Goal: Task Accomplishment & Management: Manage account settings

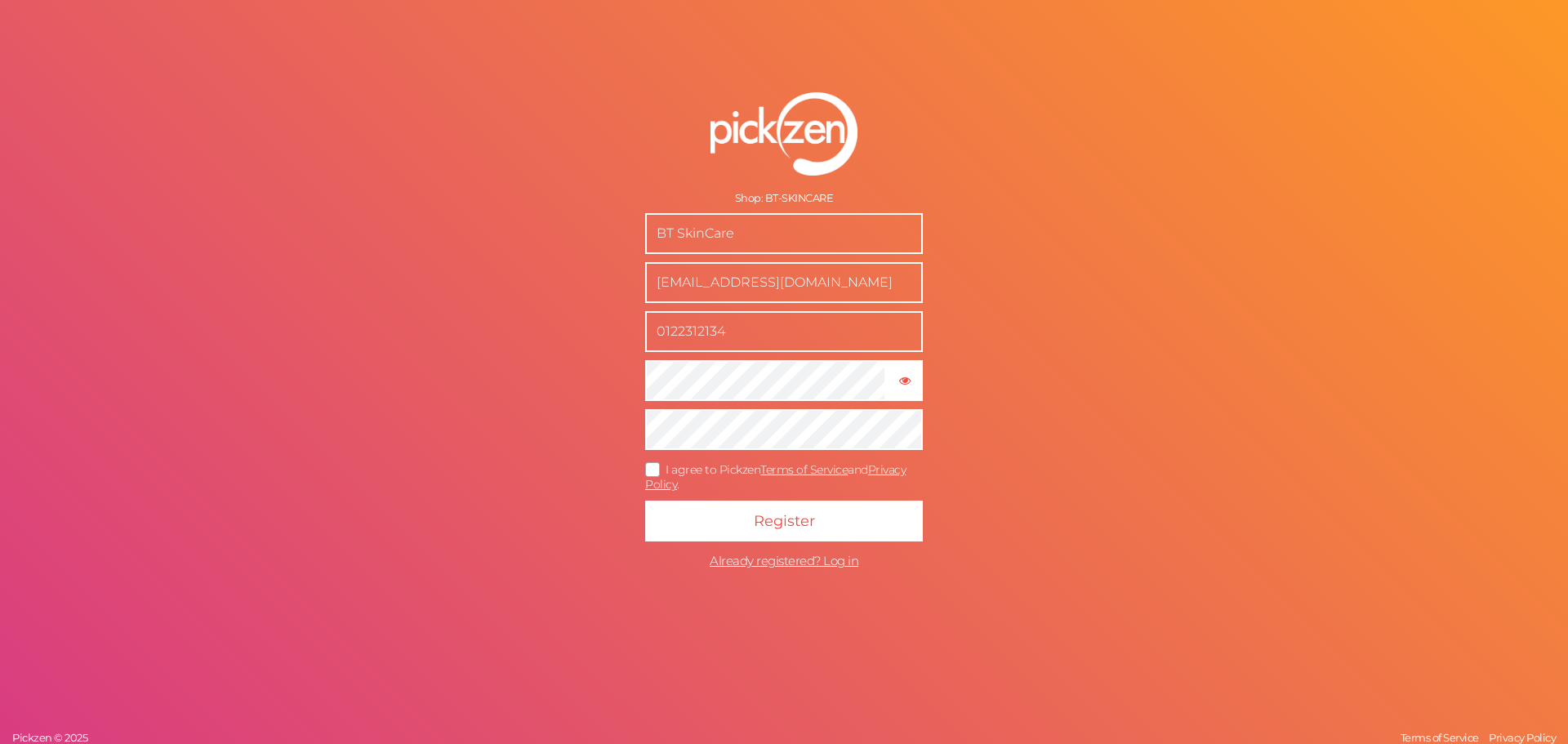
drag, startPoint x: 760, startPoint y: 280, endPoint x: 565, endPoint y: 280, distance: 195.0
click at [565, 280] on div "Shop: BT-SKINCARE BT SkinCare boodywaleed07@gmail.com 0122312134 × Show passwor…" at bounding box center [784, 372] width 1568 height 744
click at [650, 465] on icon at bounding box center [653, 469] width 26 height 9
click at [0, 0] on input "I agree to Pickzen Terms of Service and Privacy Policy ." at bounding box center [0, 0] width 0 height 0
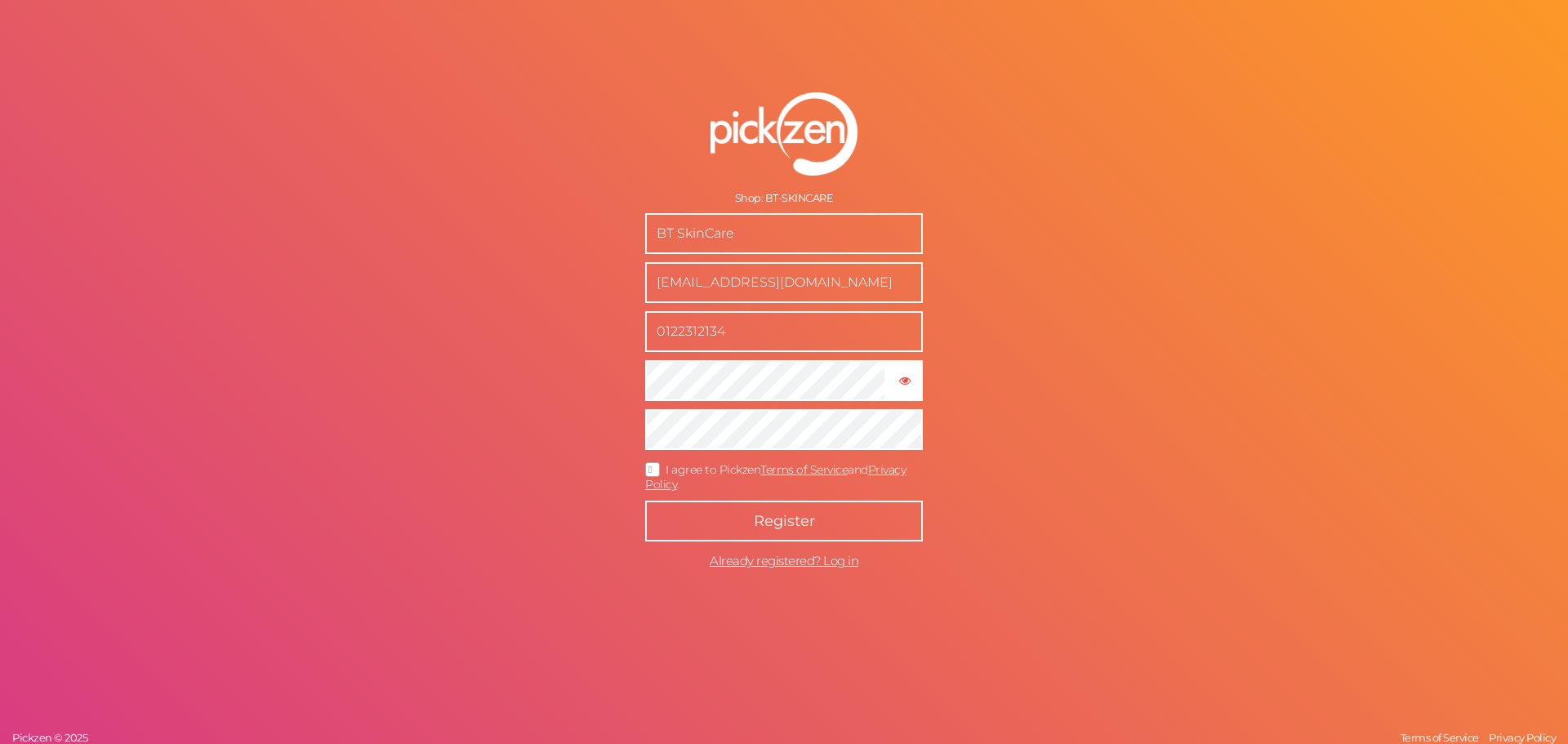
click at [662, 512] on button "Register" at bounding box center [783, 521] width 277 height 41
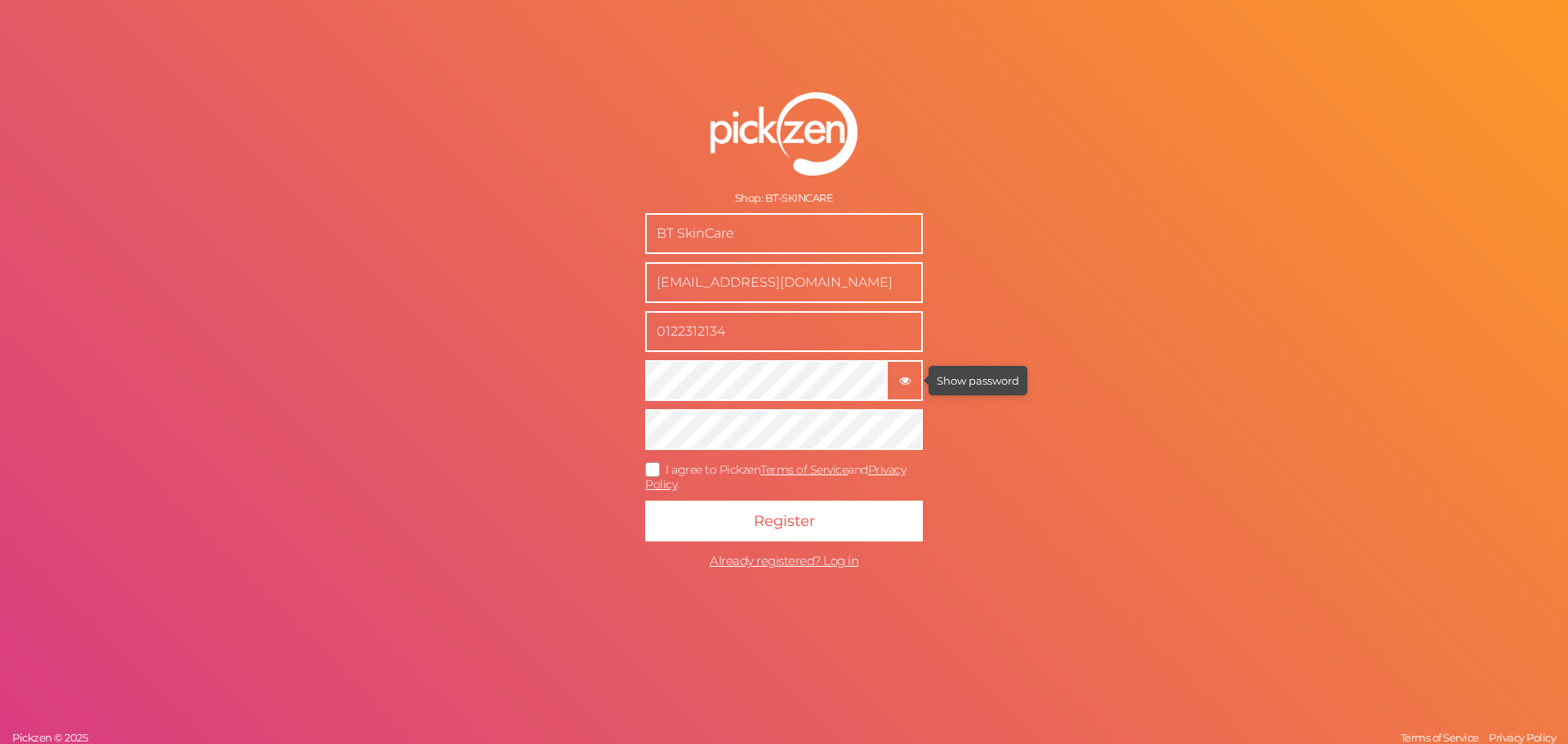
click at [899, 379] on icon "button" at bounding box center [905, 380] width 12 height 12
click at [652, 466] on icon at bounding box center [653, 469] width 26 height 9
click at [0, 0] on input "I agree to Pickzen Terms of Service and Privacy Policy ." at bounding box center [0, 0] width 0 height 0
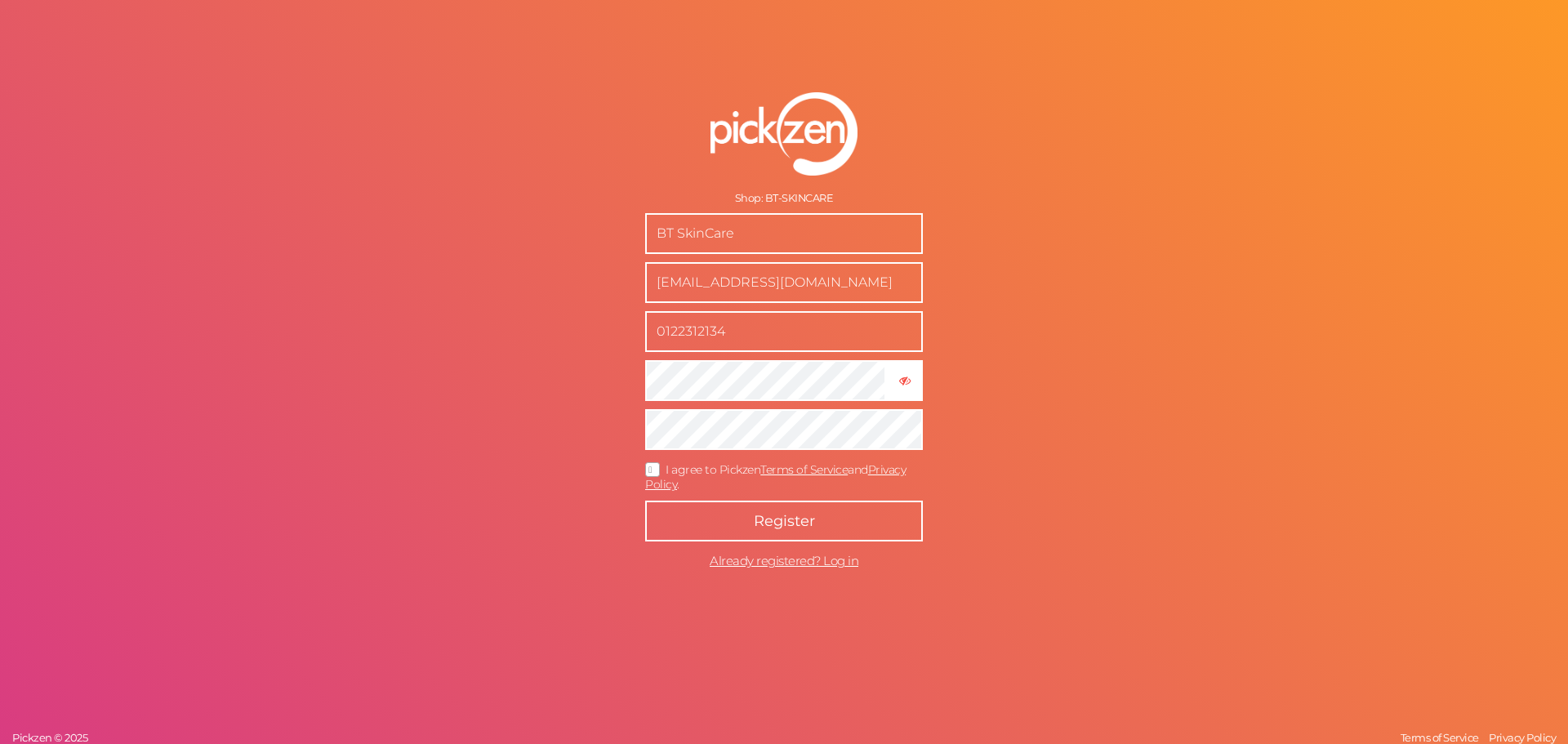
click at [721, 514] on button "Register" at bounding box center [783, 521] width 277 height 41
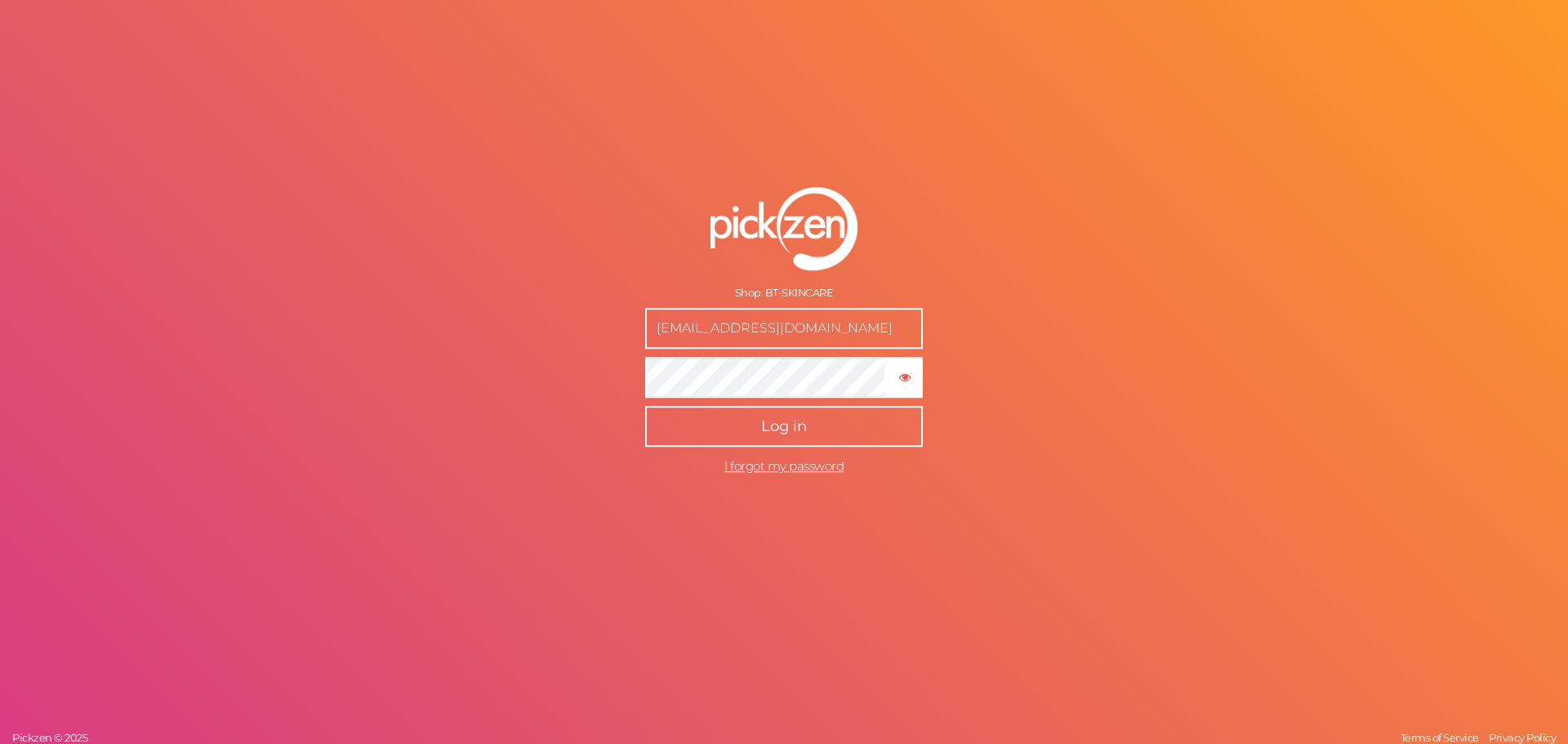
click at [788, 440] on button "Log in" at bounding box center [783, 426] width 277 height 41
click at [787, 440] on button "Log in" at bounding box center [783, 426] width 277 height 41
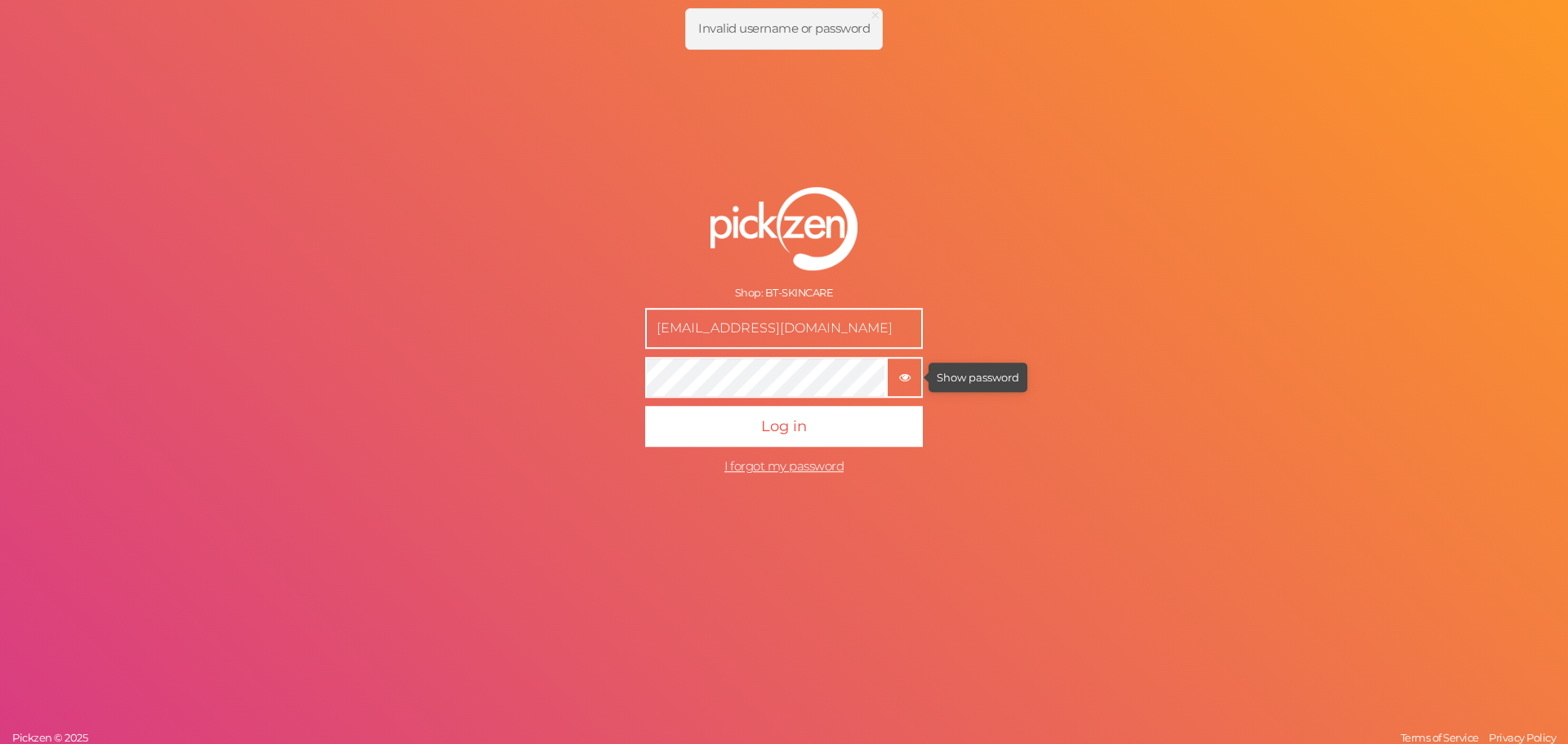
click at [896, 379] on tooltip "× Show password" at bounding box center [905, 376] width 33 height 12
click at [858, 334] on input "[EMAIL_ADDRESS][DOMAIN_NAME]" at bounding box center [783, 328] width 277 height 41
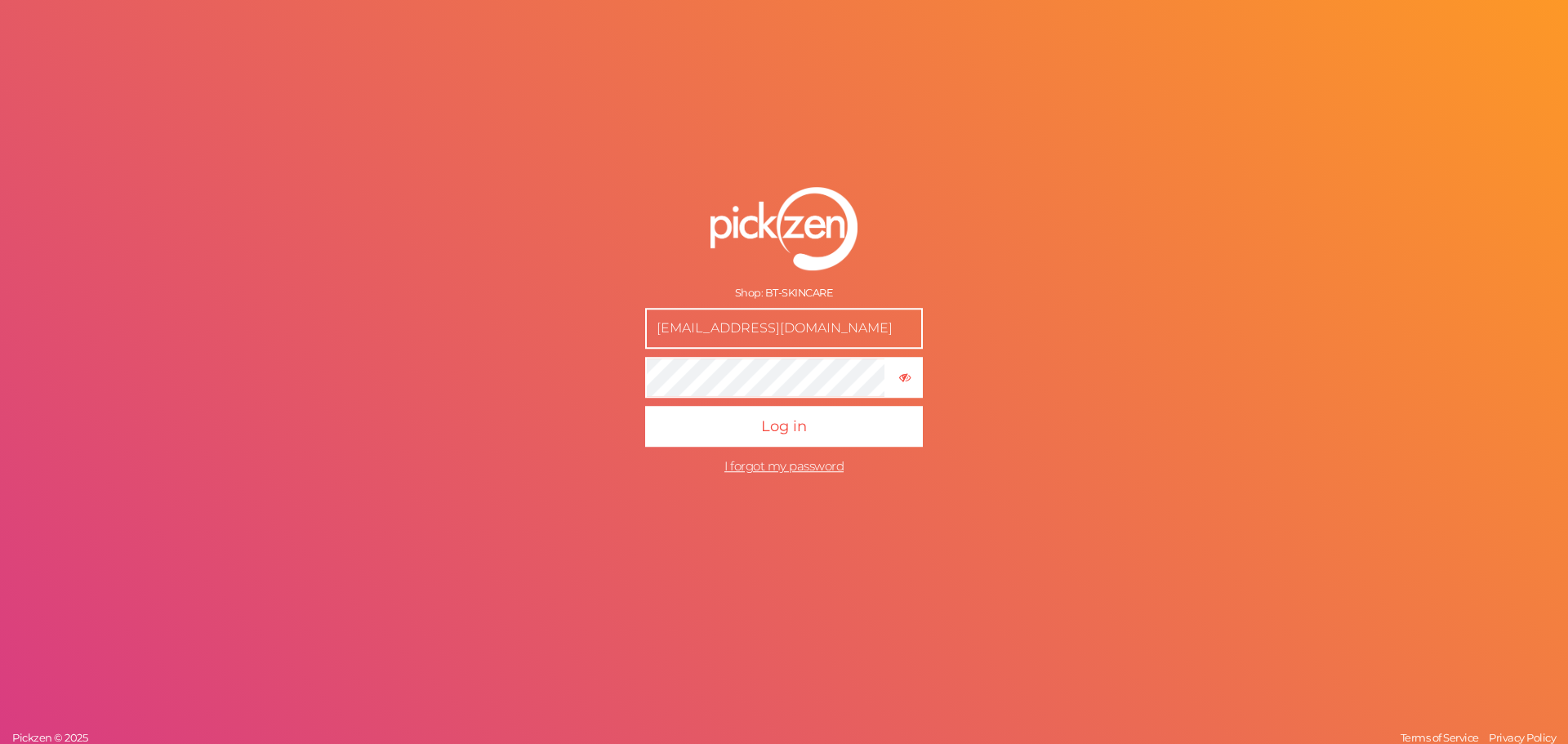
click at [858, 334] on input "[EMAIL_ADDRESS][DOMAIN_NAME]" at bounding box center [783, 328] width 277 height 41
click at [1078, 344] on div "Shop: BT-SKINCARE boodywaleed07@gmail.com × Hide password Log in I forgot my pa…" at bounding box center [784, 372] width 1568 height 744
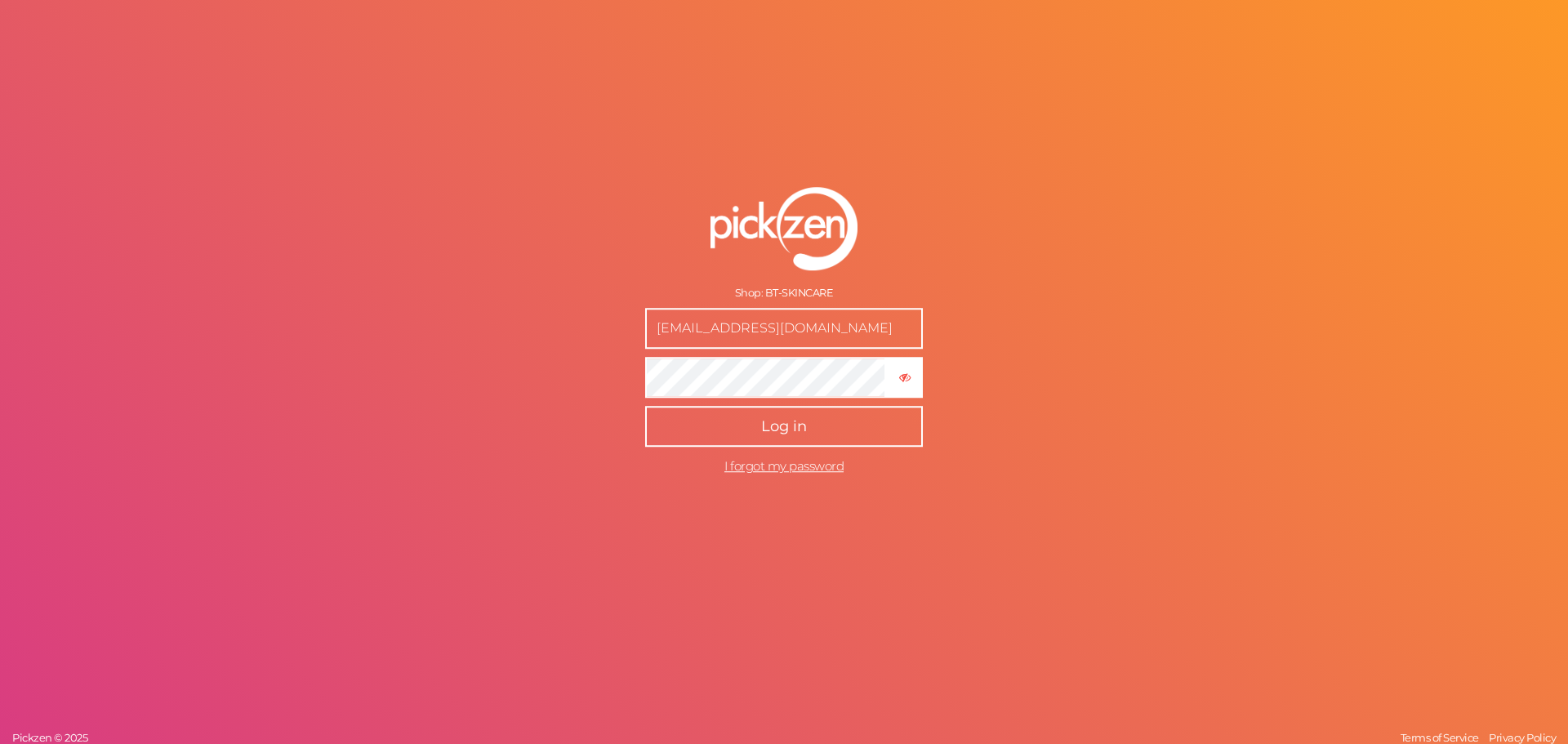
click at [743, 428] on button "Log in" at bounding box center [783, 426] width 277 height 41
click at [716, 425] on button "Log in" at bounding box center [783, 426] width 277 height 41
click at [819, 422] on button "Log in" at bounding box center [783, 426] width 277 height 41
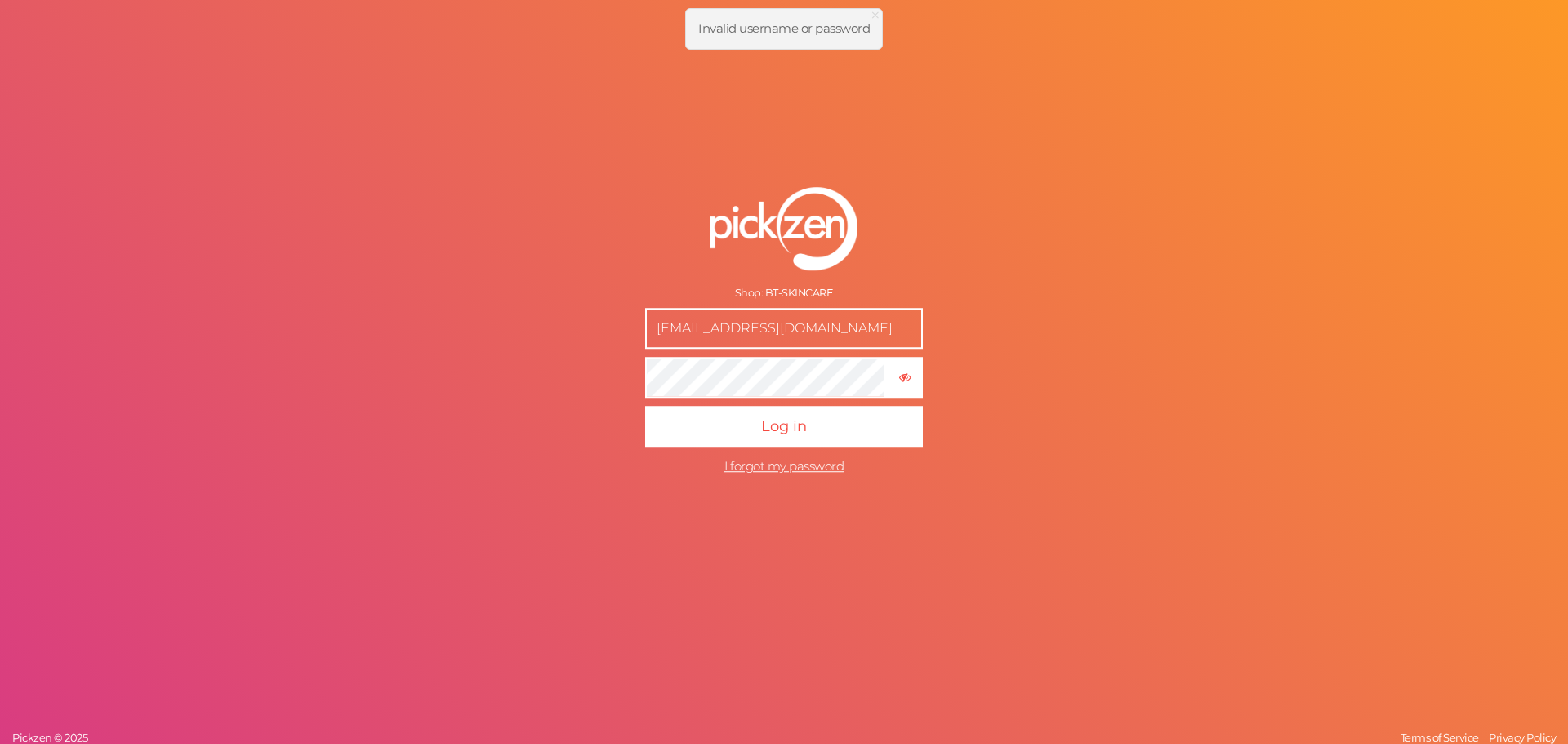
click at [878, 330] on input "[EMAIL_ADDRESS][DOMAIN_NAME]" at bounding box center [783, 328] width 277 height 41
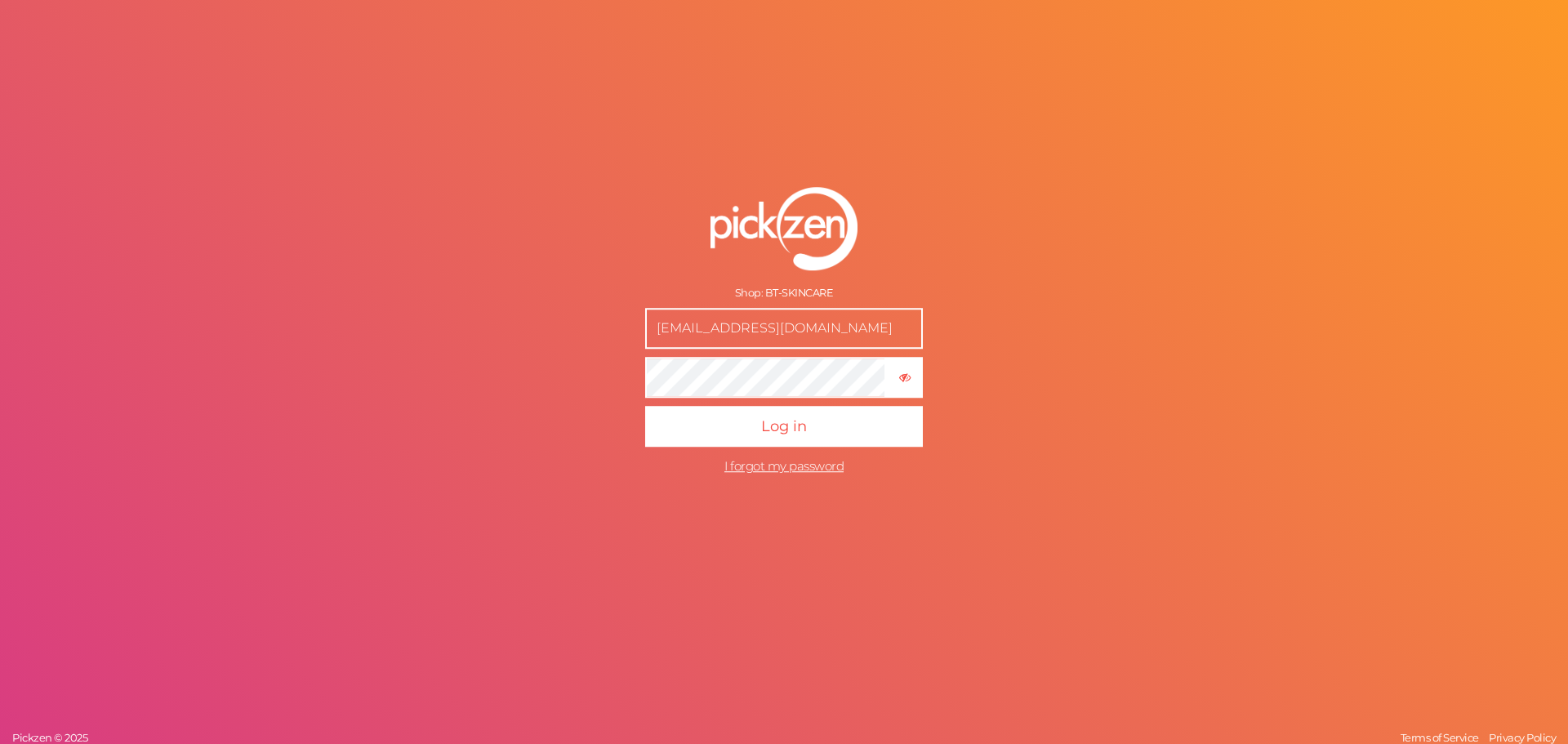
click at [878, 331] on input "[EMAIL_ADDRESS][DOMAIN_NAME]" at bounding box center [783, 328] width 277 height 41
click at [1019, 378] on div "Shop: BT-SKINCARE boodywaleed07@gmail.com × Hide password Log in I forgot my pa…" at bounding box center [784, 372] width 1568 height 744
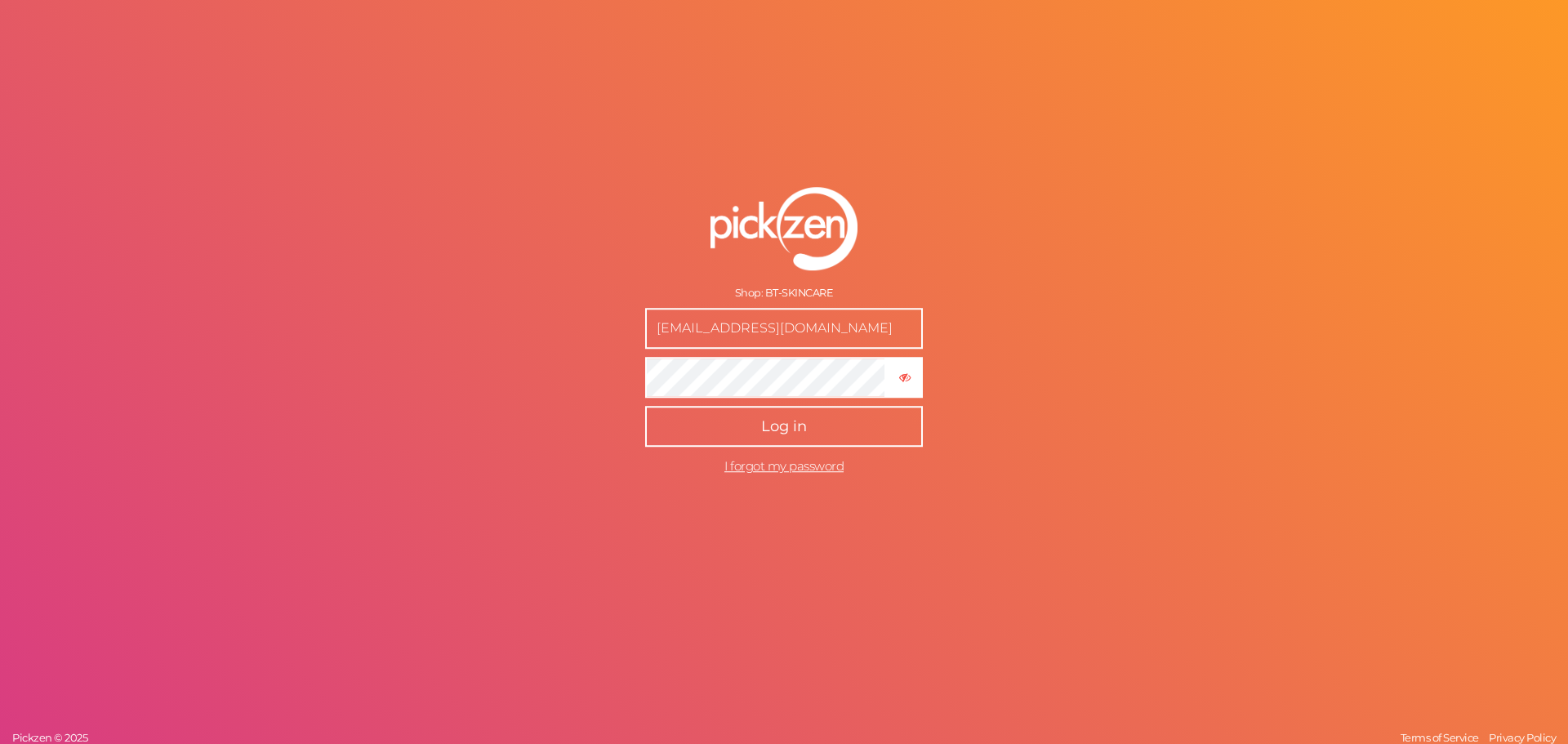
click at [857, 427] on button "Log in" at bounding box center [783, 426] width 277 height 41
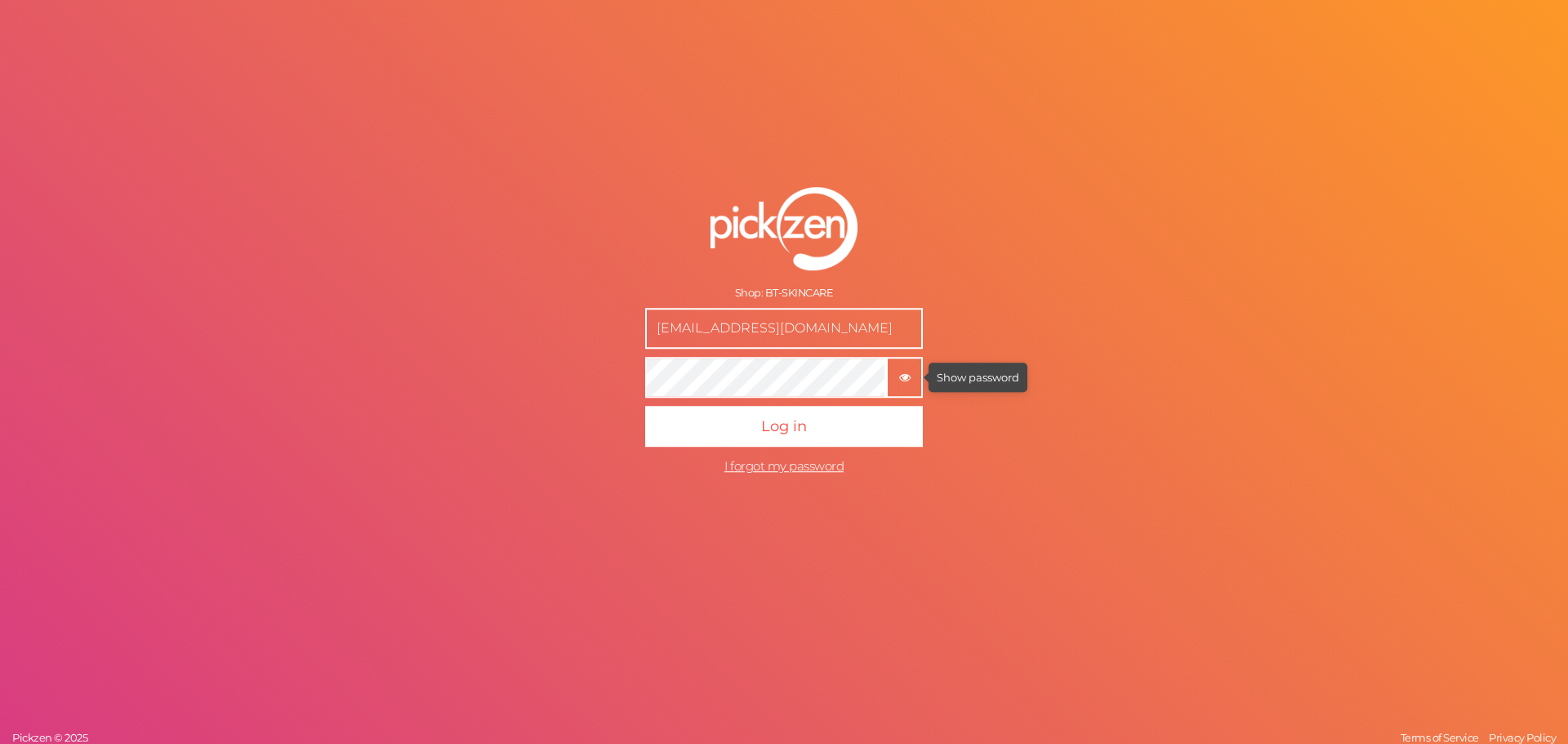
click at [894, 373] on tooltip "× Show password" at bounding box center [905, 376] width 33 height 12
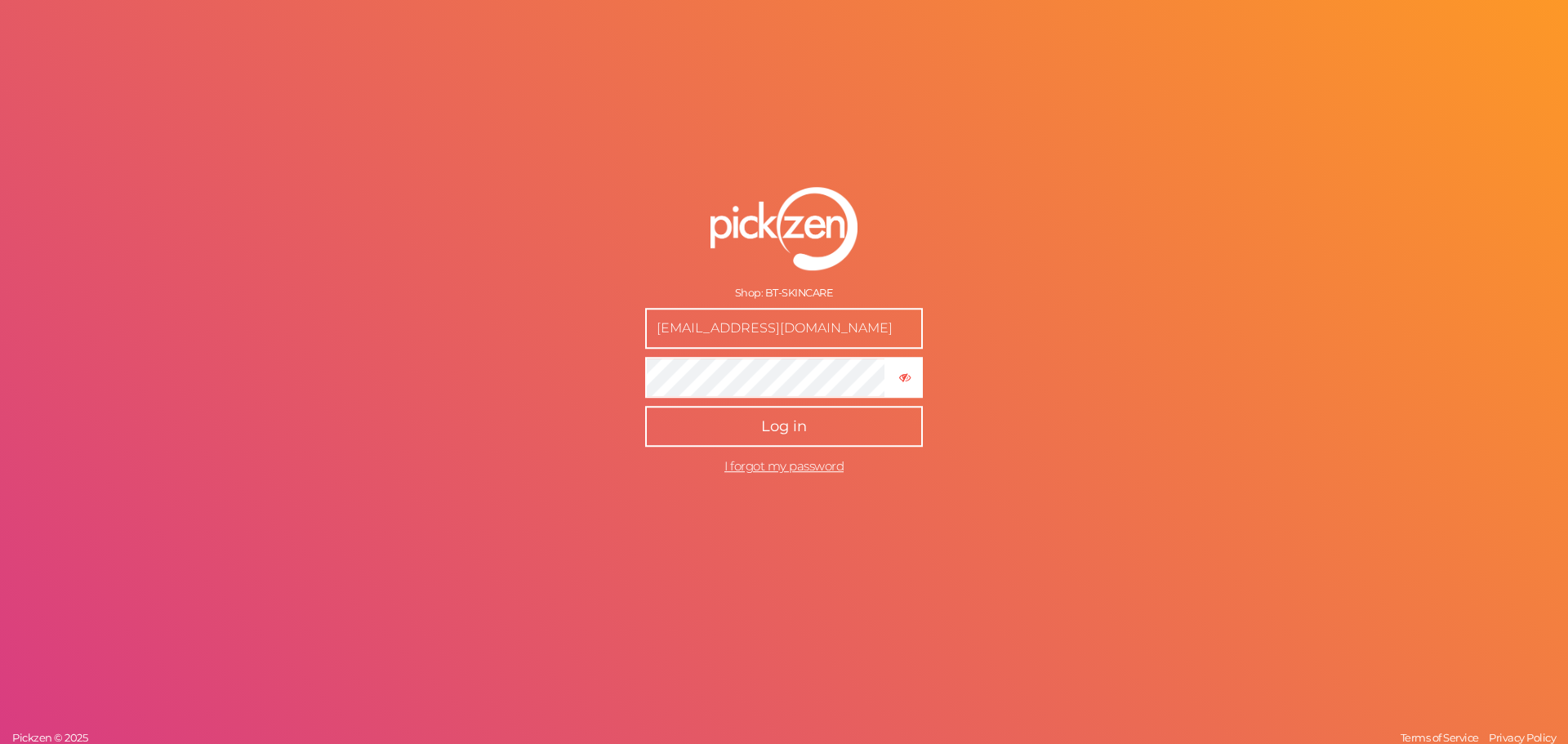
click at [790, 411] on button "Log in" at bounding box center [783, 426] width 277 height 41
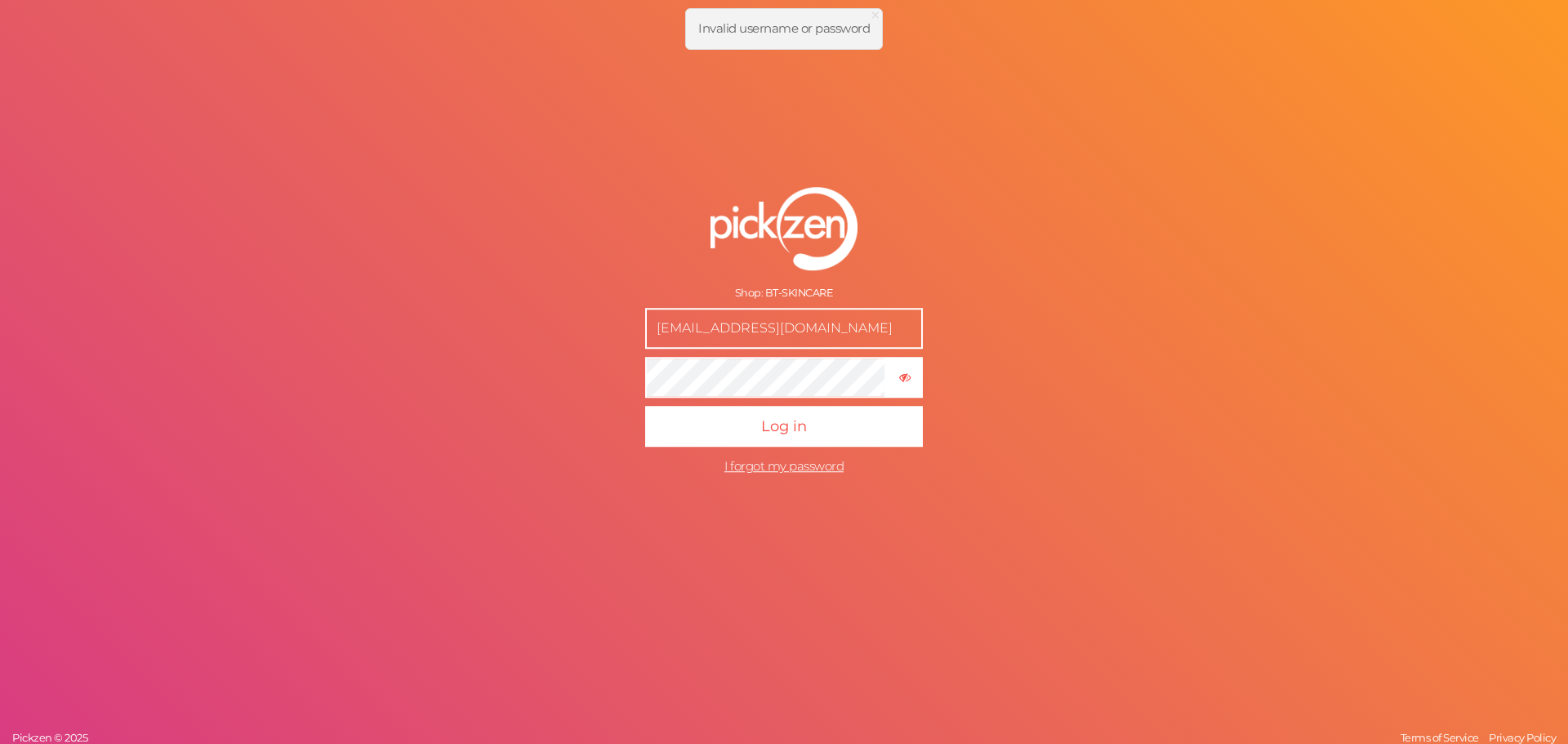
click at [312, 253] on div "Shop: BT-SKINCARE [EMAIL_ADDRESS][DOMAIN_NAME] × Hide password Log in I forgot …" at bounding box center [784, 372] width 1568 height 744
click at [1495, 238] on div "Shop: BT-SKINCARE [EMAIL_ADDRESS][DOMAIN_NAME] × Hide password Log in I forgot …" at bounding box center [784, 372] width 1568 height 744
drag, startPoint x: 1309, startPoint y: 179, endPoint x: 993, endPoint y: 297, distance: 337.3
click at [993, 297] on div "Shop: BT-SKINCARE [EMAIL_ADDRESS][DOMAIN_NAME] × Hide password Log in I forgot …" at bounding box center [784, 372] width 1568 height 744
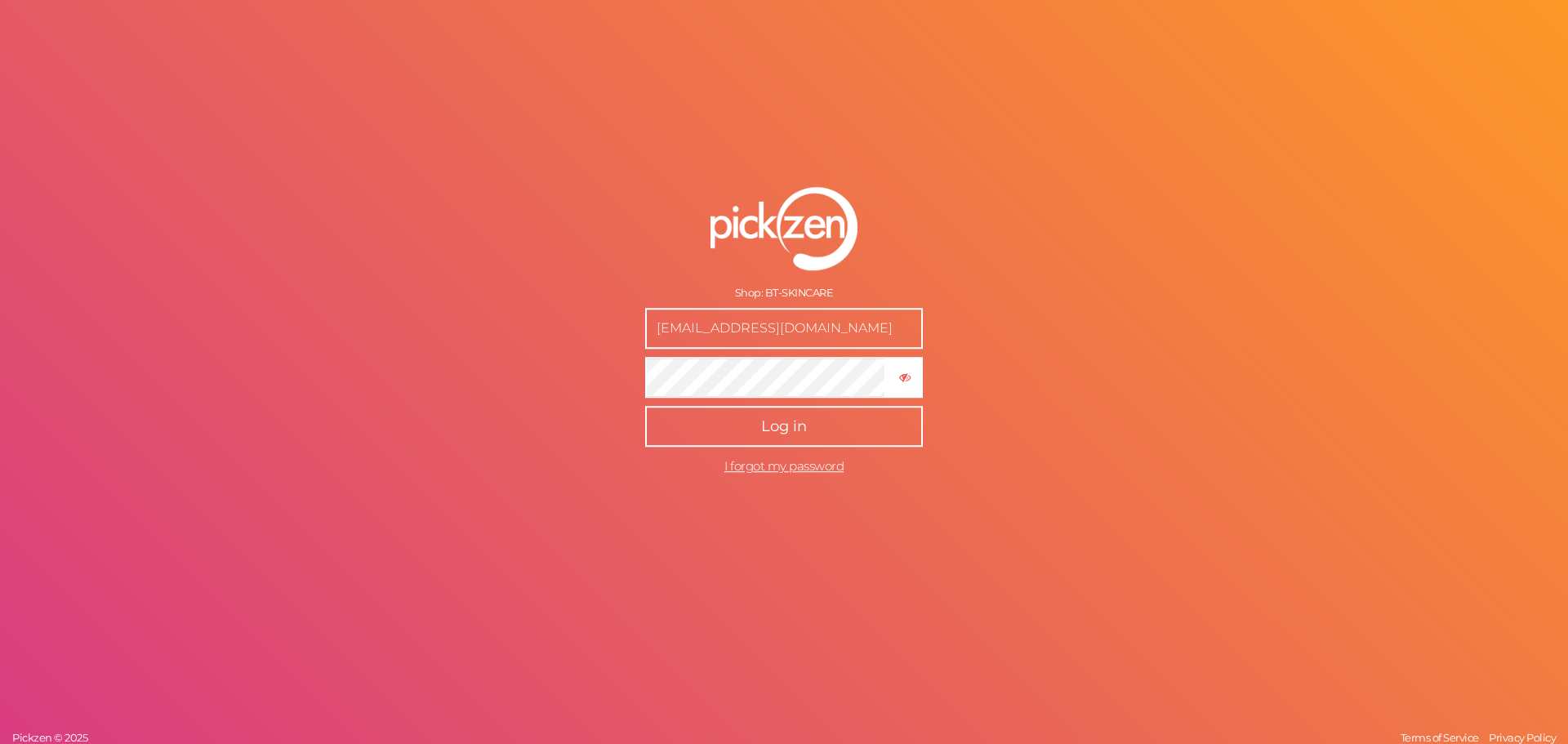
click at [790, 411] on button "Log in" at bounding box center [783, 426] width 277 height 41
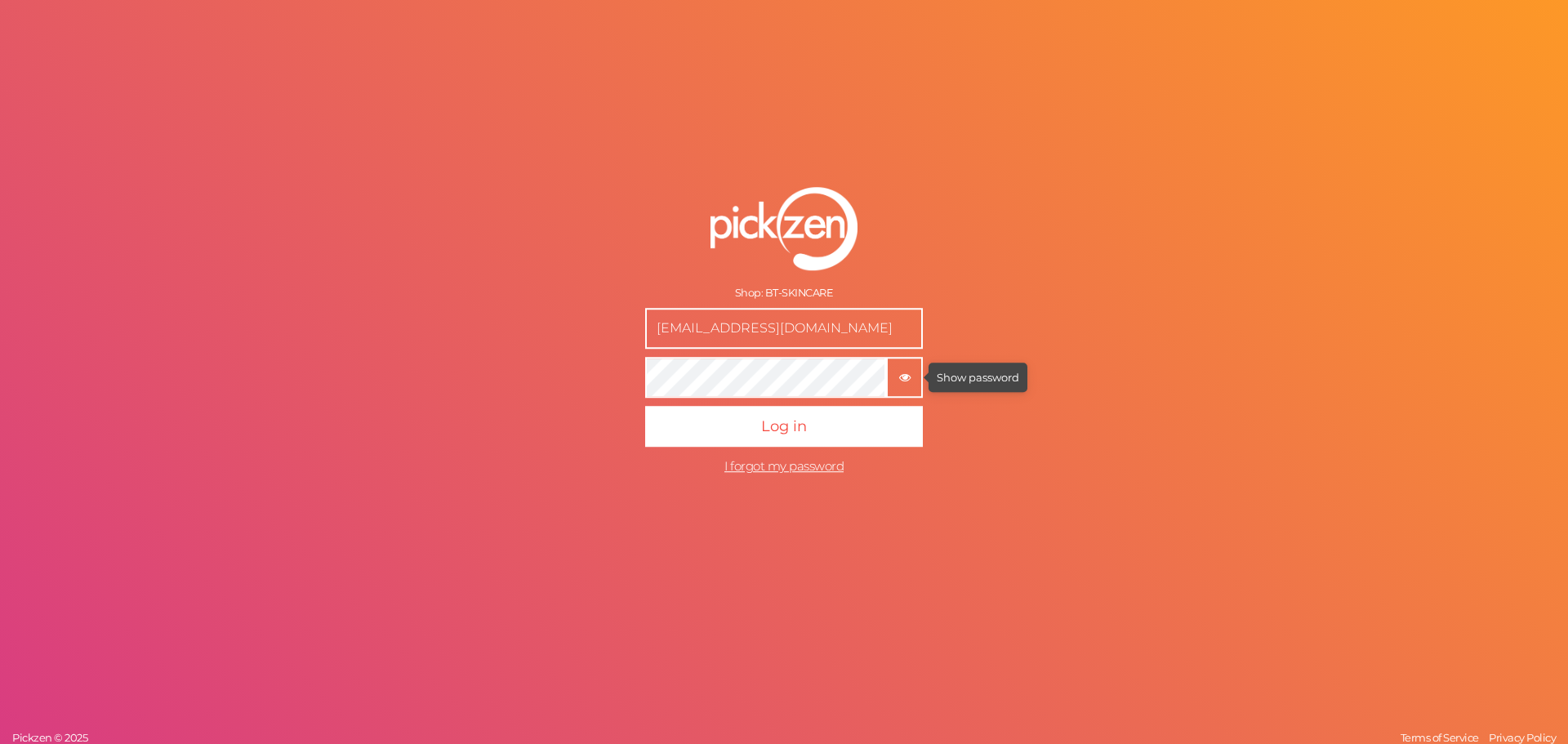
click at [906, 377] on icon "button" at bounding box center [905, 378] width 12 height 12
click at [645, 406] on button "Log in" at bounding box center [783, 426] width 277 height 41
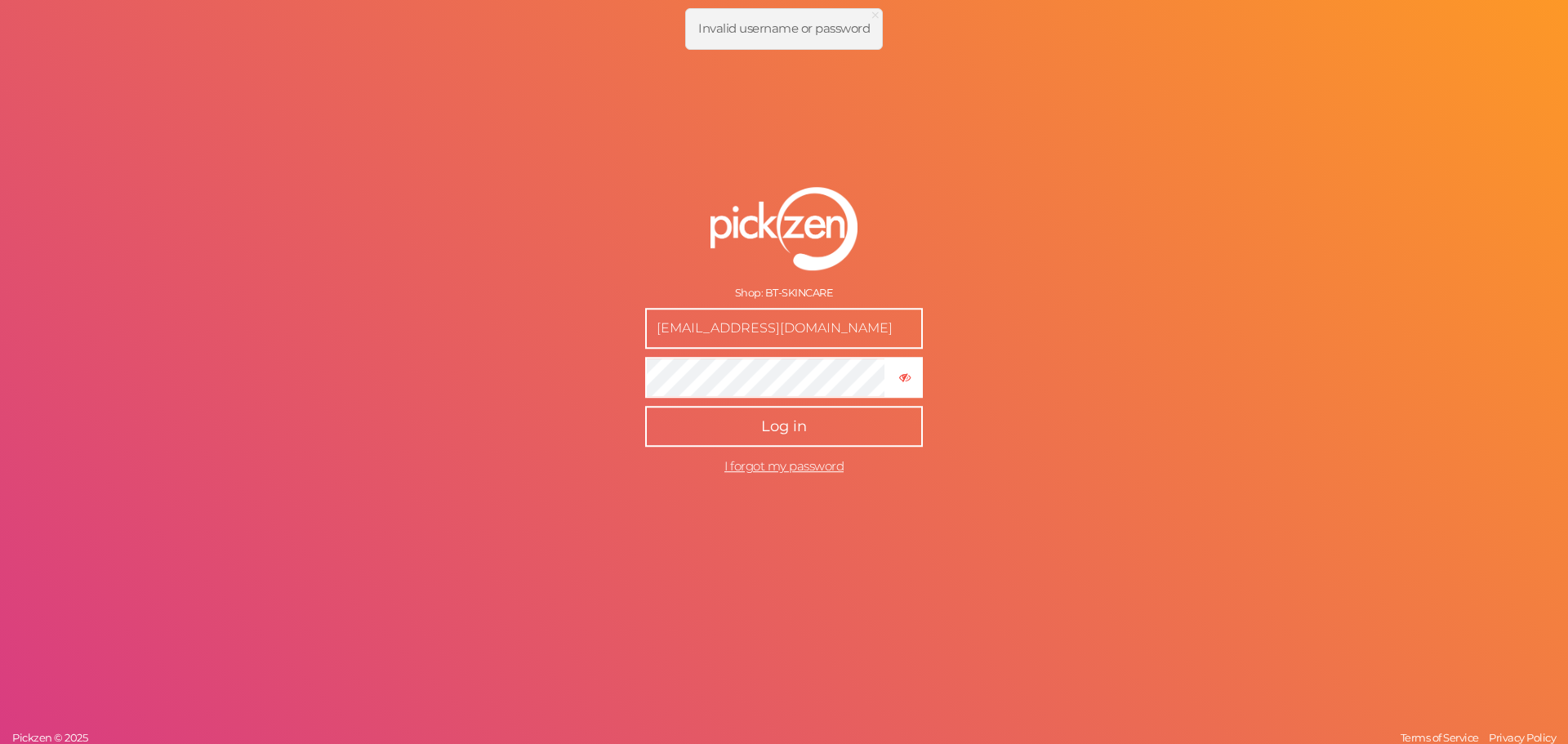
click at [709, 425] on button "Log in" at bounding box center [783, 426] width 277 height 41
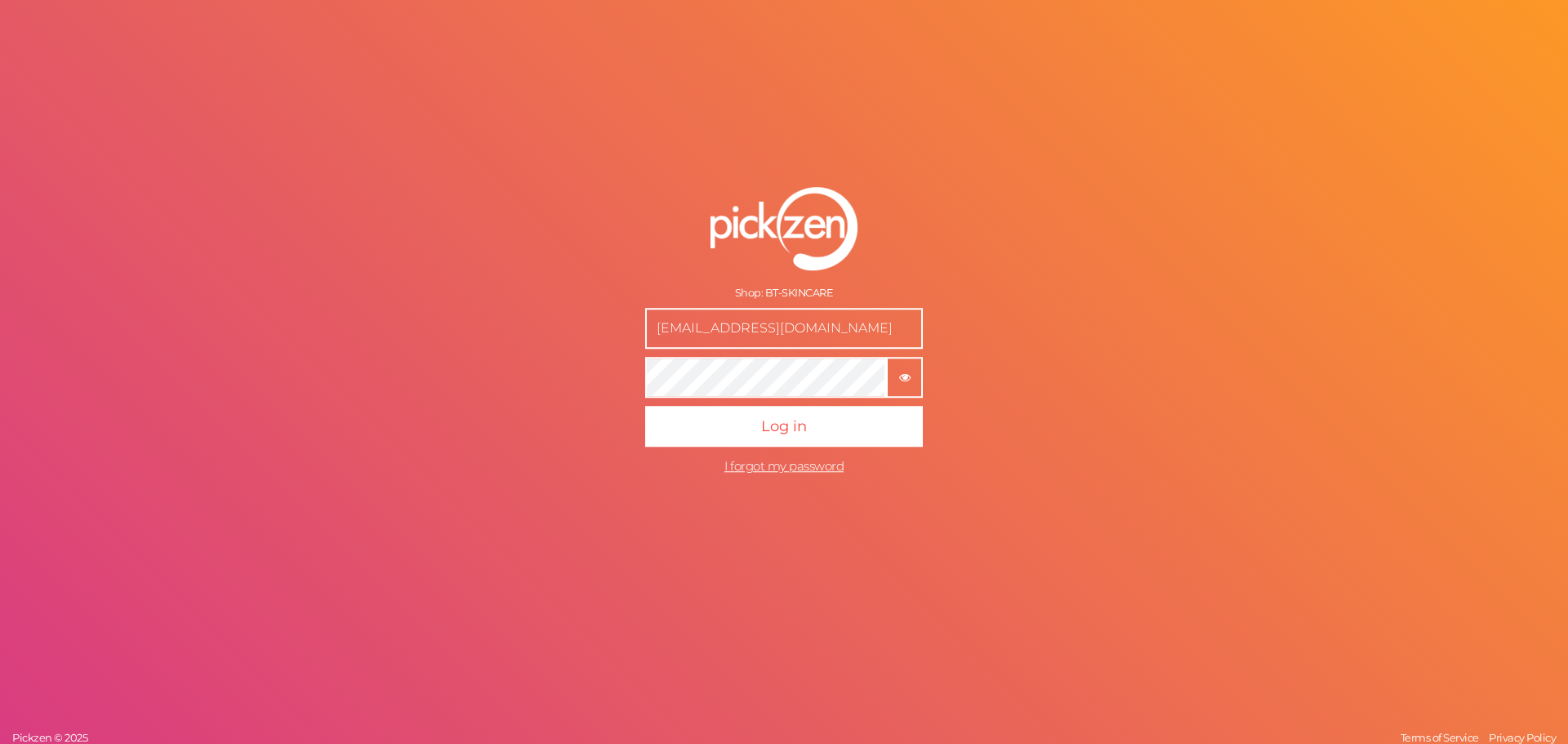
click at [907, 365] on button "× Show password" at bounding box center [904, 377] width 36 height 41
click at [792, 465] on span "I forgot my password" at bounding box center [784, 466] width 120 height 16
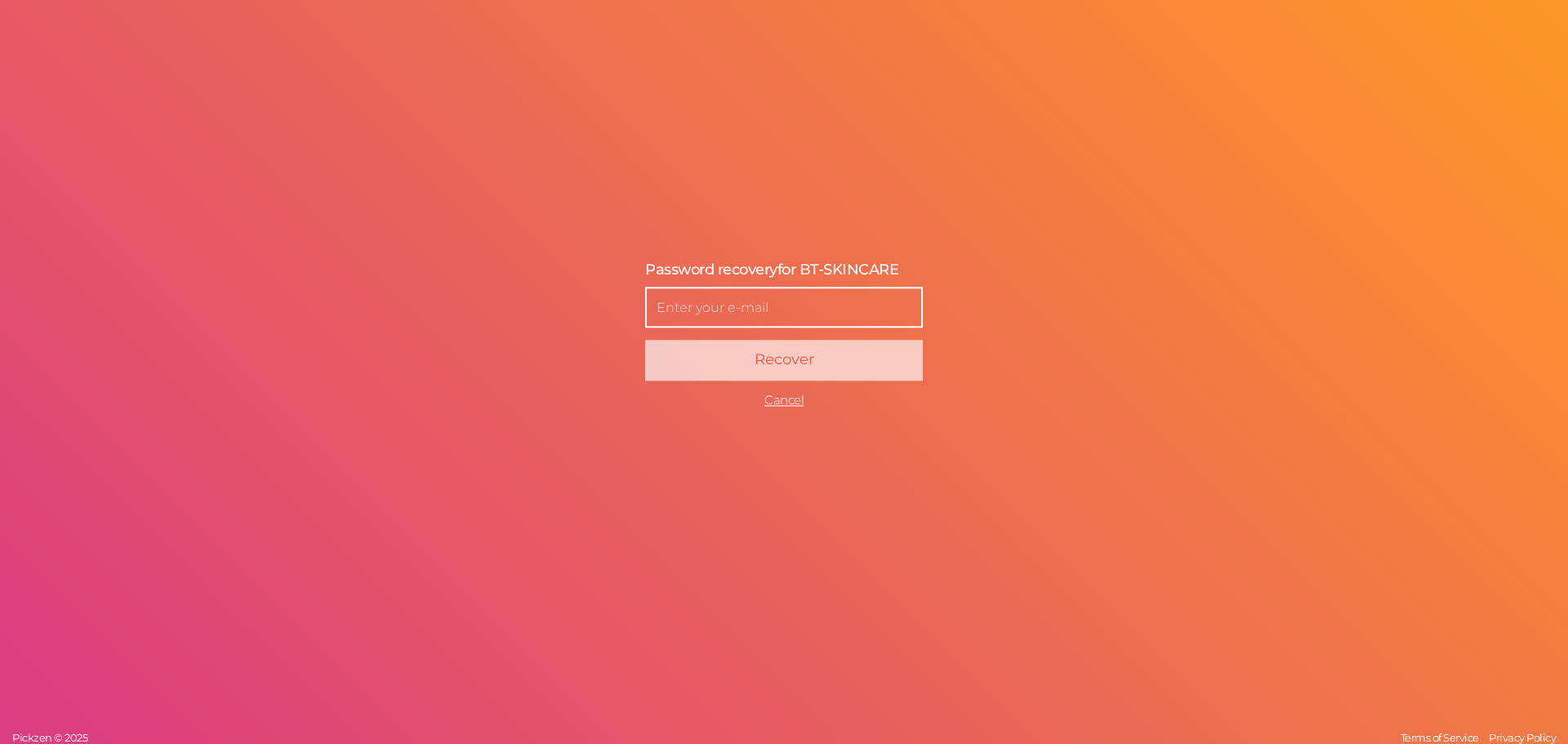
click at [703, 305] on input "text" at bounding box center [783, 308] width 277 height 41
click at [801, 306] on input "text" at bounding box center [783, 308] width 277 height 41
paste input "boodywaleed07"
type input "[EMAIL_ADDRESS][DOMAIN_NAME]"
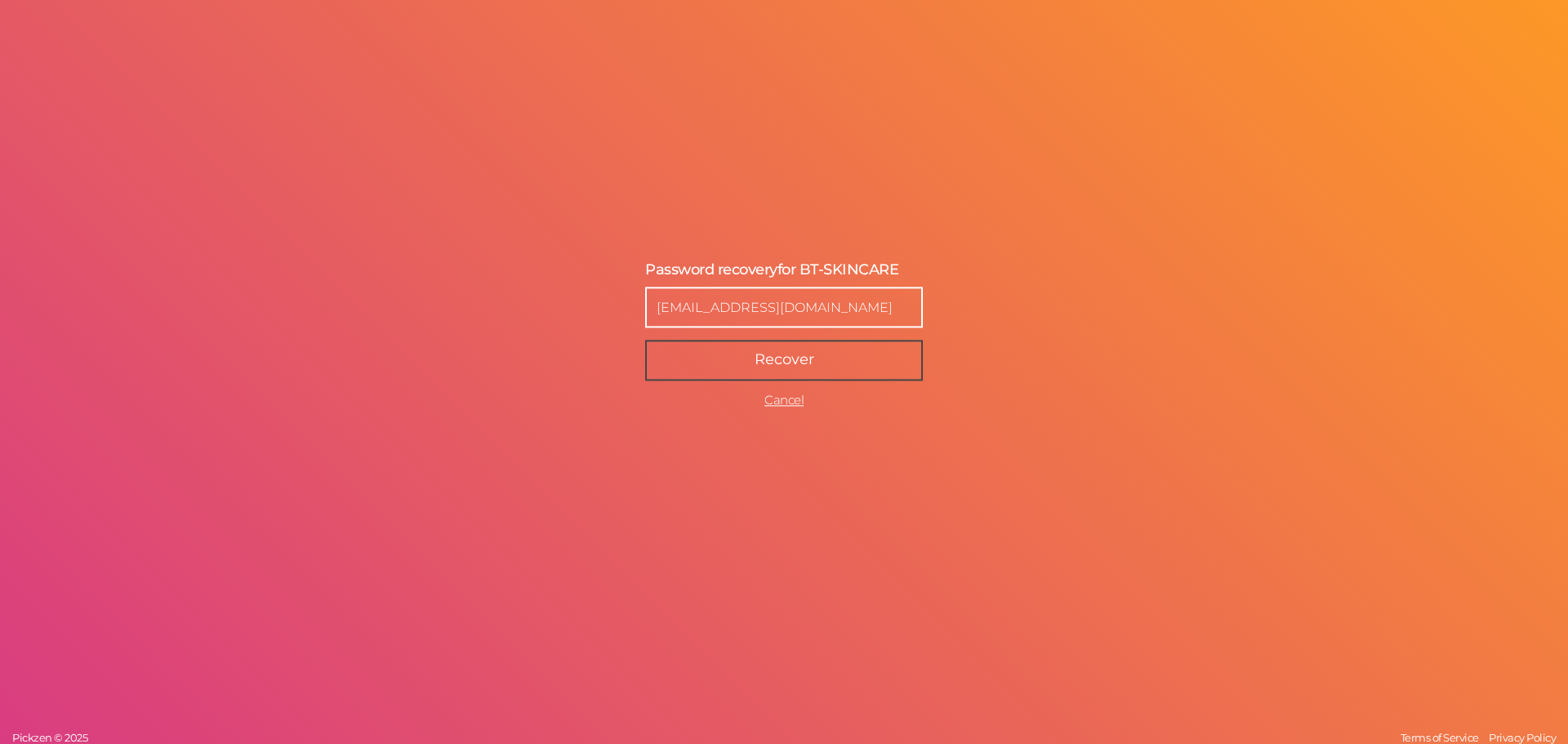
click at [795, 349] on button "Recover" at bounding box center [783, 361] width 277 height 41
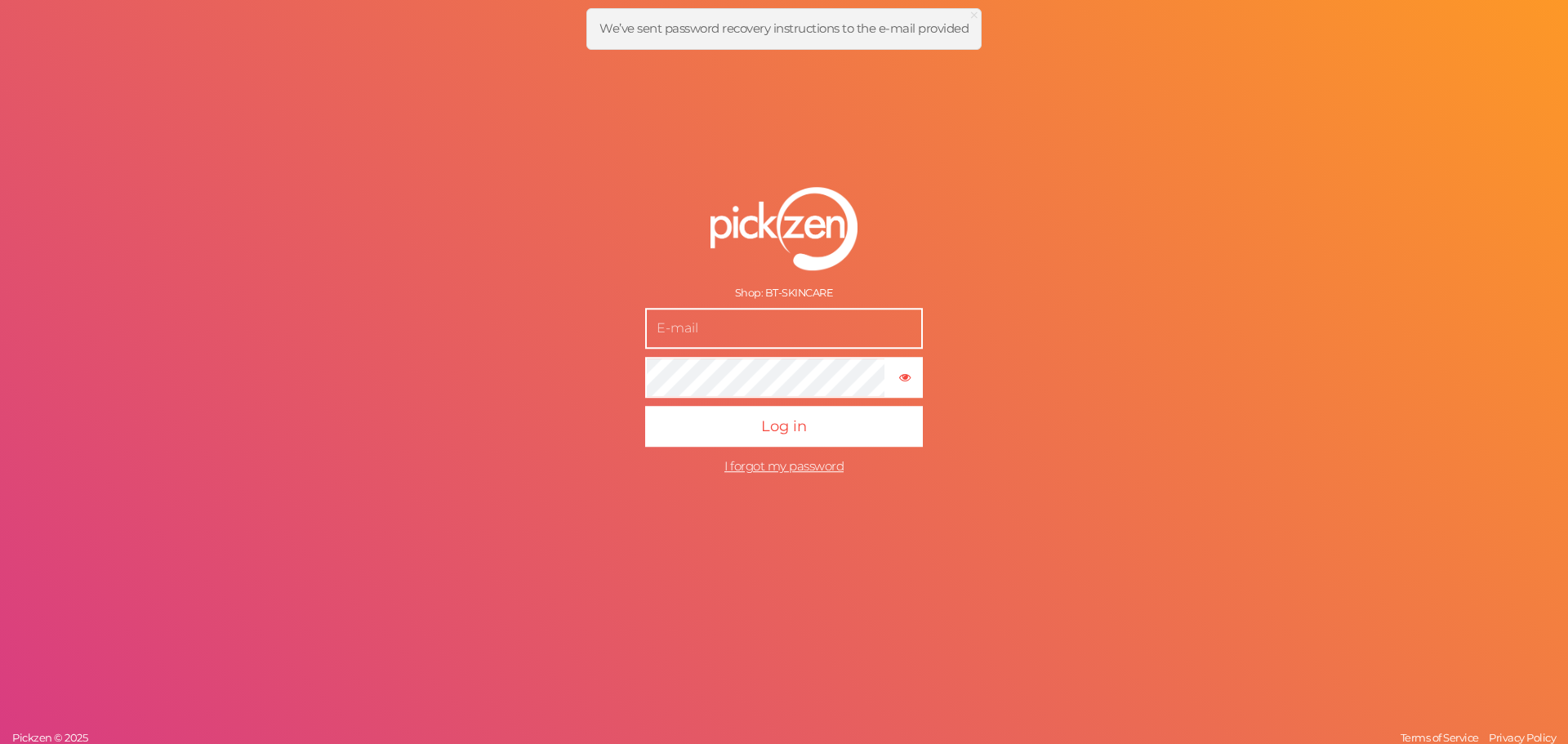
type input "[EMAIL_ADDRESS][DOMAIN_NAME]"
drag, startPoint x: 687, startPoint y: 31, endPoint x: 806, endPoint y: 46, distance: 119.9
click at [806, 46] on div "× Close We’ve sent password recovery instructions to the e-mail provided" at bounding box center [783, 28] width 395 height 41
click at [782, 31] on span "We’ve sent password recovery instructions to the e-mail provided" at bounding box center [784, 28] width 369 height 16
drag, startPoint x: 825, startPoint y: 33, endPoint x: 944, endPoint y: 32, distance: 119.0
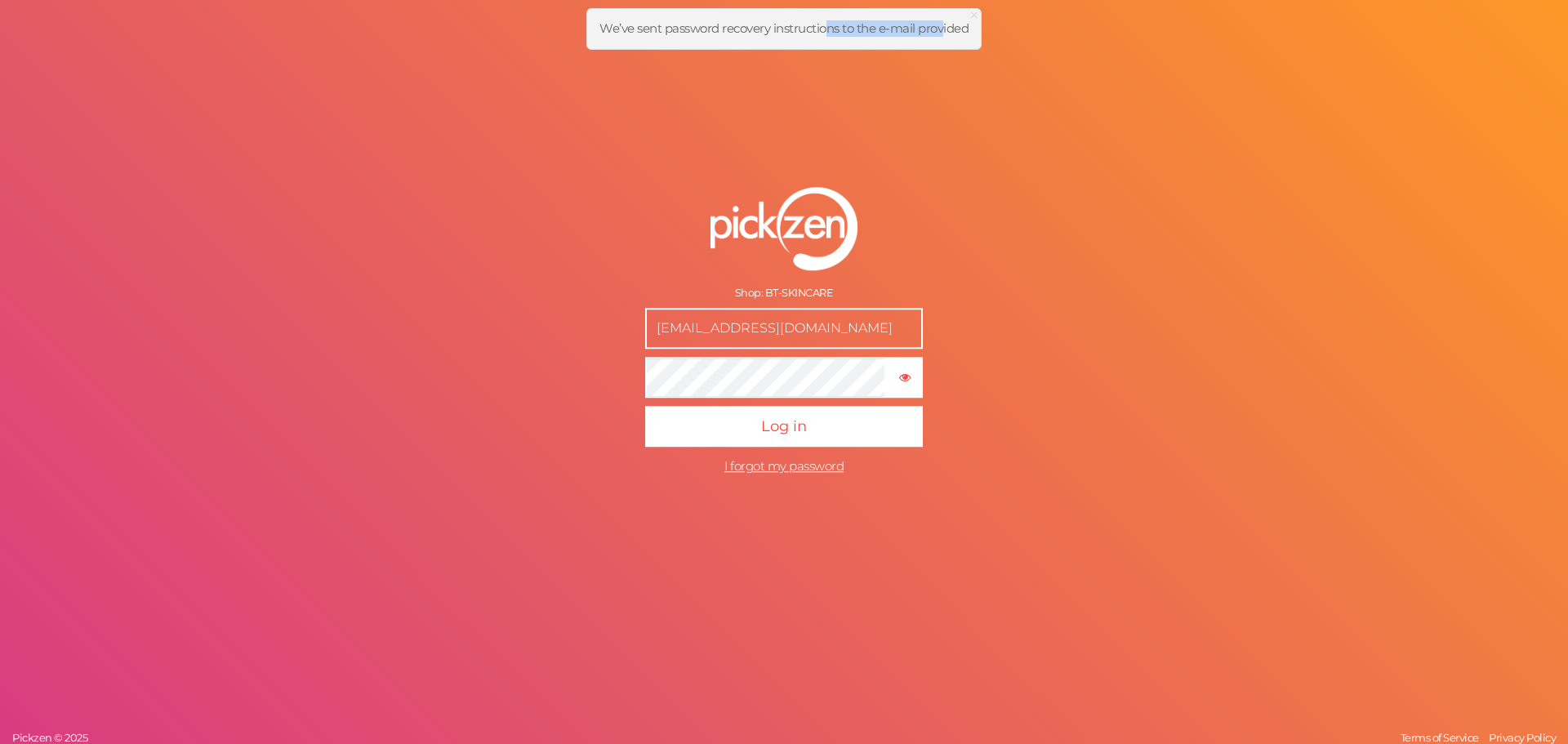
click at [944, 32] on span "We’ve sent password recovery instructions to the e-mail provided" at bounding box center [784, 28] width 369 height 16
click at [909, 379] on icon "button" at bounding box center [905, 378] width 12 height 12
click at [912, 375] on tooltip "× Hide password" at bounding box center [905, 376] width 33 height 12
click at [579, 295] on div "Shop: BT-SKINCARE boodywaleed07@gmail.com × Show password Log in I forgot my pa…" at bounding box center [784, 372] width 1568 height 744
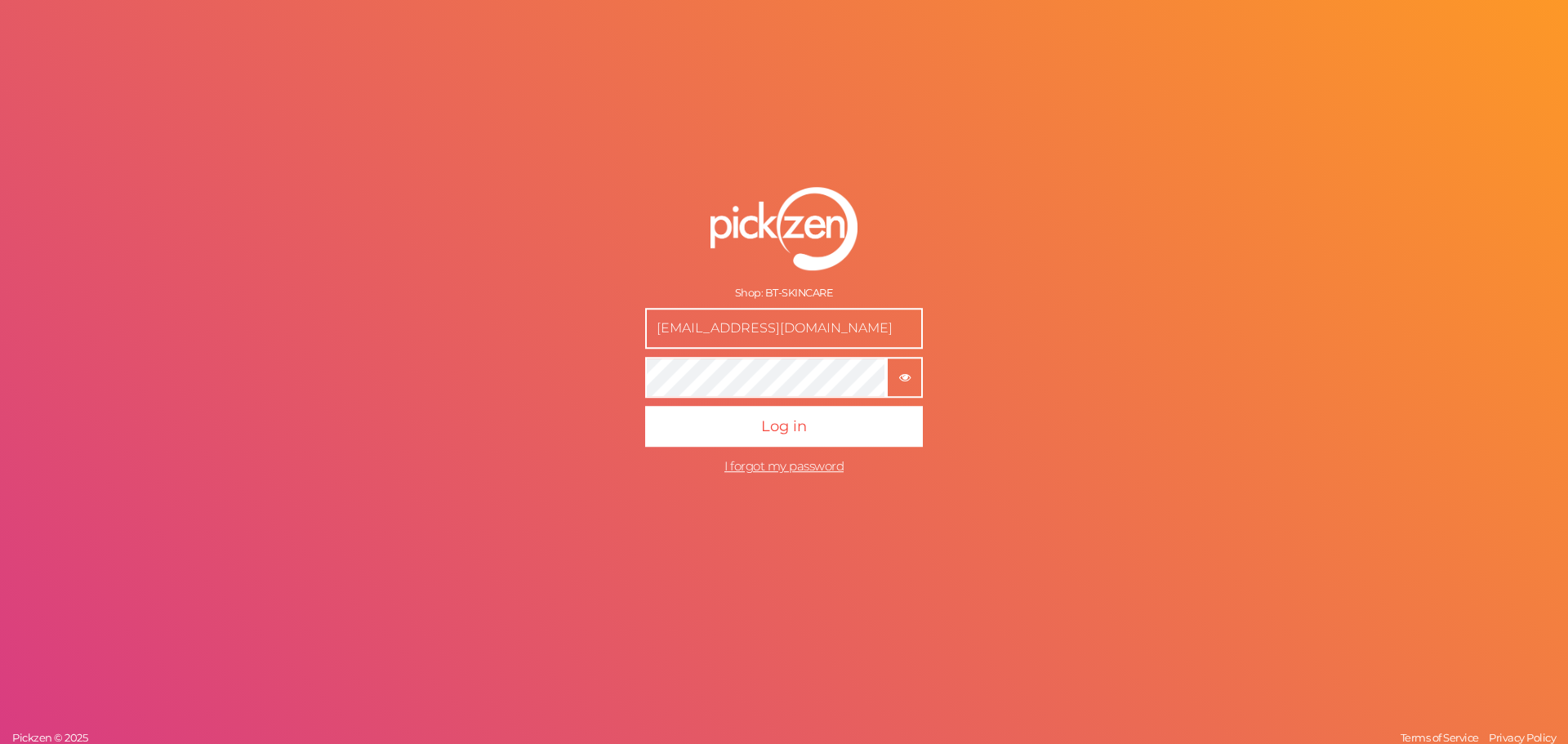
click at [912, 366] on button "× Show password" at bounding box center [904, 377] width 36 height 41
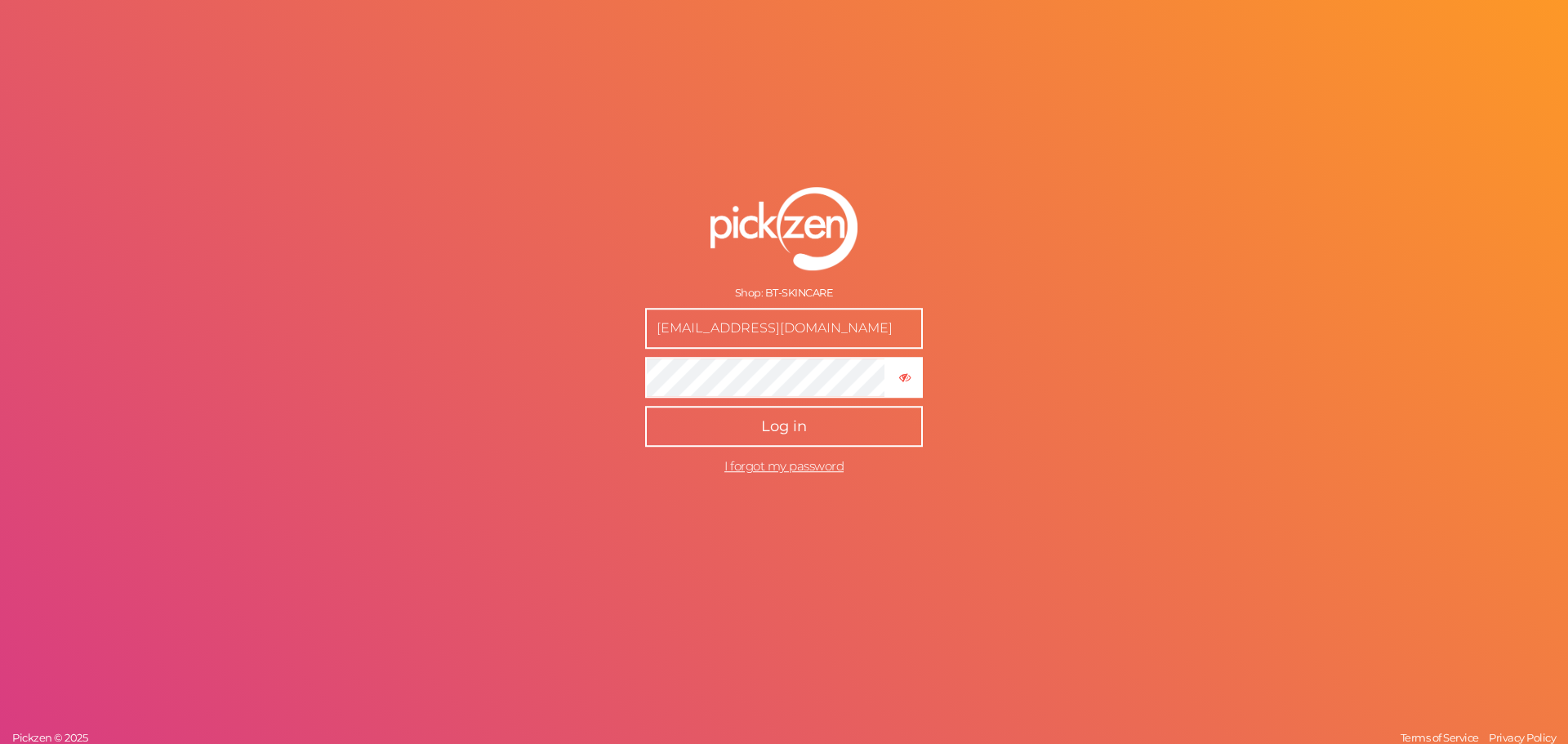
click at [814, 423] on button "Log in" at bounding box center [783, 426] width 277 height 41
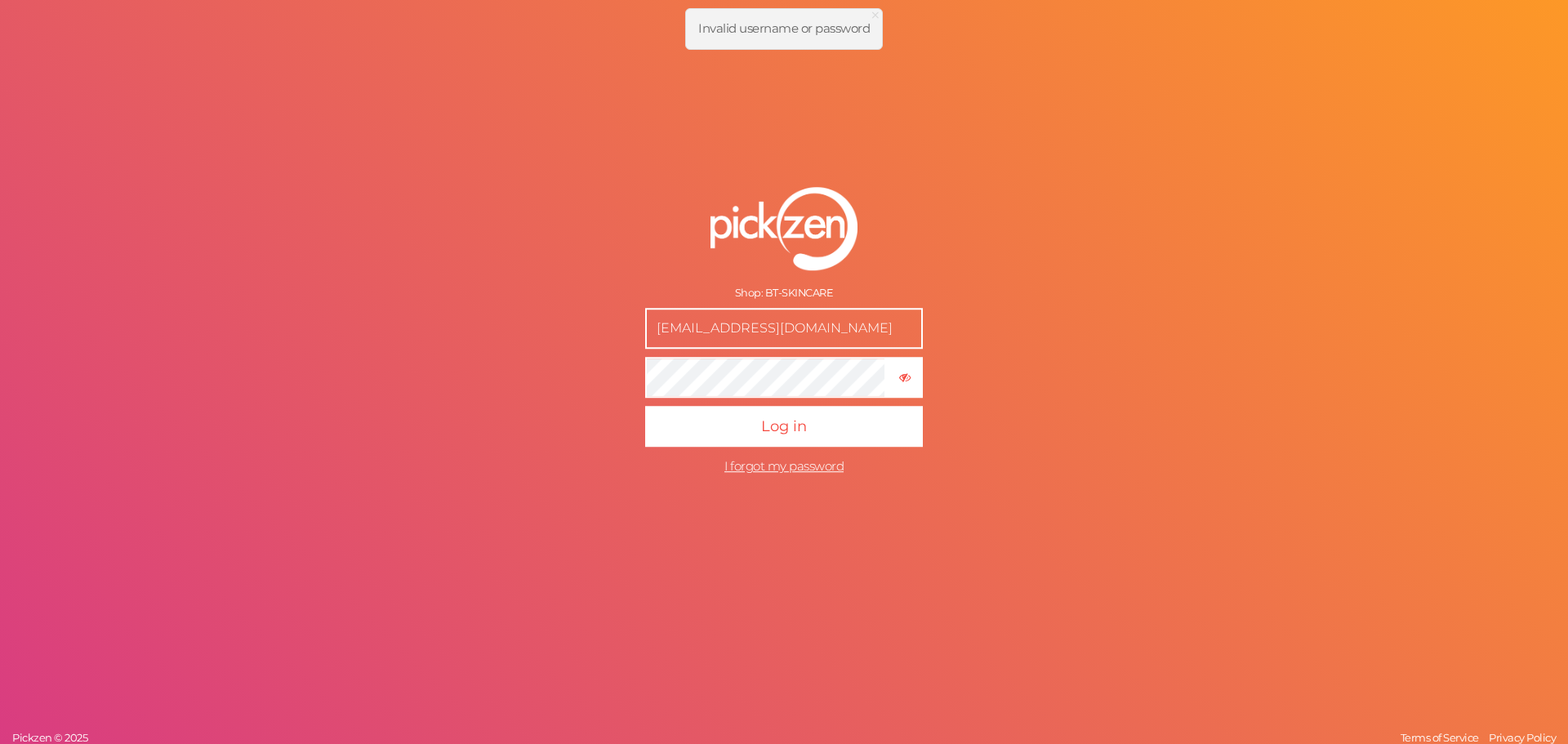
click at [855, 326] on input "[EMAIL_ADDRESS][DOMAIN_NAME]" at bounding box center [783, 328] width 277 height 41
click at [1115, 422] on div "Shop: BT-SKINCARE boodywaleed07@gmail.com × Hide password Log in I forgot my pa…" at bounding box center [784, 372] width 1568 height 744
drag, startPoint x: 1113, startPoint y: 388, endPoint x: 1088, endPoint y: 434, distance: 52.4
click at [1113, 388] on div "Shop: BT-SKINCARE boodywaleed07@gmail.com × Hide password Log in I forgot my pa…" at bounding box center [784, 372] width 1568 height 744
click at [1115, 337] on div "Shop: BT-SKINCARE boodywaleed07@gmail.com × Hide password Log in I forgot my pa…" at bounding box center [784, 372] width 1568 height 744
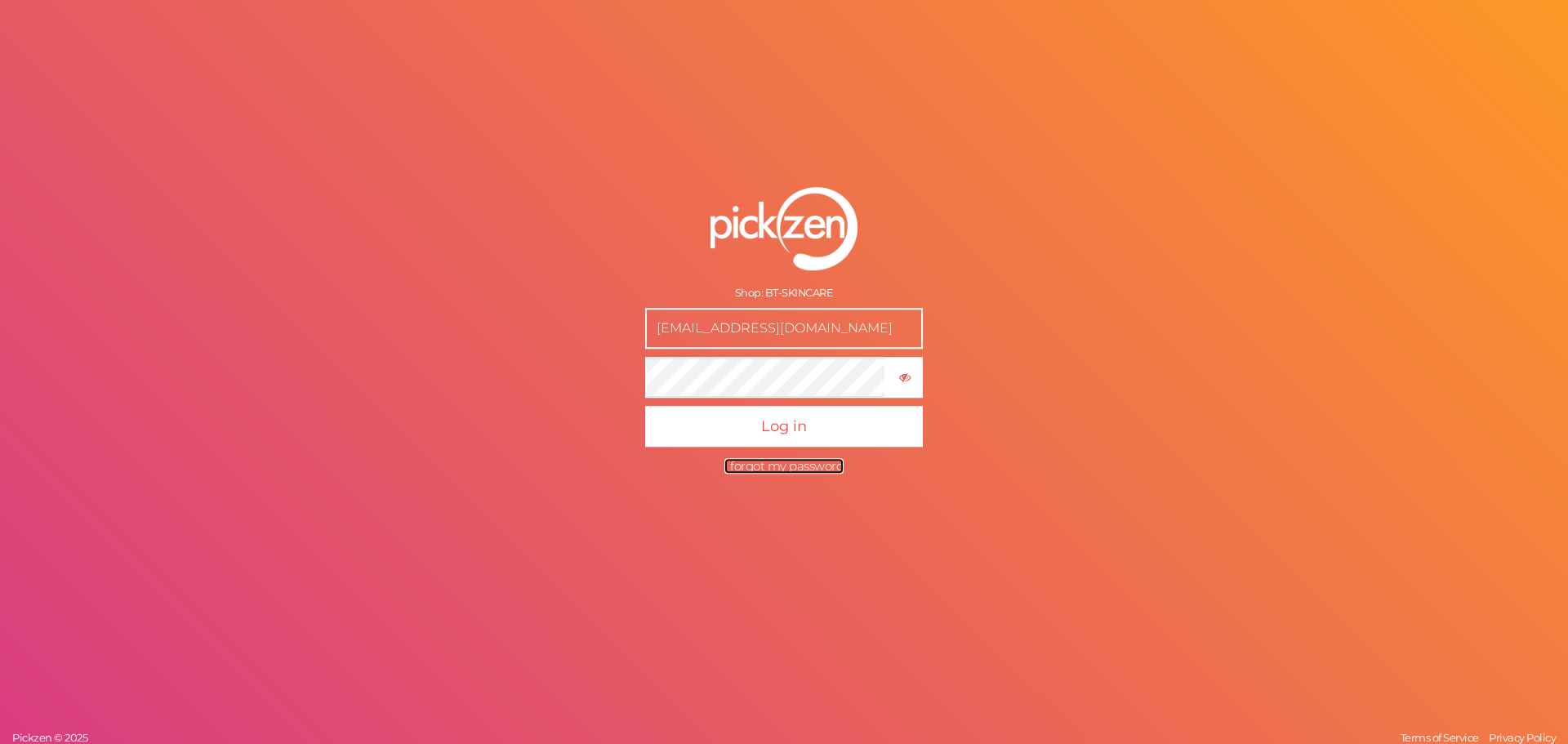
click at [814, 462] on span "I forgot my password" at bounding box center [784, 466] width 120 height 16
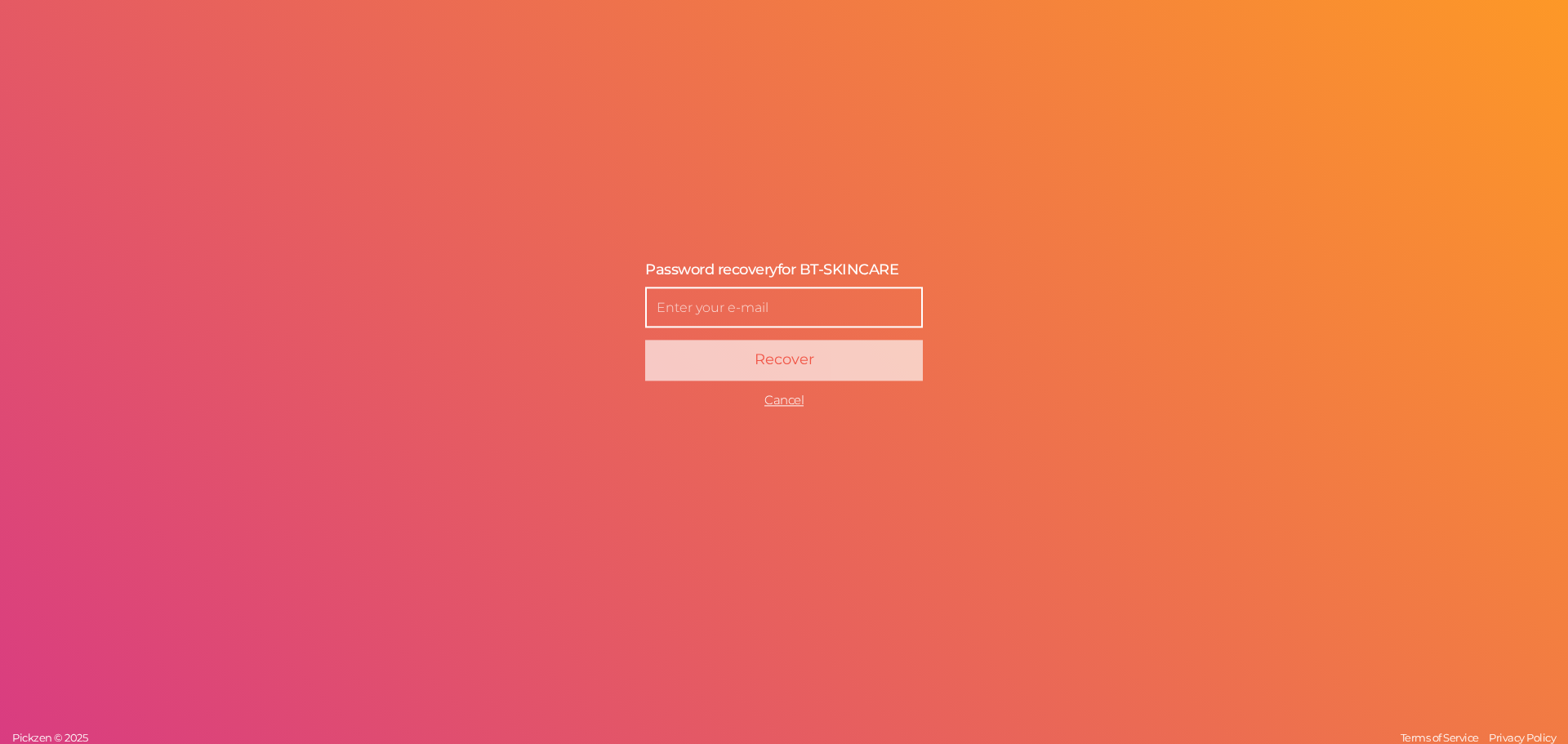
click at [790, 317] on input "text" at bounding box center [783, 308] width 277 height 41
drag, startPoint x: 627, startPoint y: 453, endPoint x: 721, endPoint y: 378, distance: 120.3
click at [633, 453] on div "Password recovery for BT-SKINCARE Enter a new password Recover Cancel Set Cance…" at bounding box center [784, 372] width 1568 height 744
click at [677, 272] on span "Password recovery" at bounding box center [710, 270] width 132 height 18
click at [715, 299] on input "text" at bounding box center [783, 308] width 277 height 41
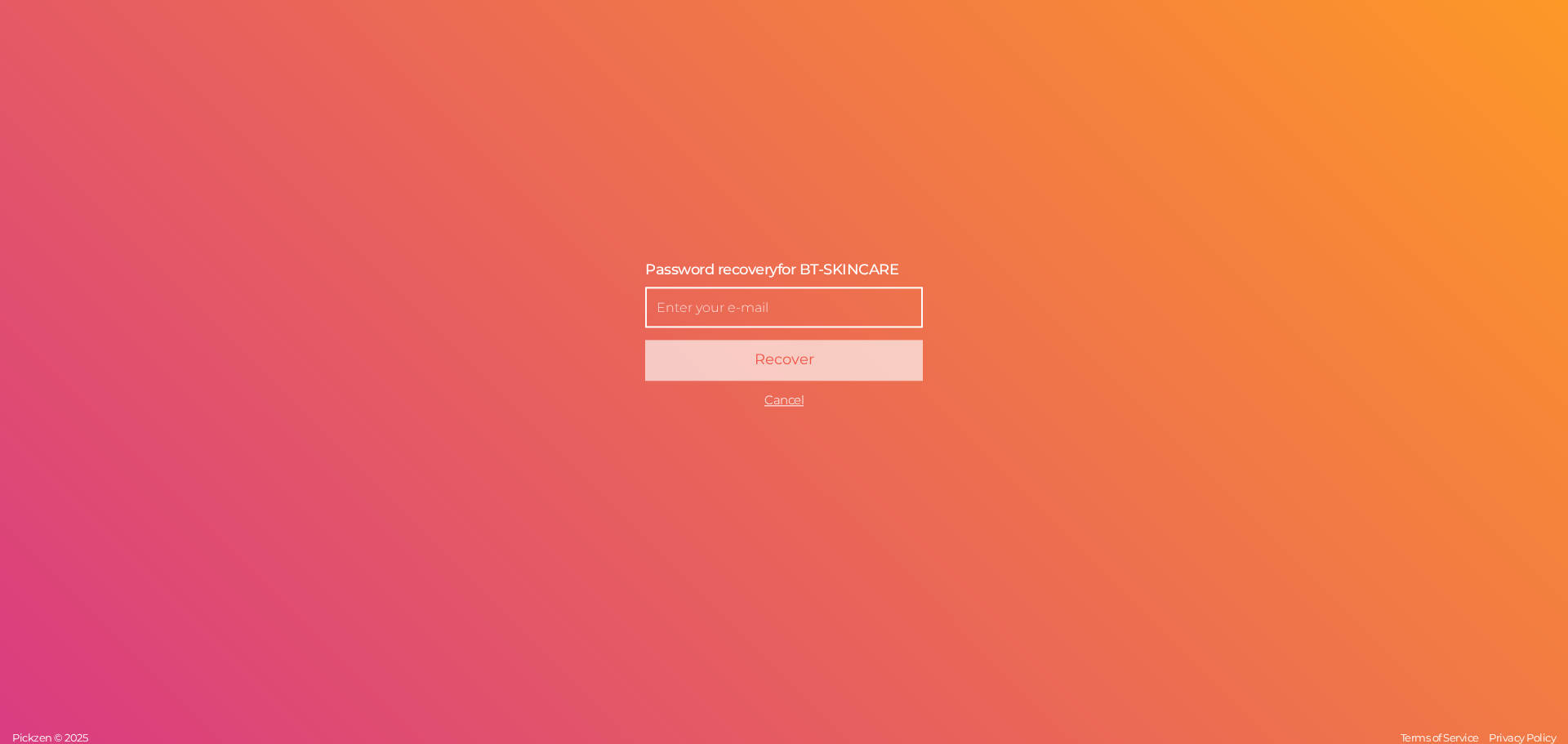
type input "seifmohamed01010@gmail.com"
click at [812, 305] on input "seifmohamed01010@gmail.com" at bounding box center [783, 308] width 277 height 41
type input "[EMAIL_ADDRESS][DOMAIN_NAME]"
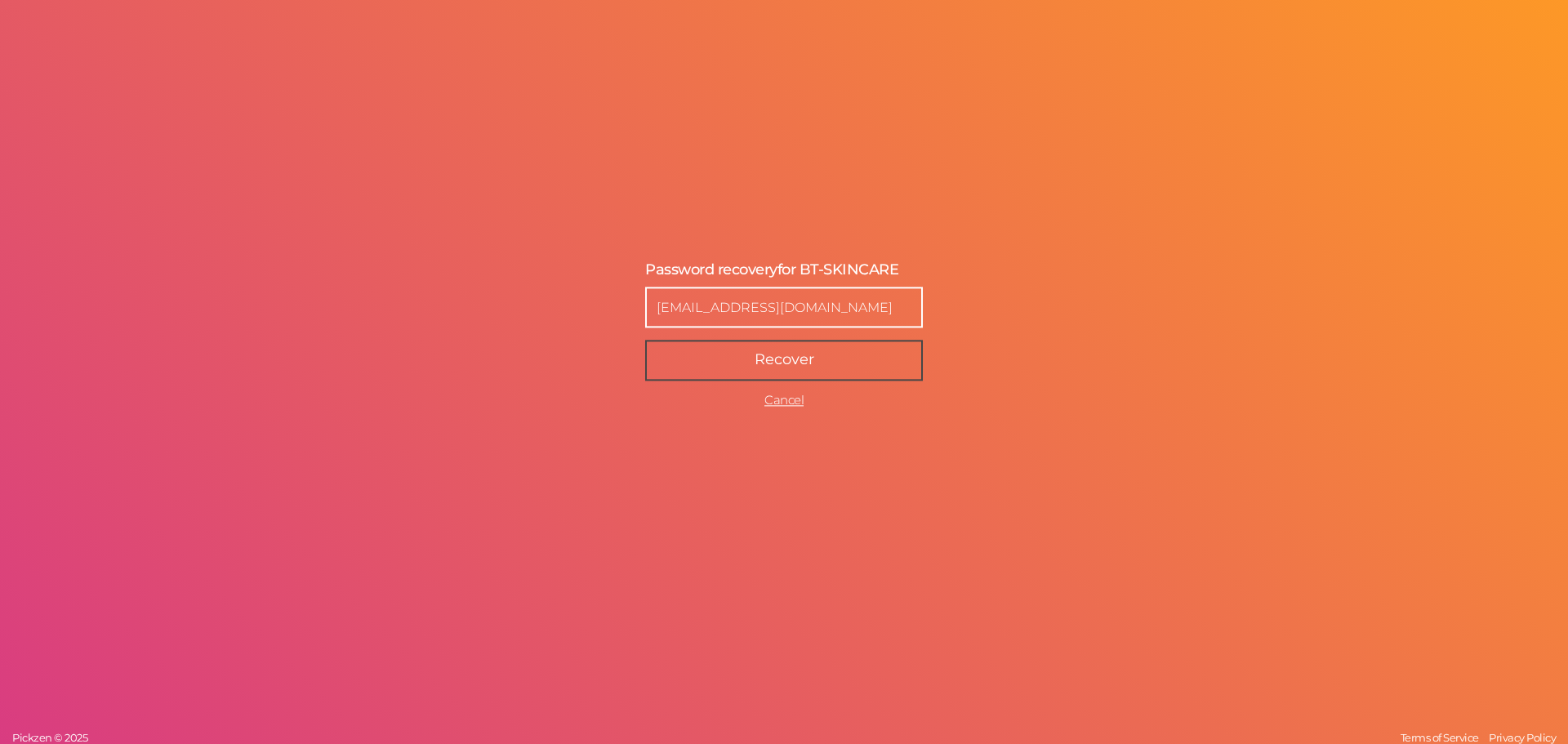
click at [795, 365] on span "Recover" at bounding box center [784, 360] width 60 height 18
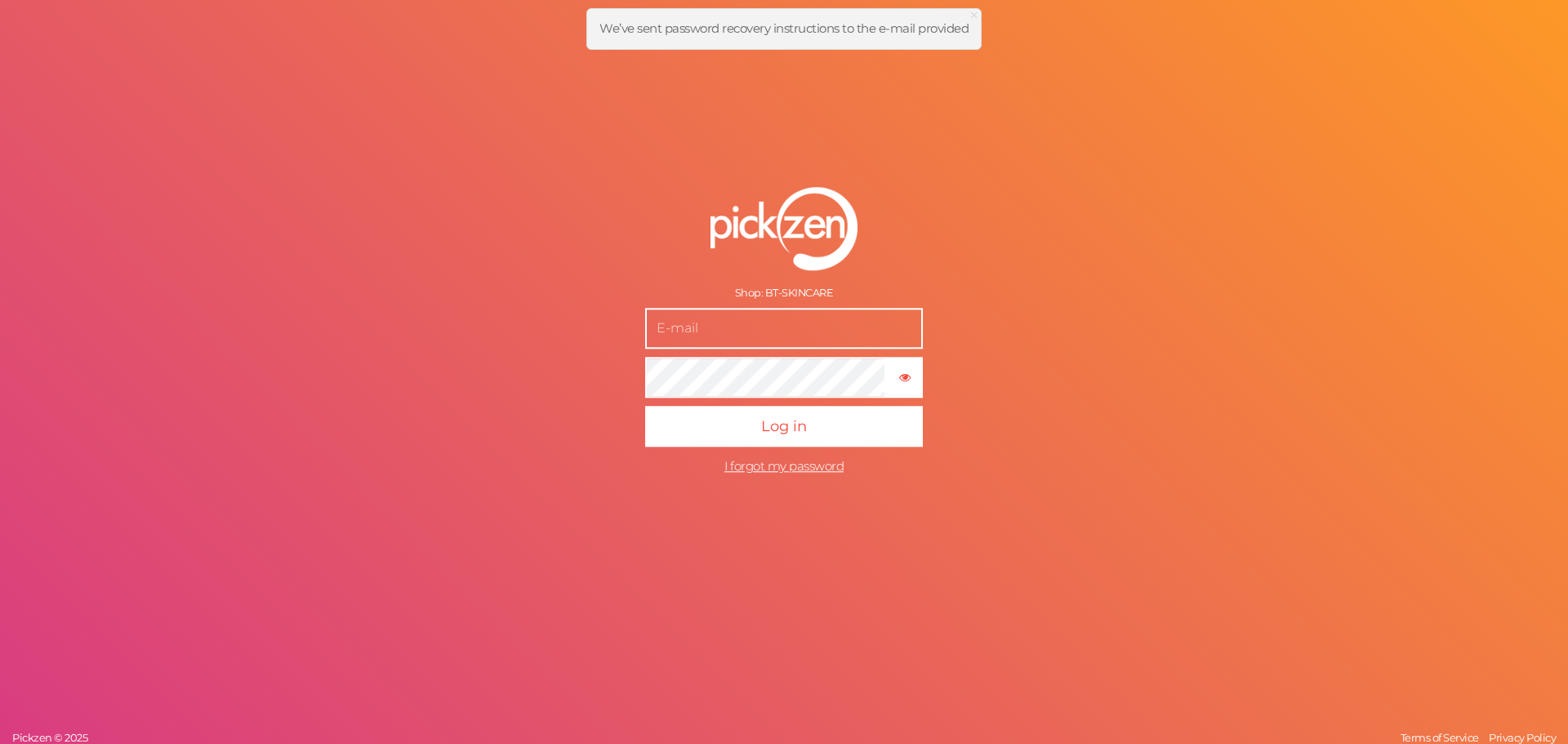
type input "[EMAIL_ADDRESS][DOMAIN_NAME]"
click at [896, 375] on tooltip "× Show password" at bounding box center [905, 376] width 33 height 12
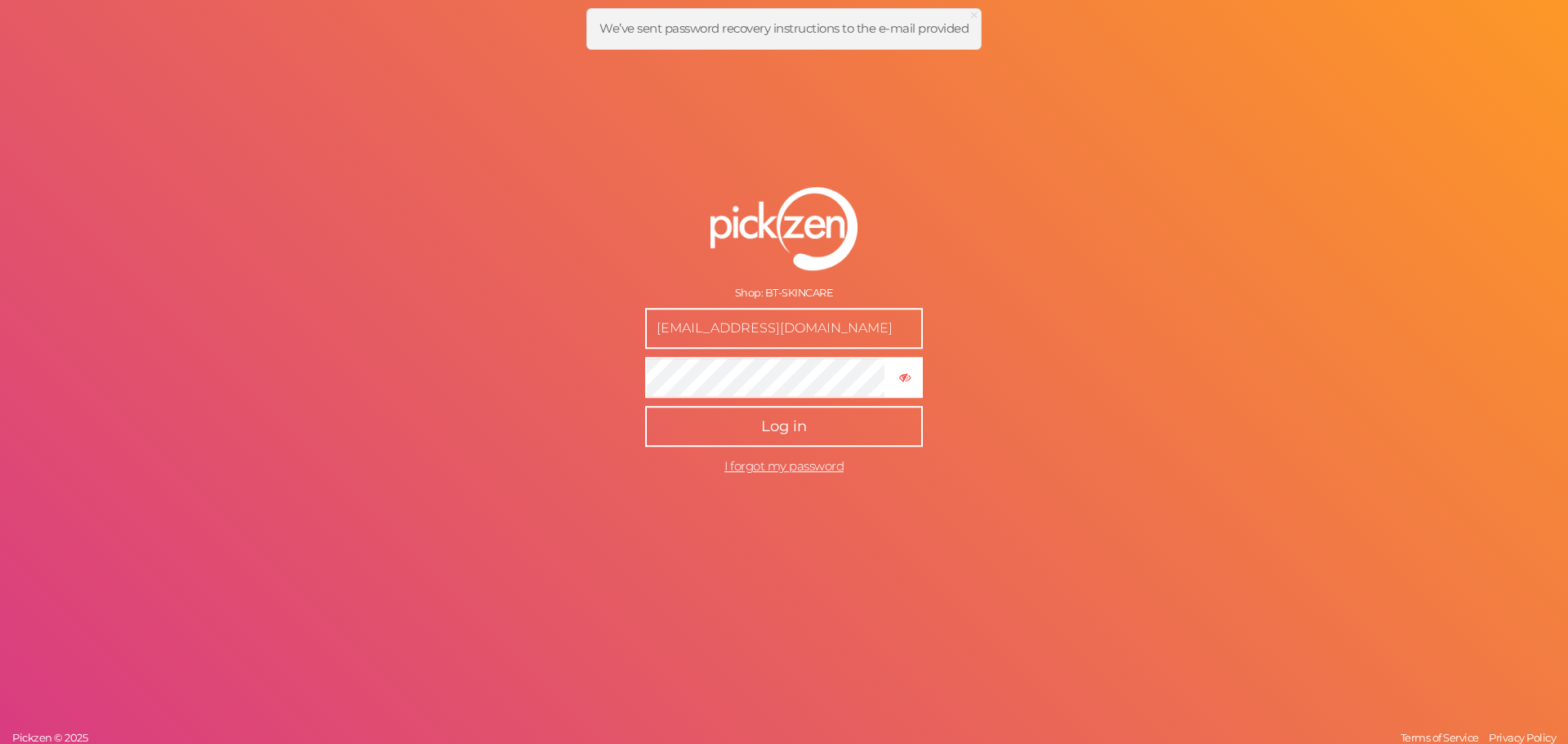
click at [785, 420] on span "Log in" at bounding box center [783, 426] width 46 height 18
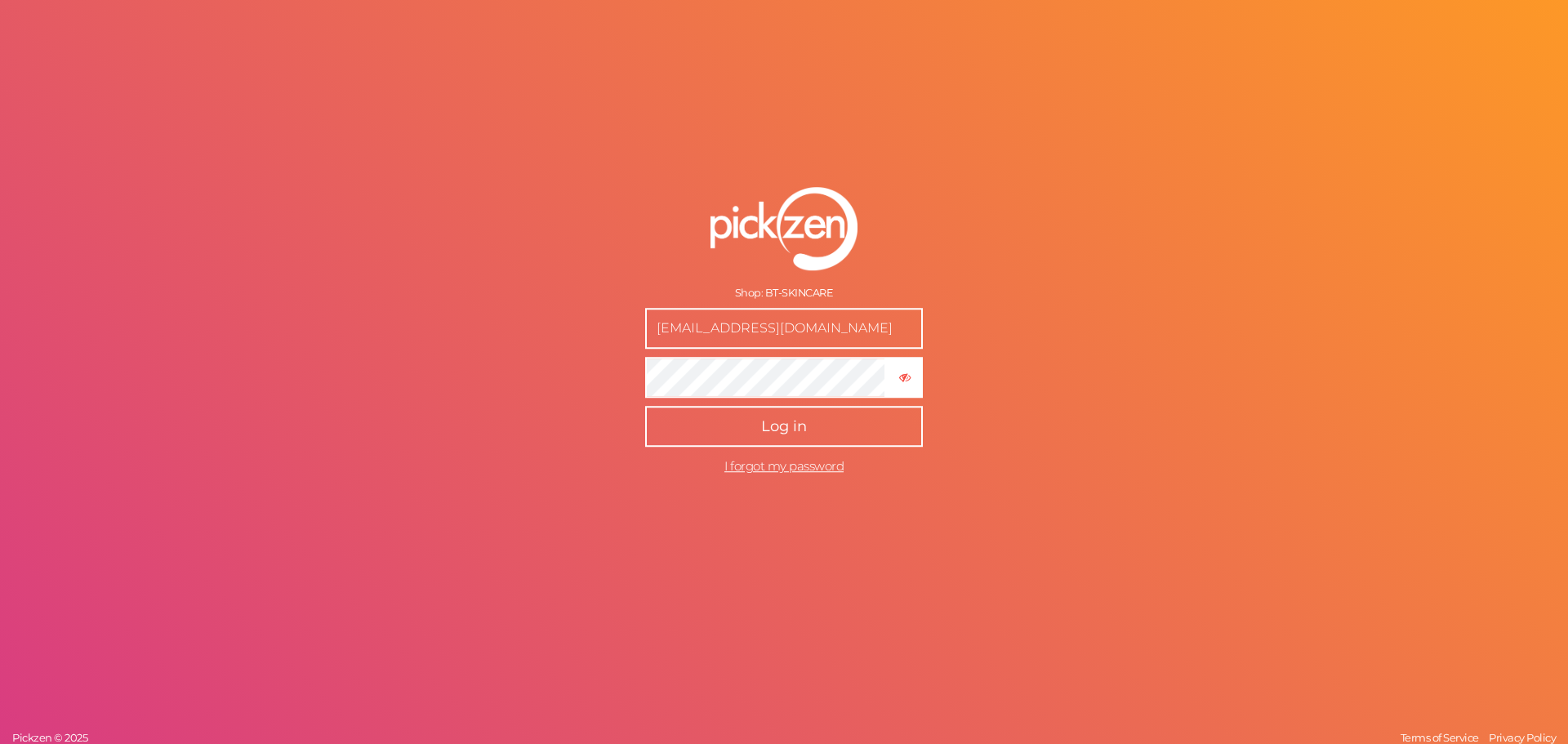
click at [805, 424] on span "Log in" at bounding box center [783, 426] width 46 height 18
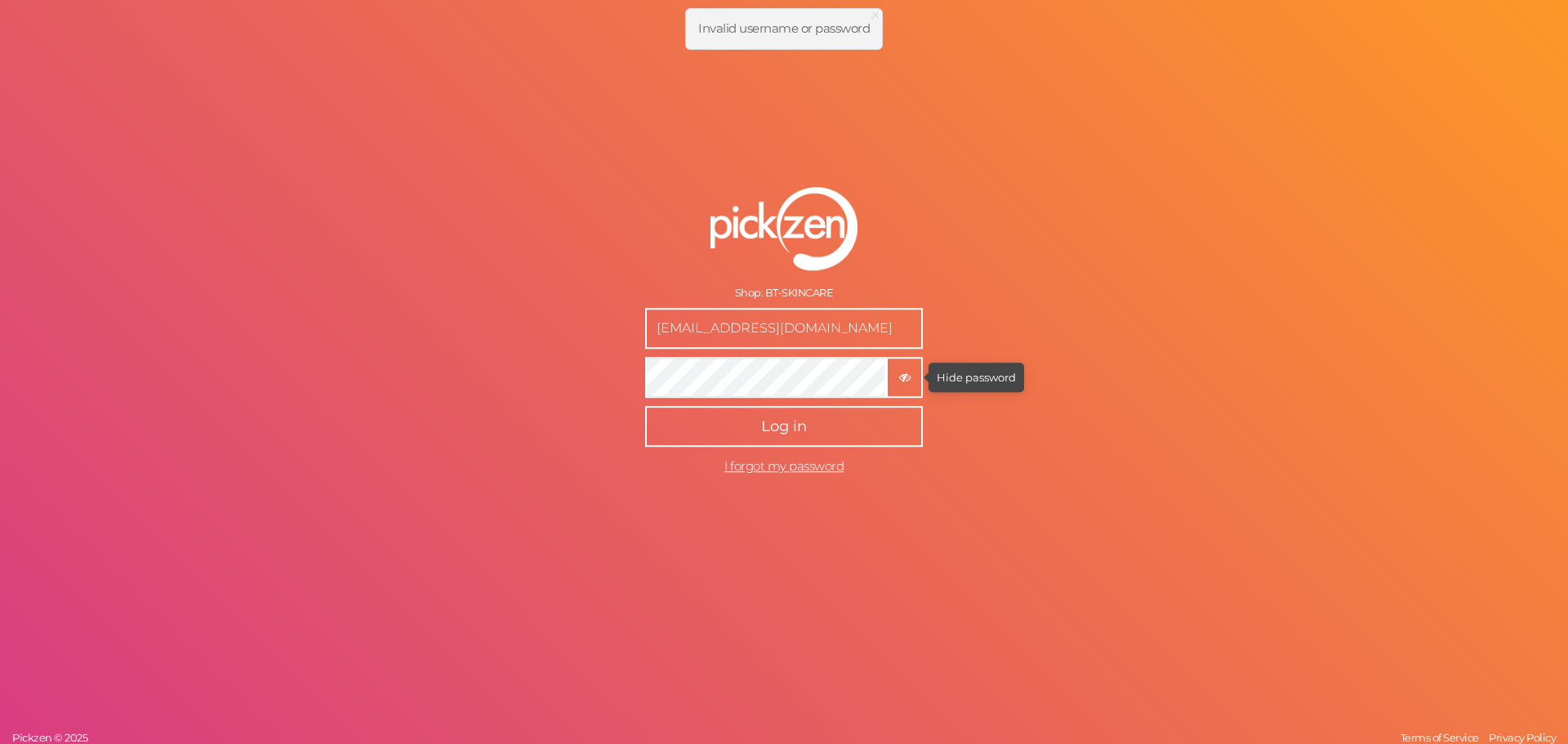
click at [908, 375] on icon "button" at bounding box center [905, 378] width 12 height 12
click at [907, 379] on icon "button" at bounding box center [905, 378] width 12 height 12
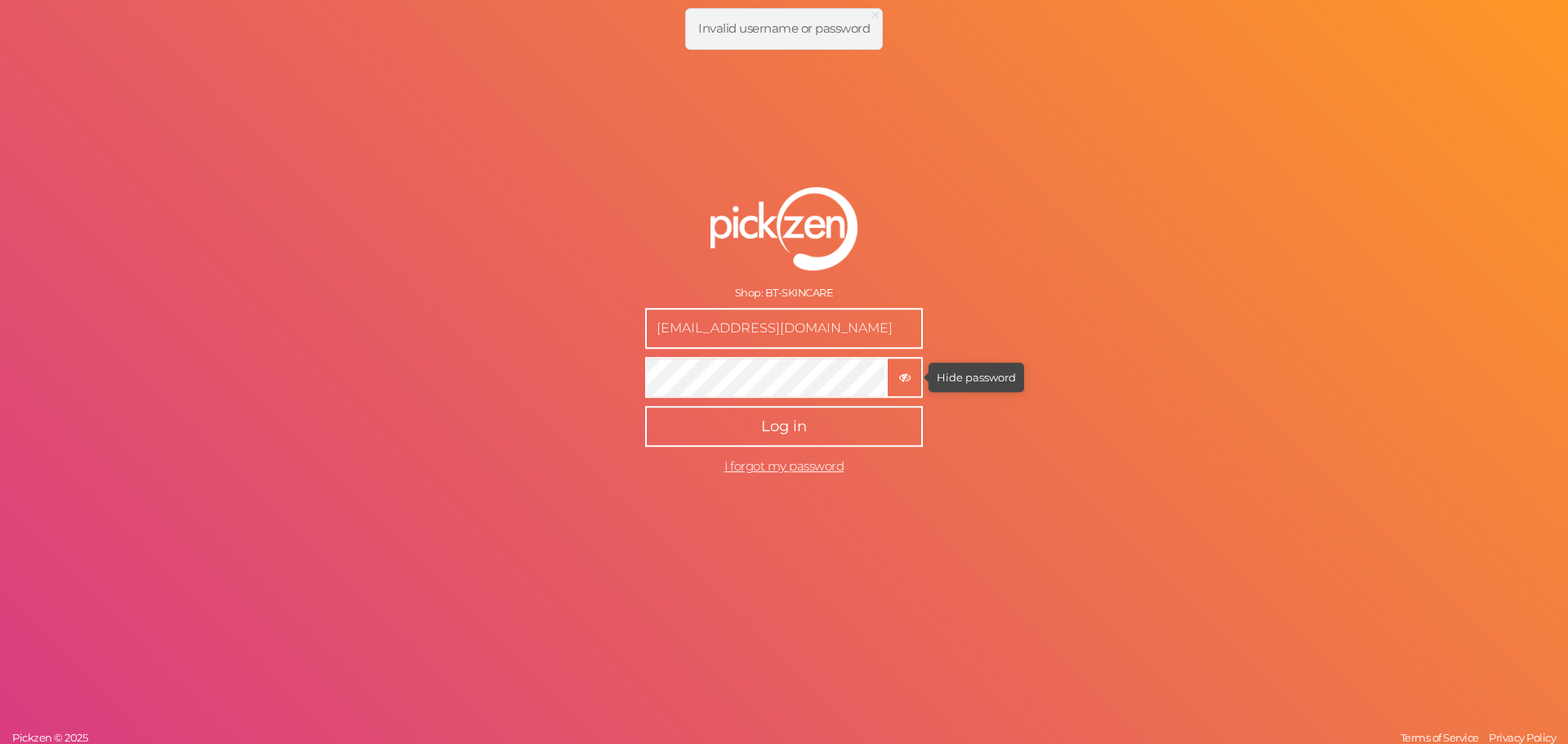
click at [907, 379] on icon "button" at bounding box center [905, 378] width 12 height 12
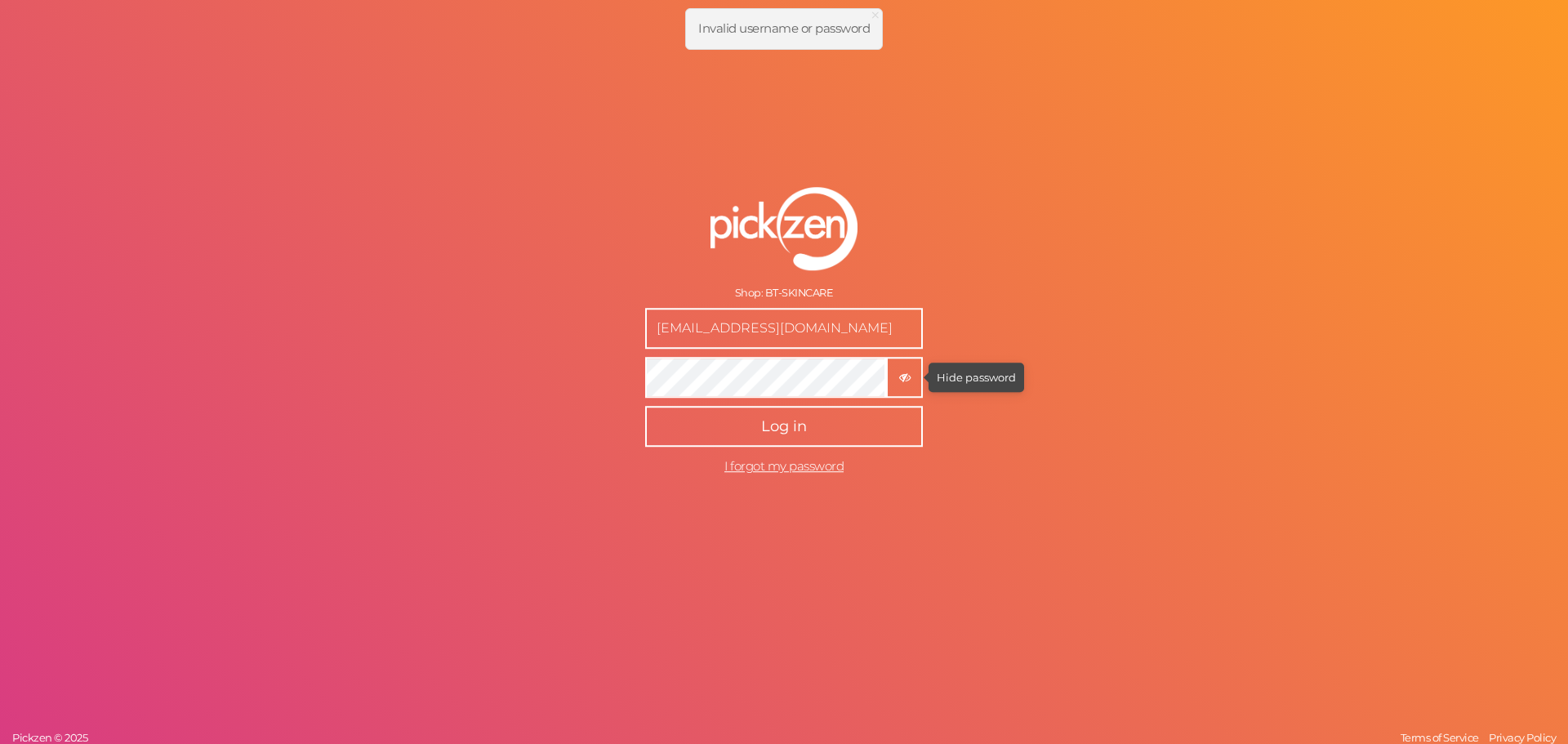
click at [907, 379] on icon "button" at bounding box center [905, 378] width 12 height 12
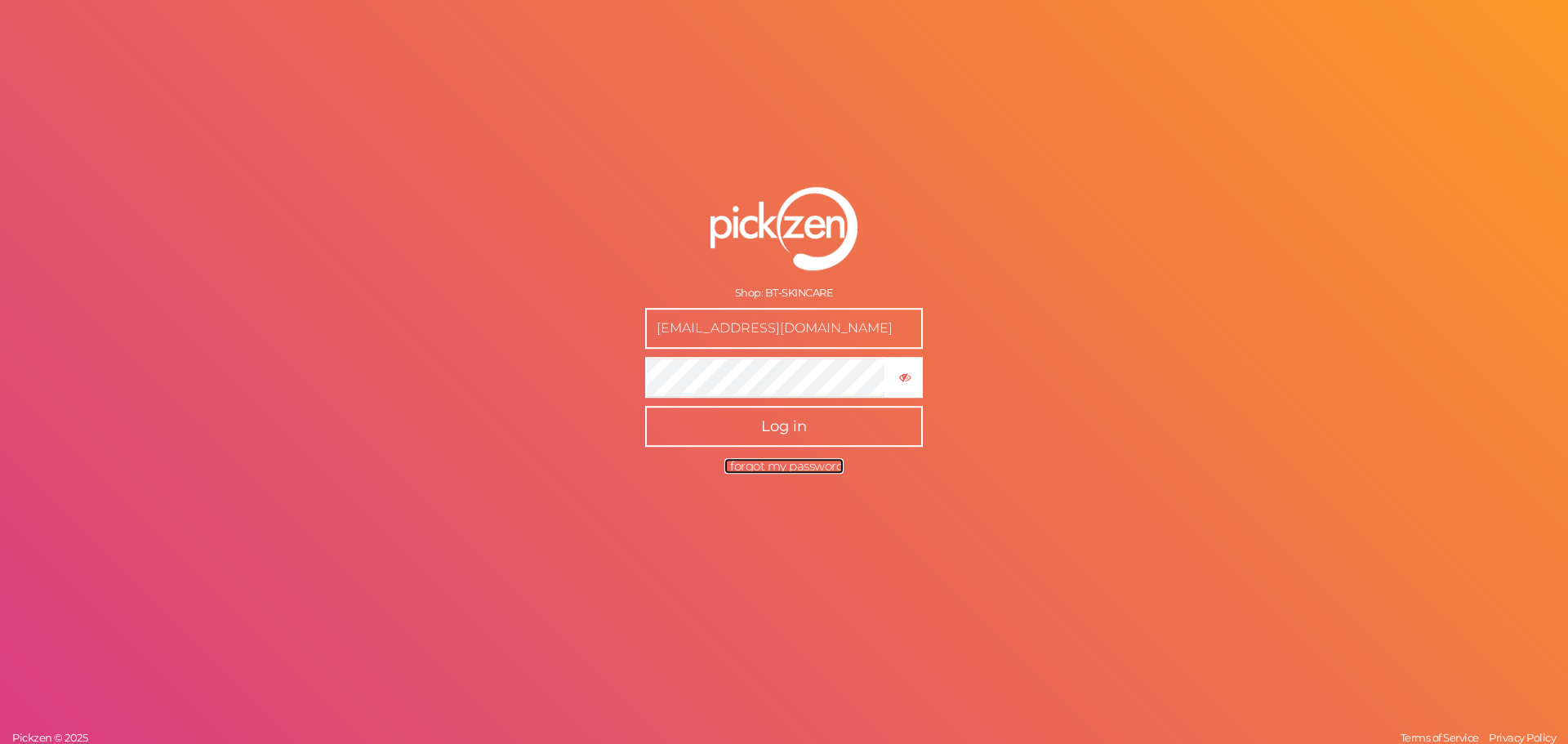
click at [769, 469] on span "I forgot my password" at bounding box center [784, 466] width 120 height 16
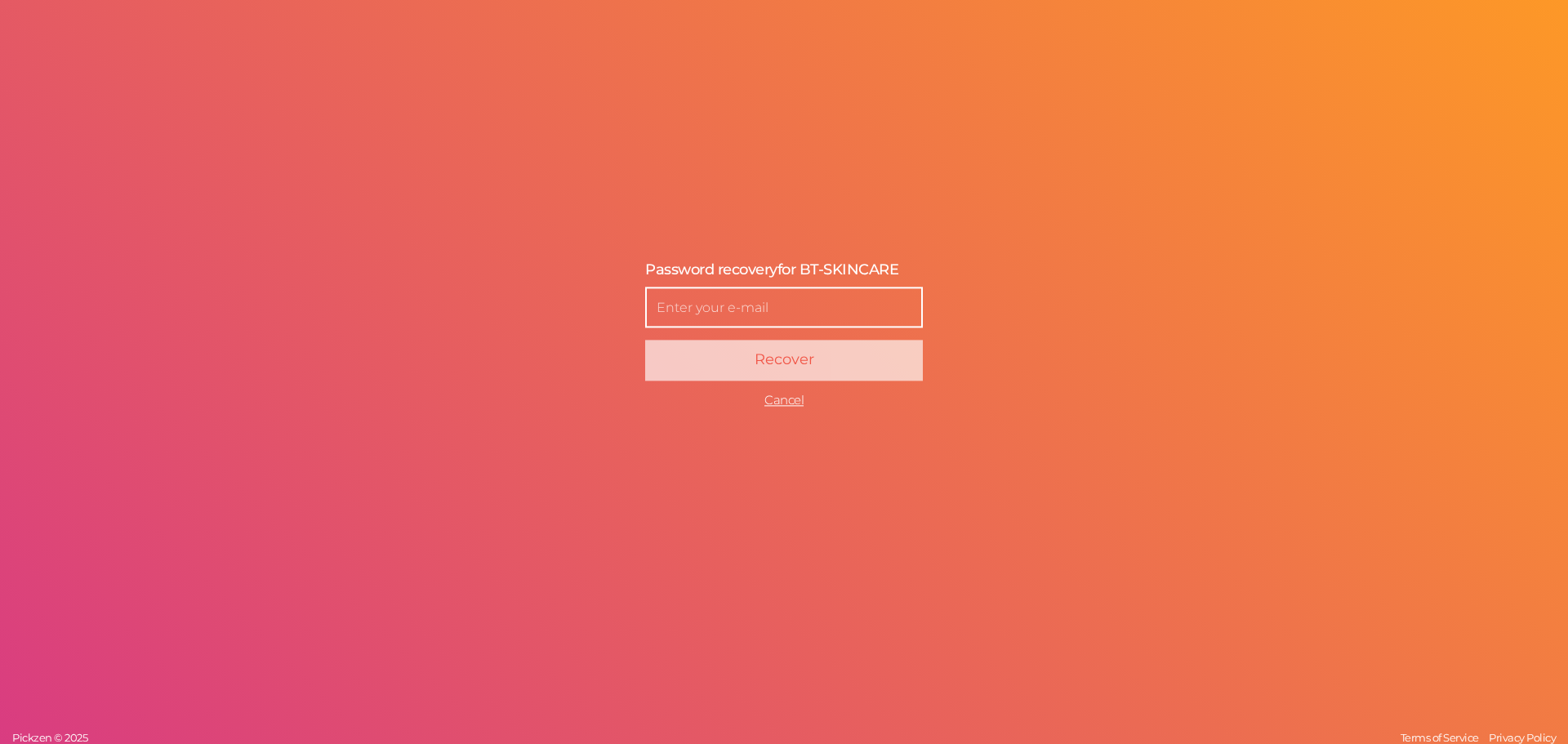
click at [729, 306] on input "text" at bounding box center [783, 308] width 277 height 41
type input "[EMAIL_ADDRESS][DOMAIN_NAME]"
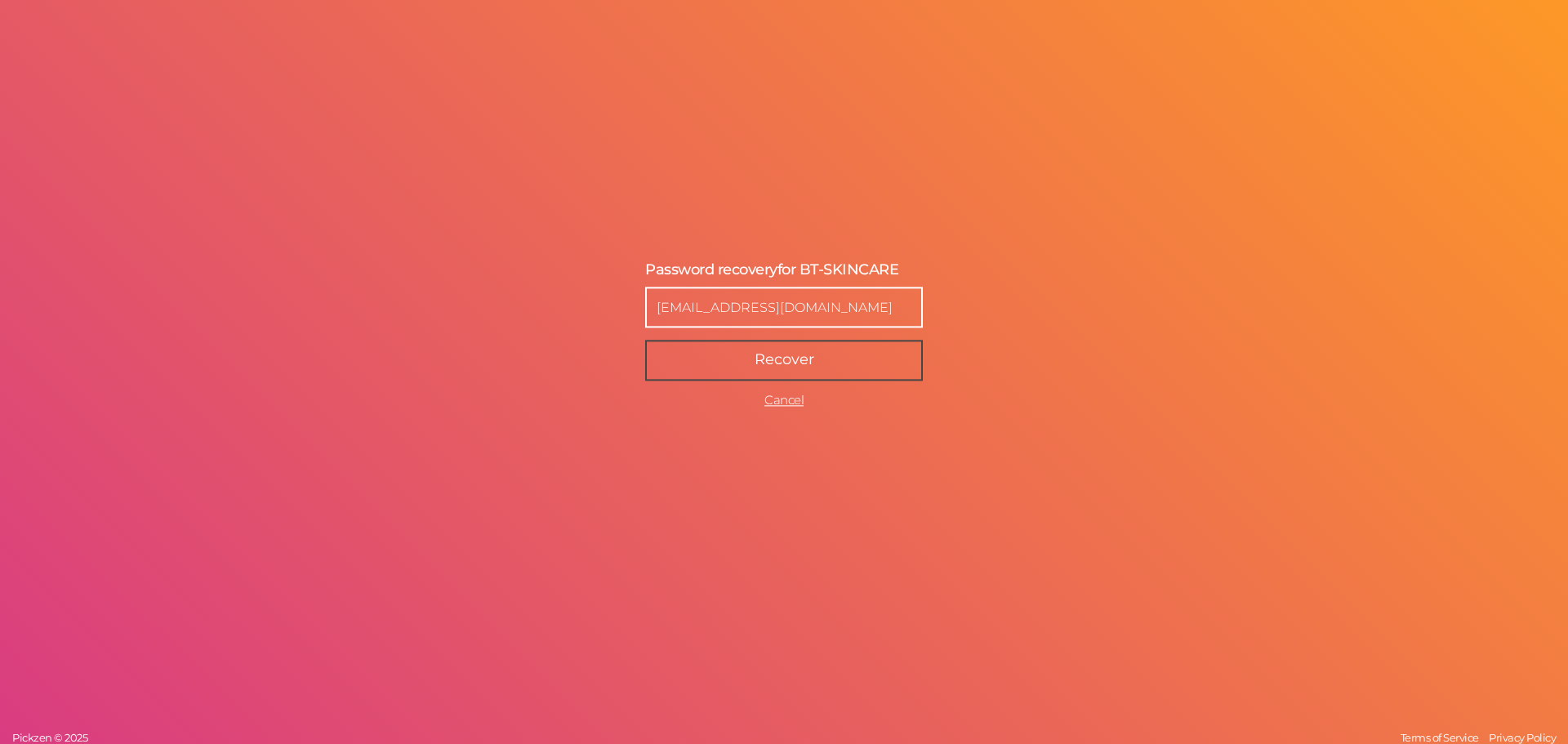
click at [795, 363] on span "Recover" at bounding box center [784, 360] width 60 height 18
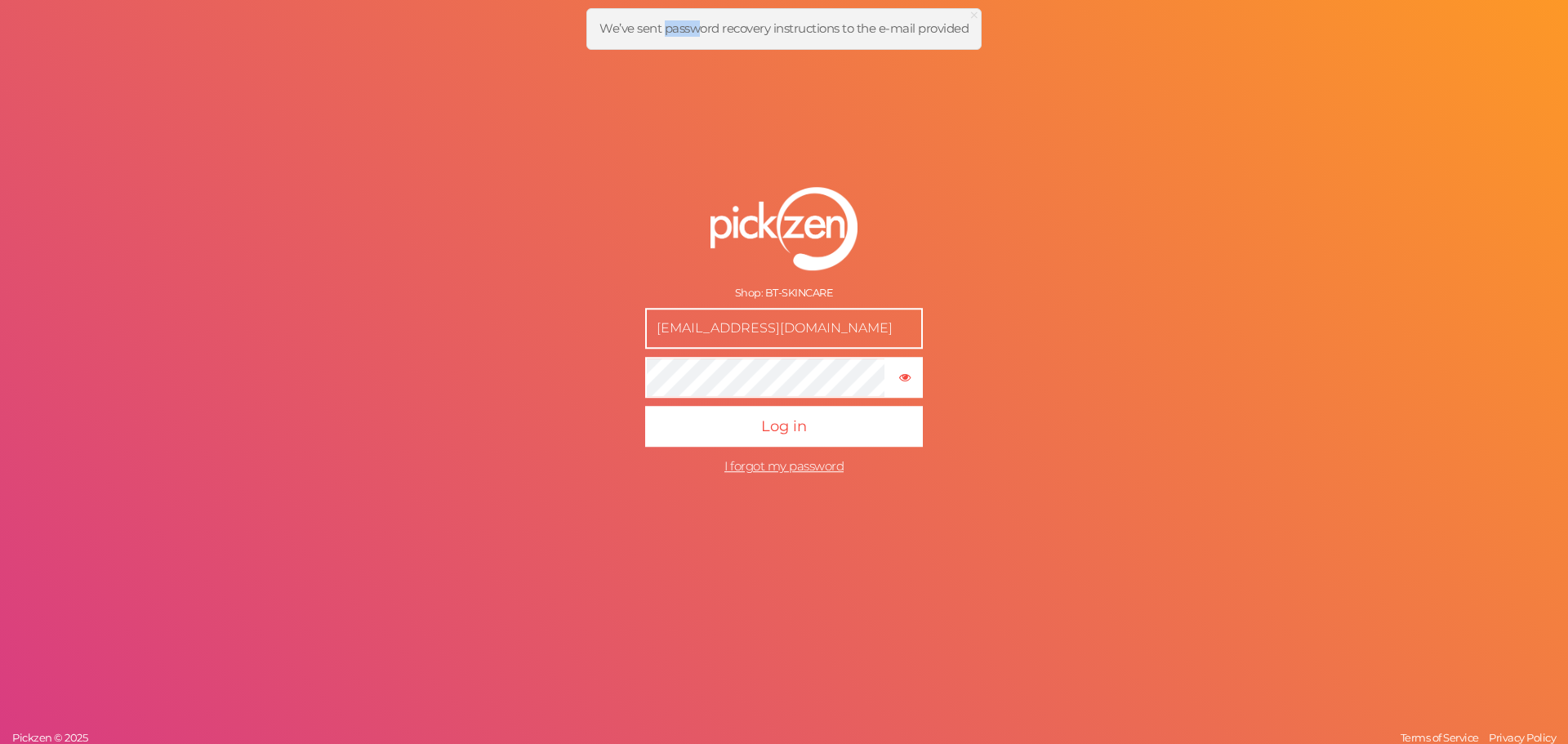
drag, startPoint x: 666, startPoint y: 29, endPoint x: 698, endPoint y: 29, distance: 32.0
click at [698, 29] on span "We’ve sent password recovery instructions to the e-mail provided" at bounding box center [784, 28] width 369 height 16
drag, startPoint x: 845, startPoint y: 18, endPoint x: 868, endPoint y: 22, distance: 23.3
click at [860, 22] on div "× Close We’ve sent password recovery instructions to the e-mail provided" at bounding box center [783, 28] width 395 height 41
drag, startPoint x: 884, startPoint y: 30, endPoint x: 929, endPoint y: 44, distance: 47.1
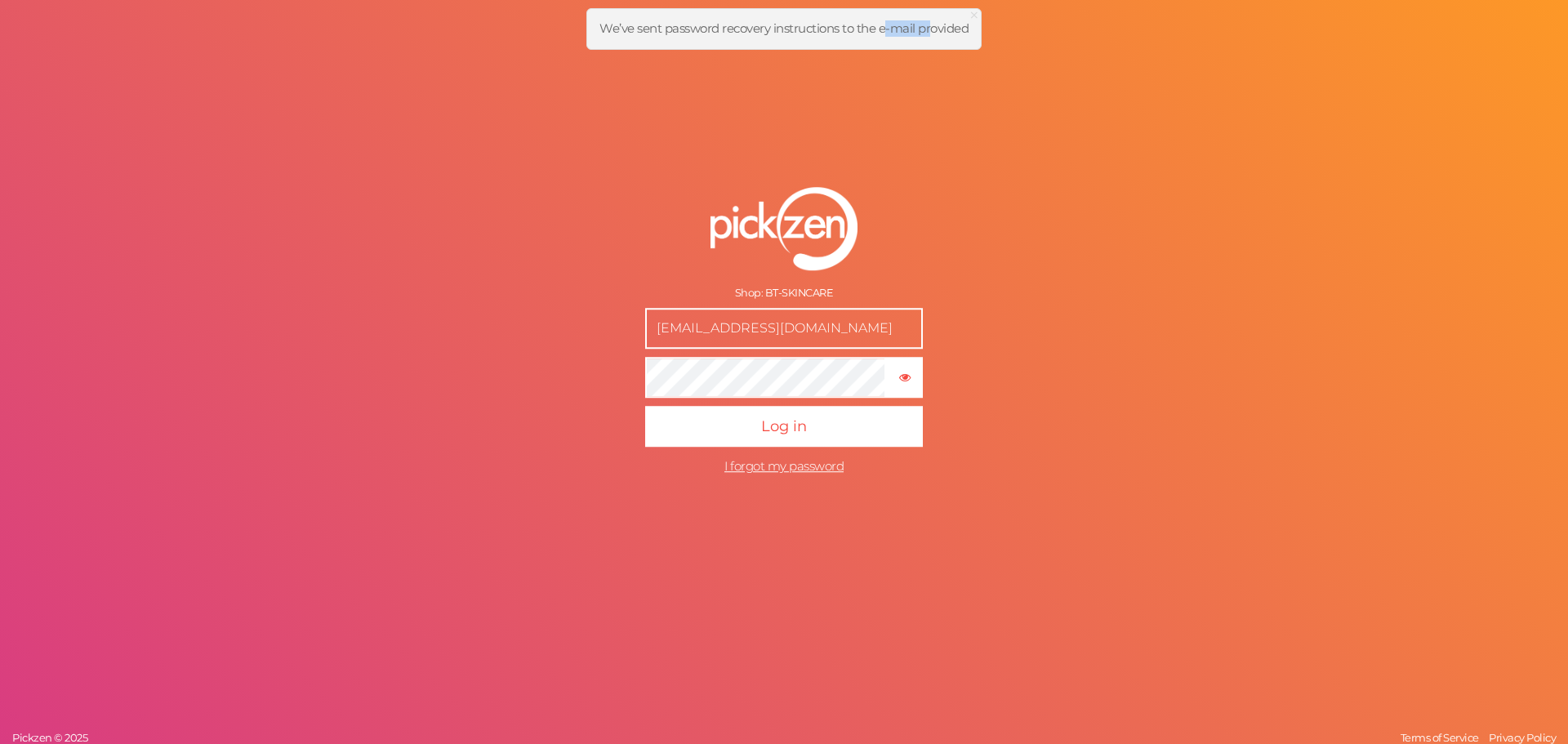
click at [929, 44] on div "× Close We’ve sent password recovery instructions to the e-mail provided" at bounding box center [783, 28] width 395 height 41
click at [1017, 171] on div "Shop: BT-SKINCARE boodywaleed07@gmail.com × Show password Log in I forgot my pa…" at bounding box center [784, 372] width 1568 height 744
click at [942, 130] on div "Shop: BT-SKINCARE boodywaleed07@gmail.com × Show password Log in I forgot my pa…" at bounding box center [784, 372] width 1568 height 744
click at [811, 328] on input "[EMAIL_ADDRESS][DOMAIN_NAME]" at bounding box center [783, 328] width 277 height 41
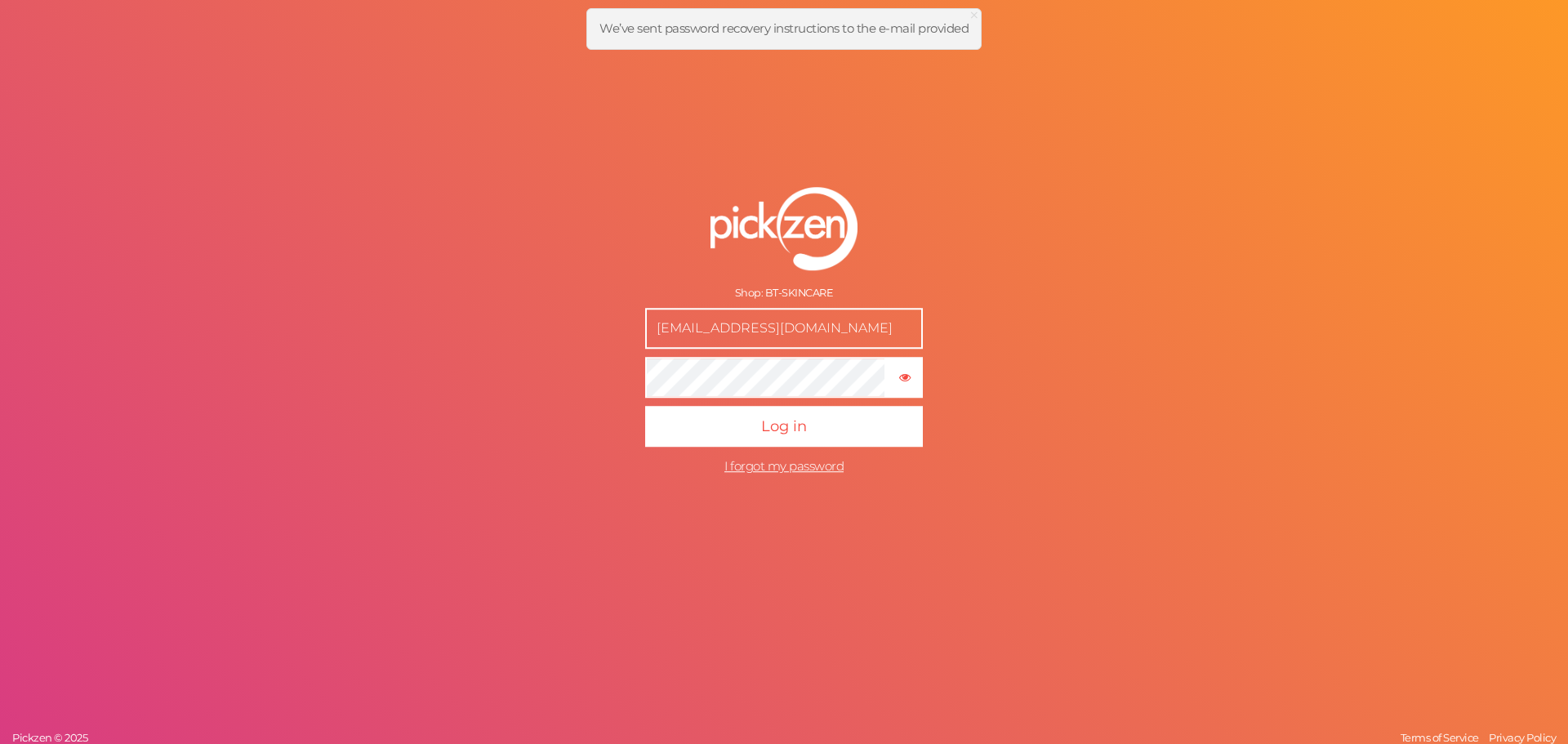
click at [811, 328] on input "[EMAIL_ADDRESS][DOMAIN_NAME]" at bounding box center [783, 328] width 277 height 41
click at [1084, 254] on div "Shop: BT-SKINCARE boodywaleed07@gmail.com × Show password Log in I forgot my pa…" at bounding box center [784, 372] width 1568 height 744
click at [790, 455] on form "Shop: BT-SKINCARE boodywaleed07@gmail.com × Show password Log in I forgot my pa…" at bounding box center [784, 334] width 409 height 361
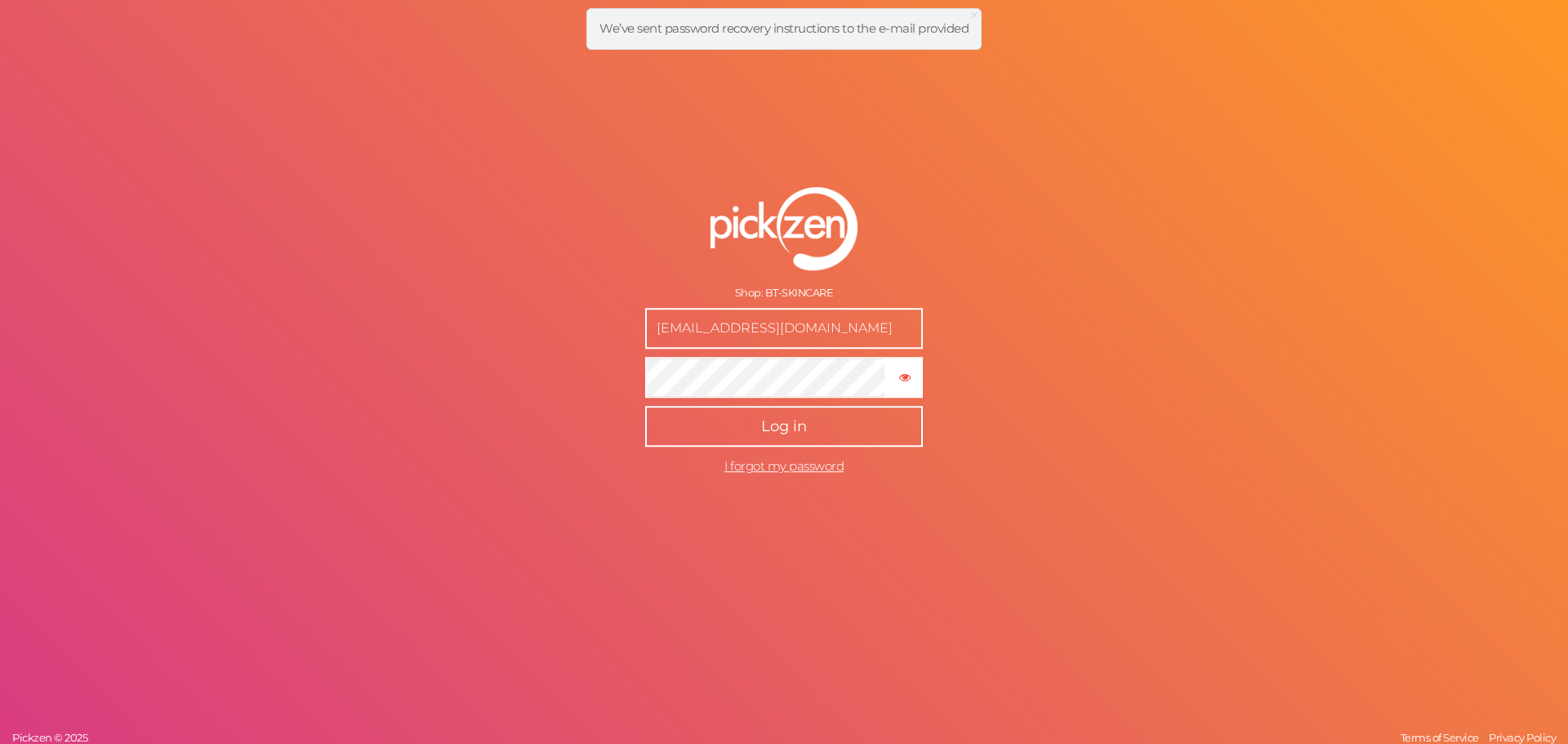
click at [789, 429] on span "Log in" at bounding box center [783, 426] width 46 height 18
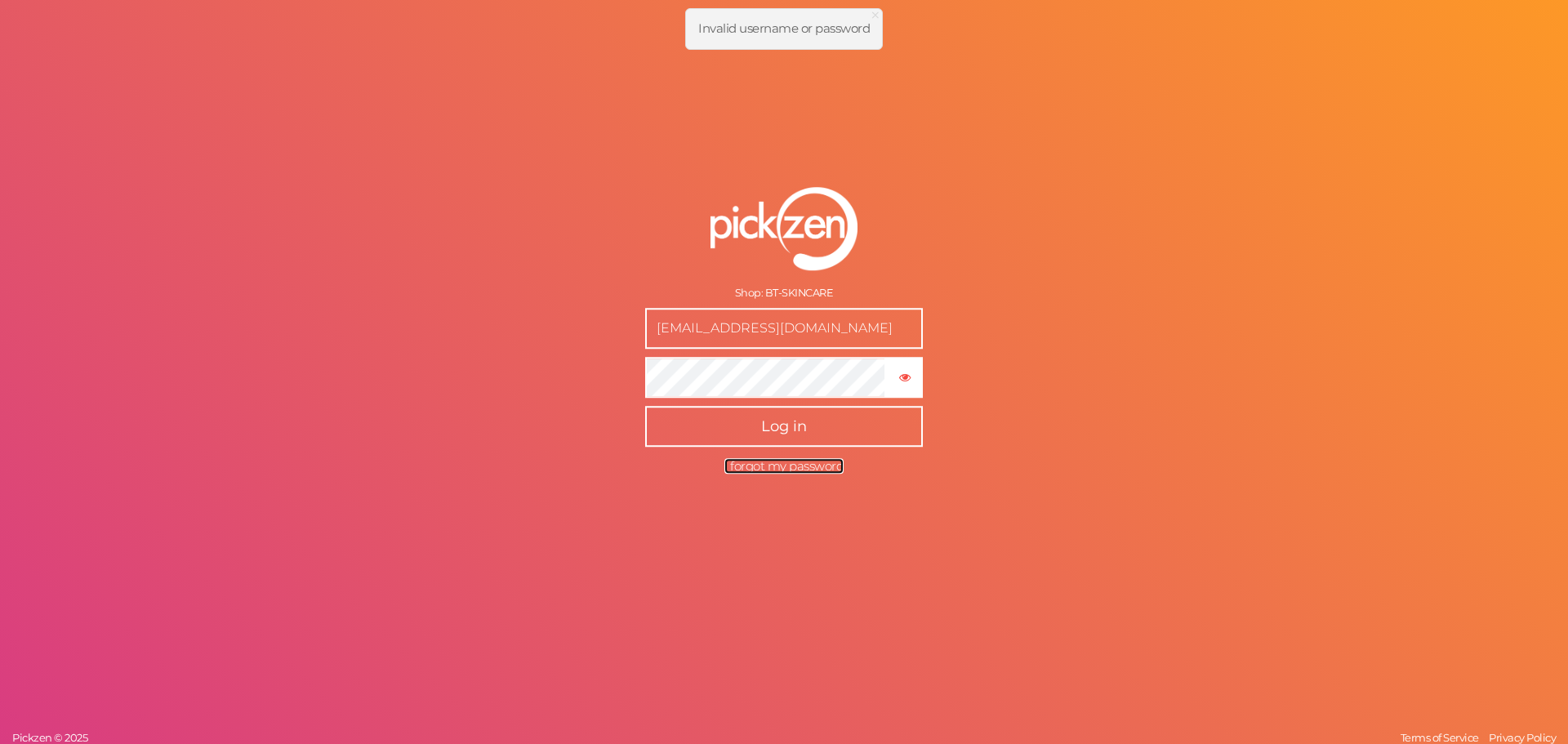
click at [790, 463] on span "I forgot my password" at bounding box center [784, 466] width 120 height 16
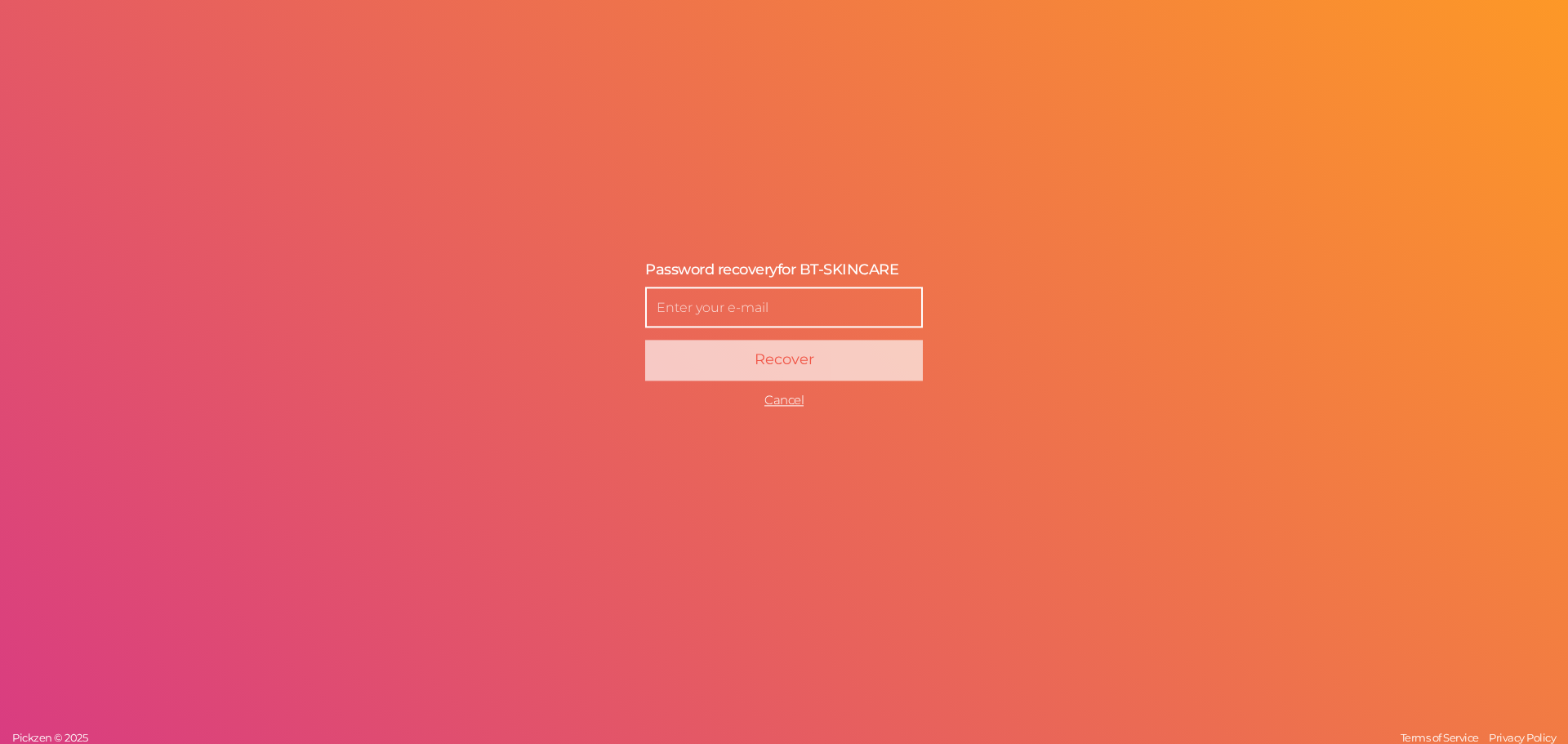
click at [744, 296] on input "text" at bounding box center [783, 308] width 277 height 41
click at [717, 272] on span "Password recovery" at bounding box center [710, 270] width 132 height 18
click at [748, 310] on input "text" at bounding box center [783, 308] width 277 height 41
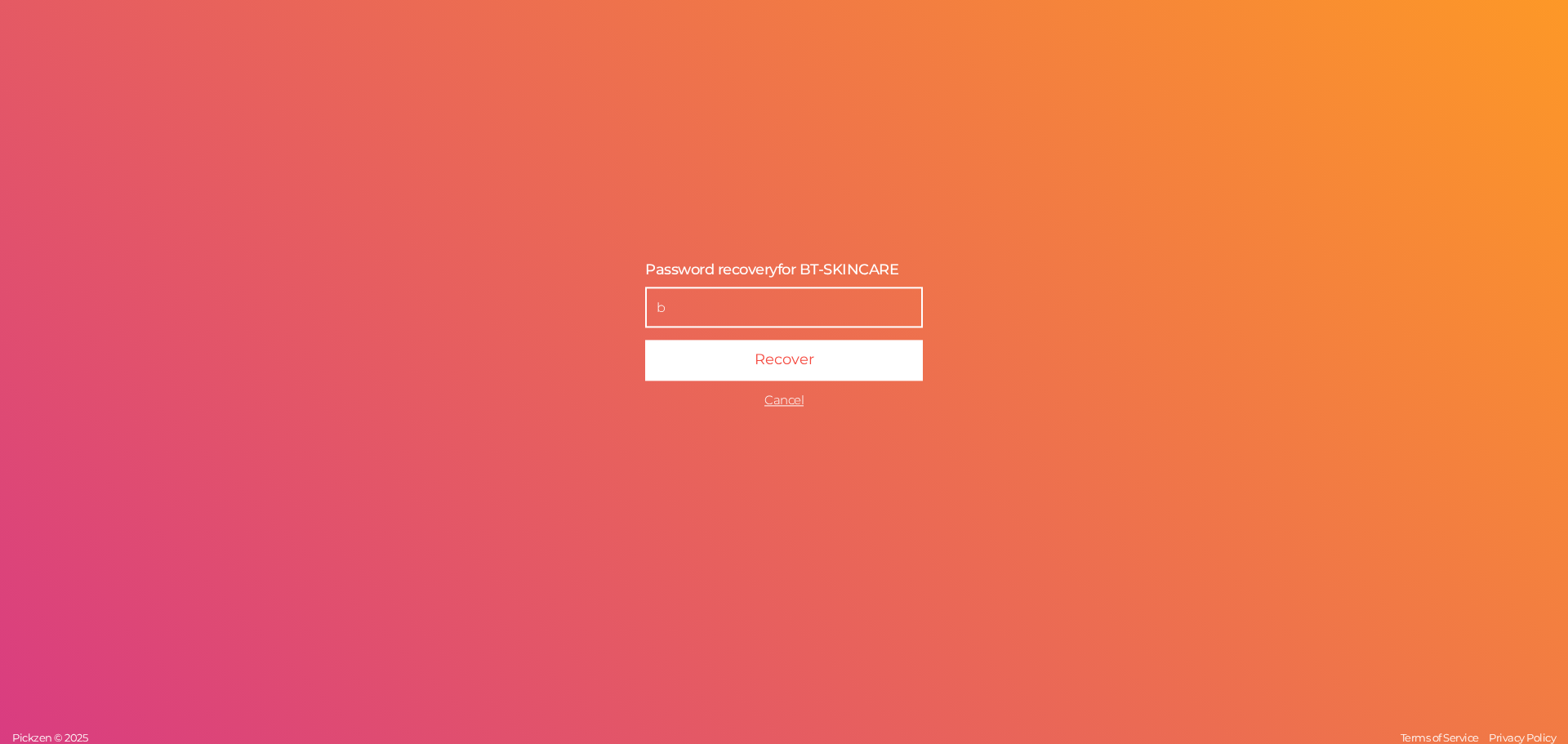
type input "[EMAIL_ADDRESS][DOMAIN_NAME]"
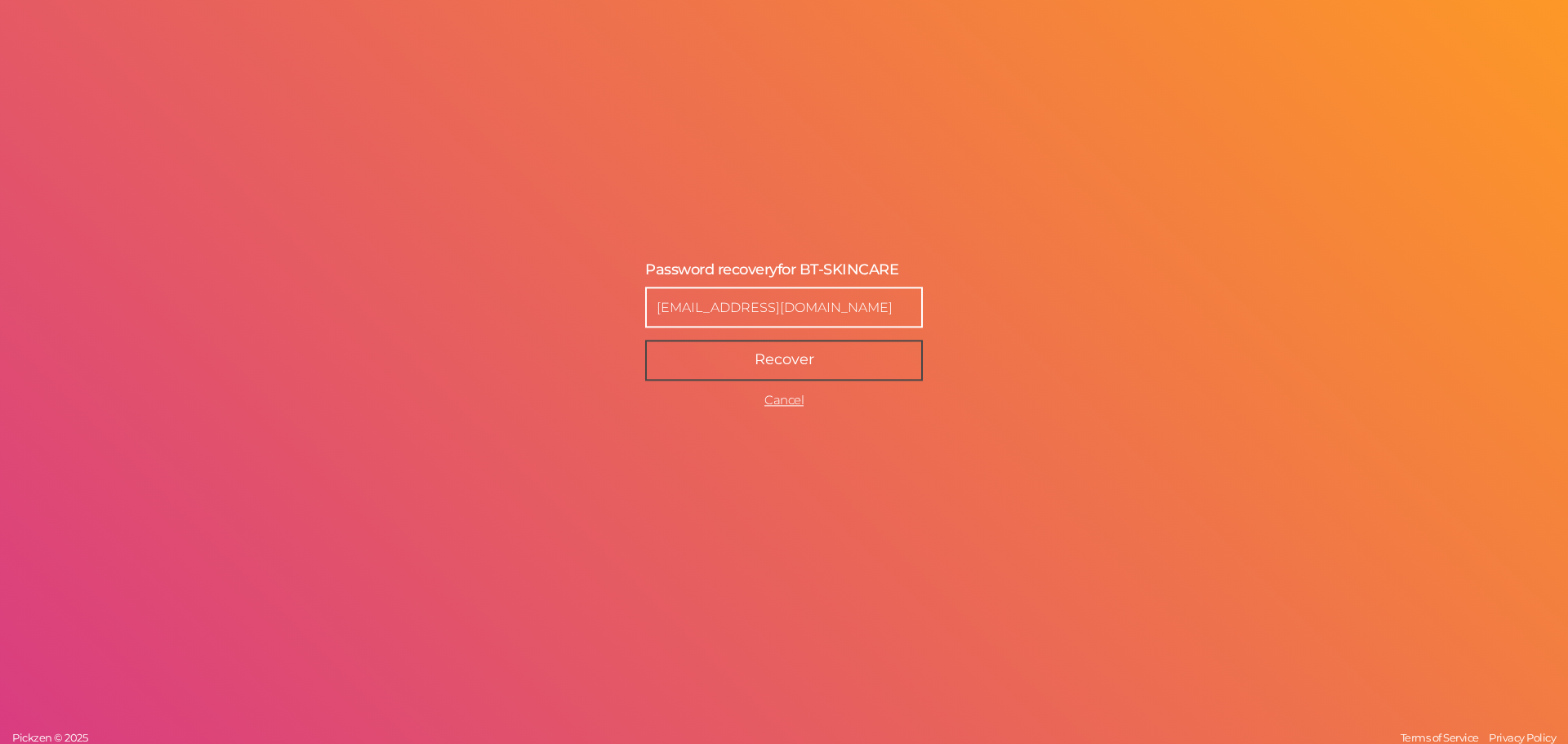
click at [775, 356] on span "Recover" at bounding box center [784, 360] width 60 height 18
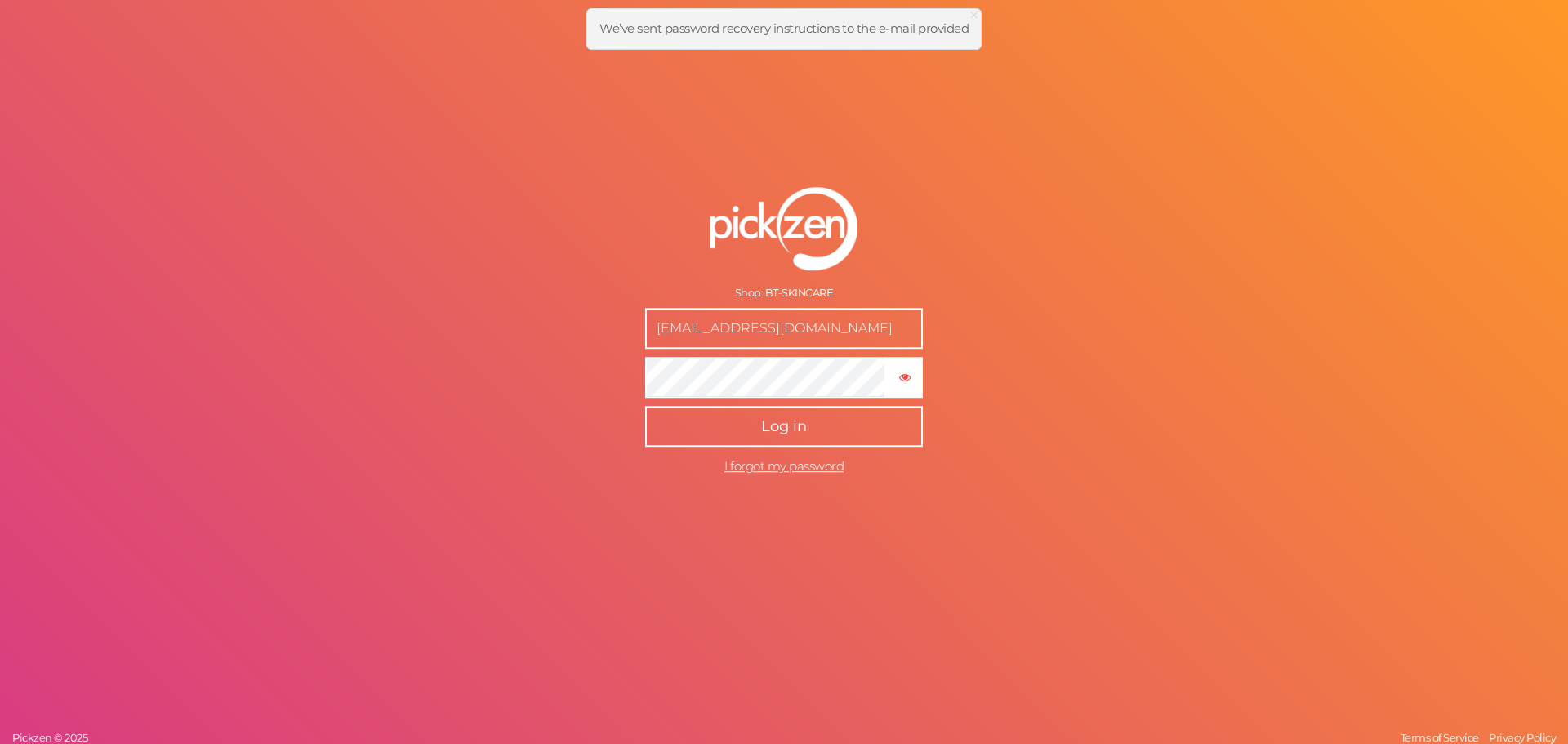
click at [791, 430] on span "Log in" at bounding box center [783, 426] width 46 height 18
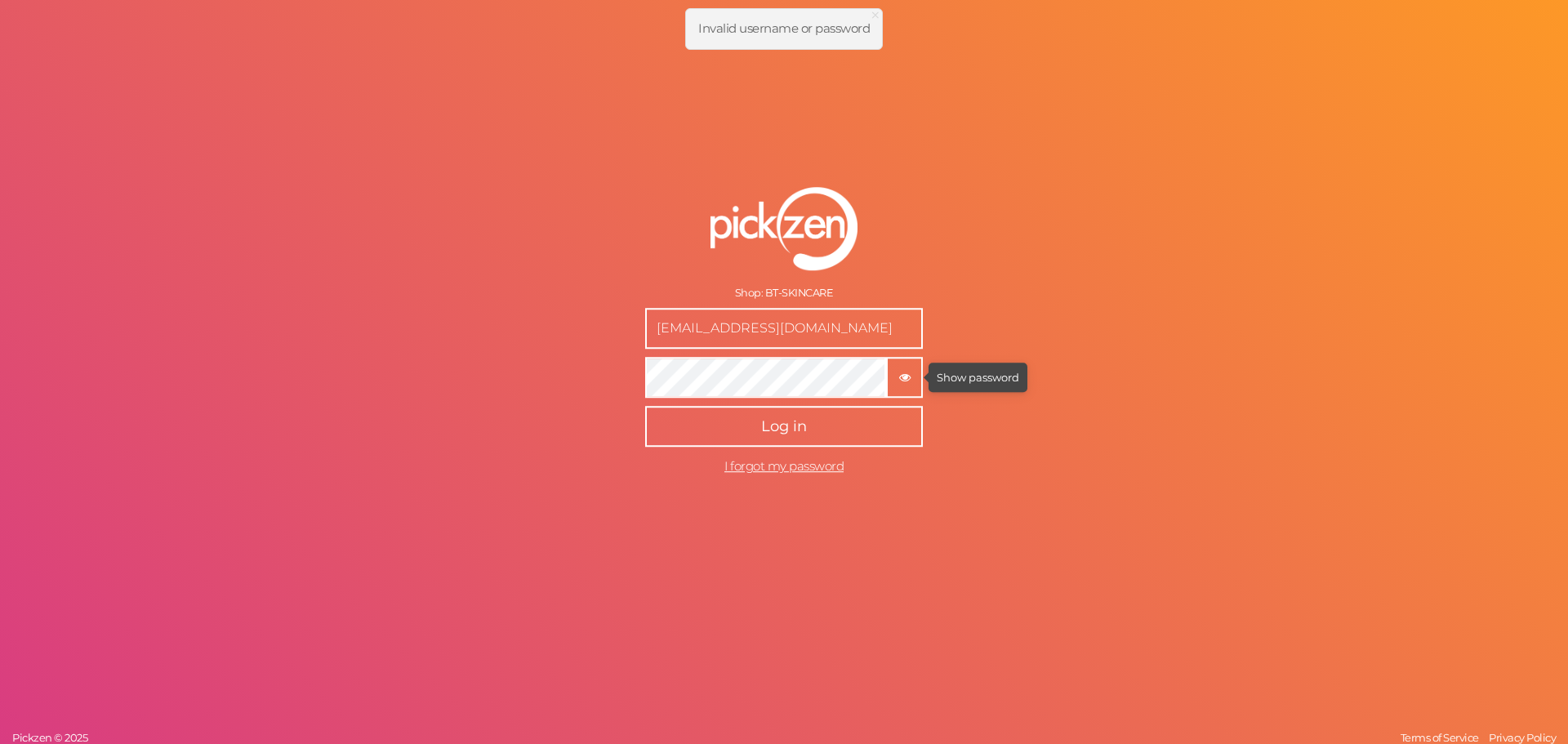
click at [899, 377] on icon "button" at bounding box center [905, 378] width 12 height 12
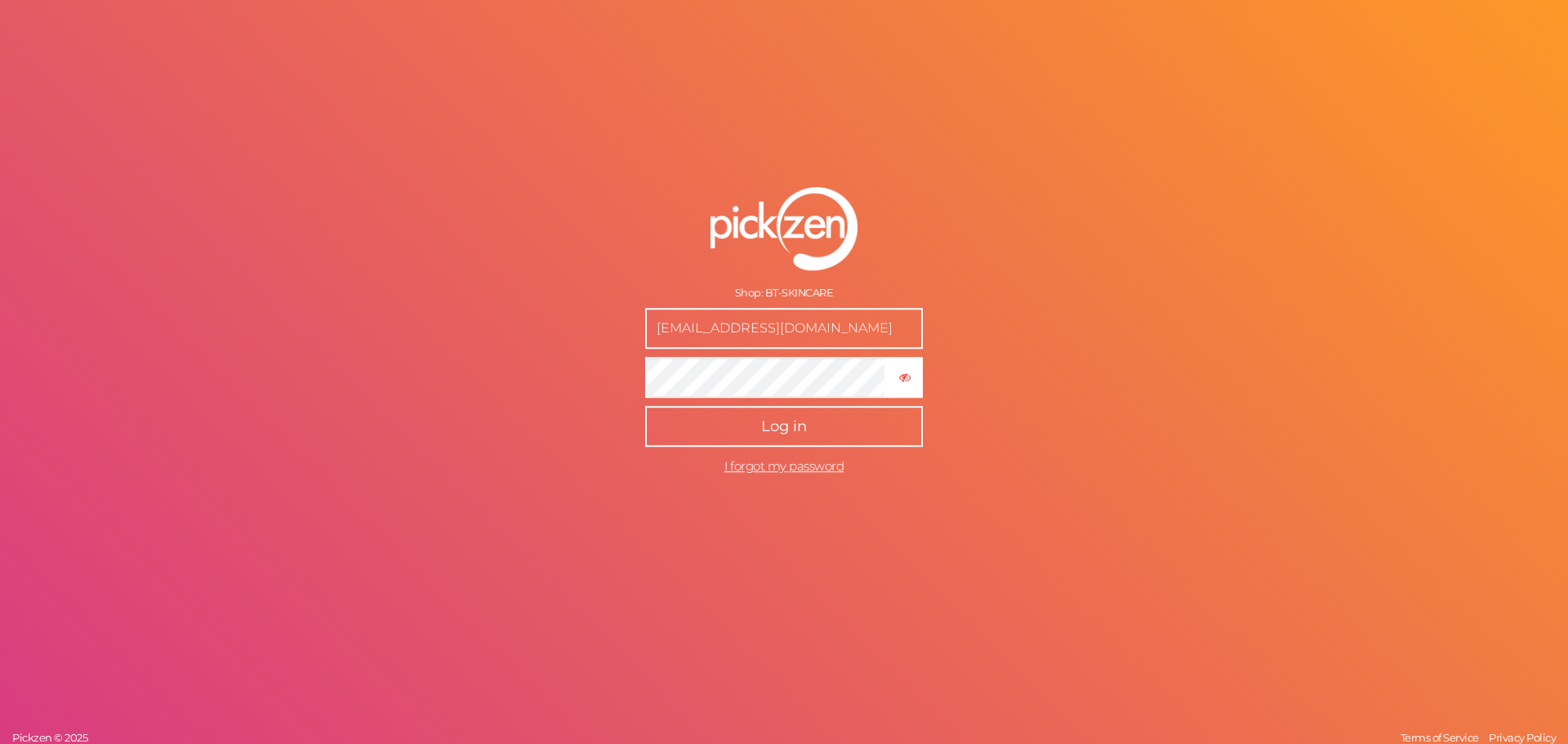
click at [620, 366] on form "Shop: BT-SKINCARE boodywaleed07@gmail.com × Hide password Log in I forgot my pa…" at bounding box center [784, 334] width 409 height 361
click at [652, 428] on button "Log in" at bounding box center [783, 426] width 277 height 41
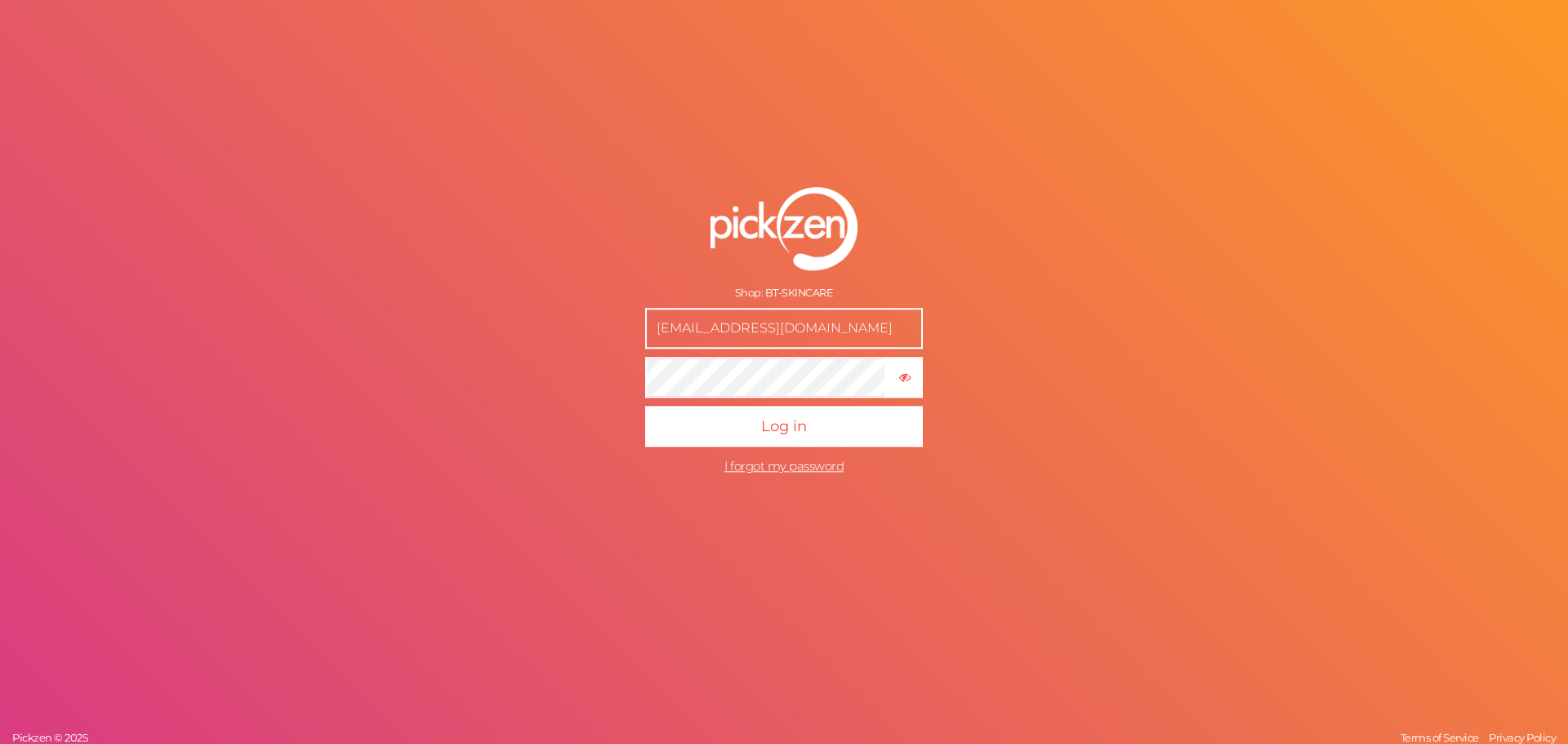
drag, startPoint x: 760, startPoint y: 327, endPoint x: 986, endPoint y: 327, distance: 226.0
click at [986, 327] on form "Shop: BT-SKINCARE boodywaleed07@gmail.com × Hide password Log in I forgot my pa…" at bounding box center [784, 334] width 409 height 361
click at [645, 406] on button "Log in" at bounding box center [783, 426] width 277 height 41
click at [947, 288] on form "Shop: BT-SKINCARE boodywaleed07 × Hide password Log in I forgot my password" at bounding box center [784, 334] width 409 height 361
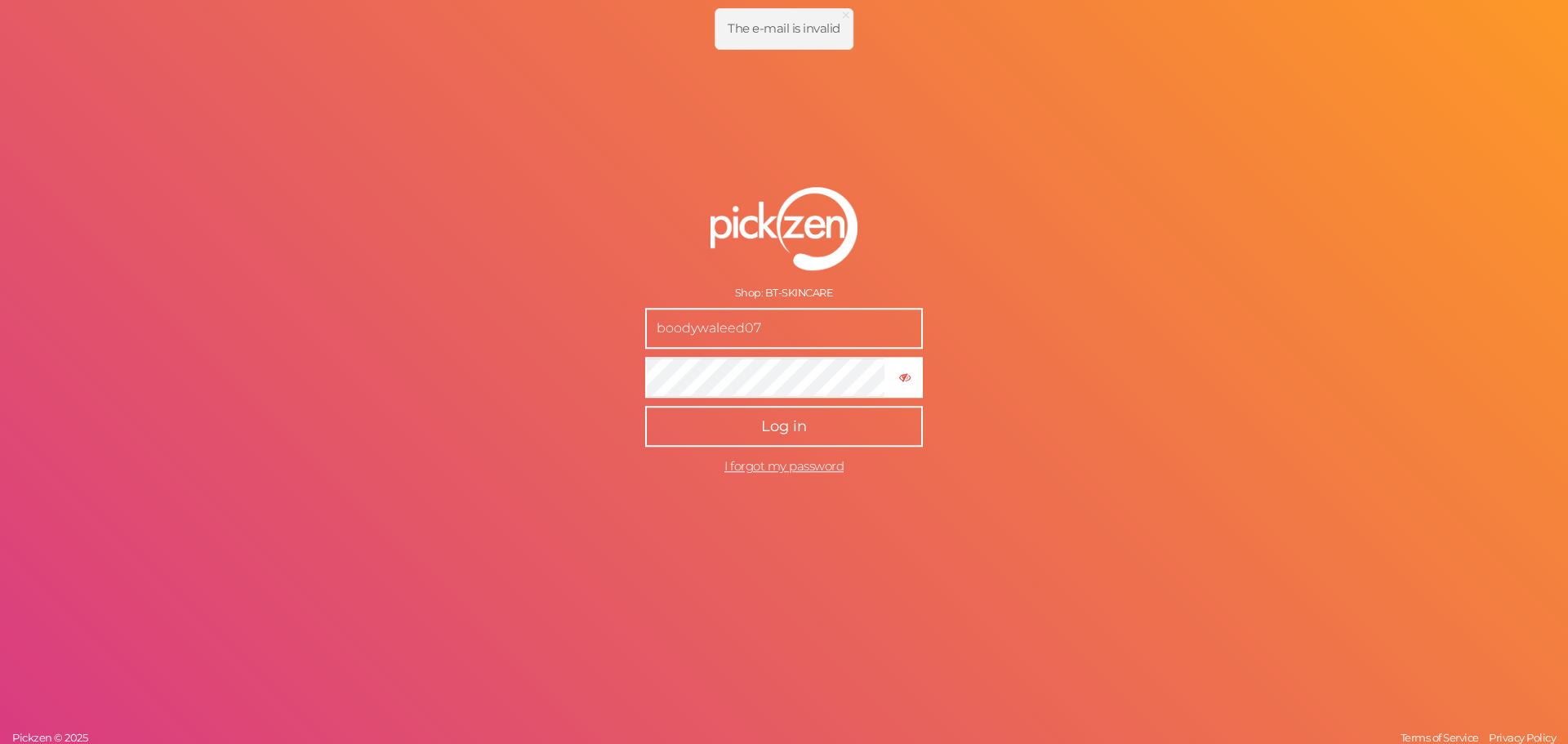
click at [761, 423] on span "Log in" at bounding box center [783, 426] width 46 height 18
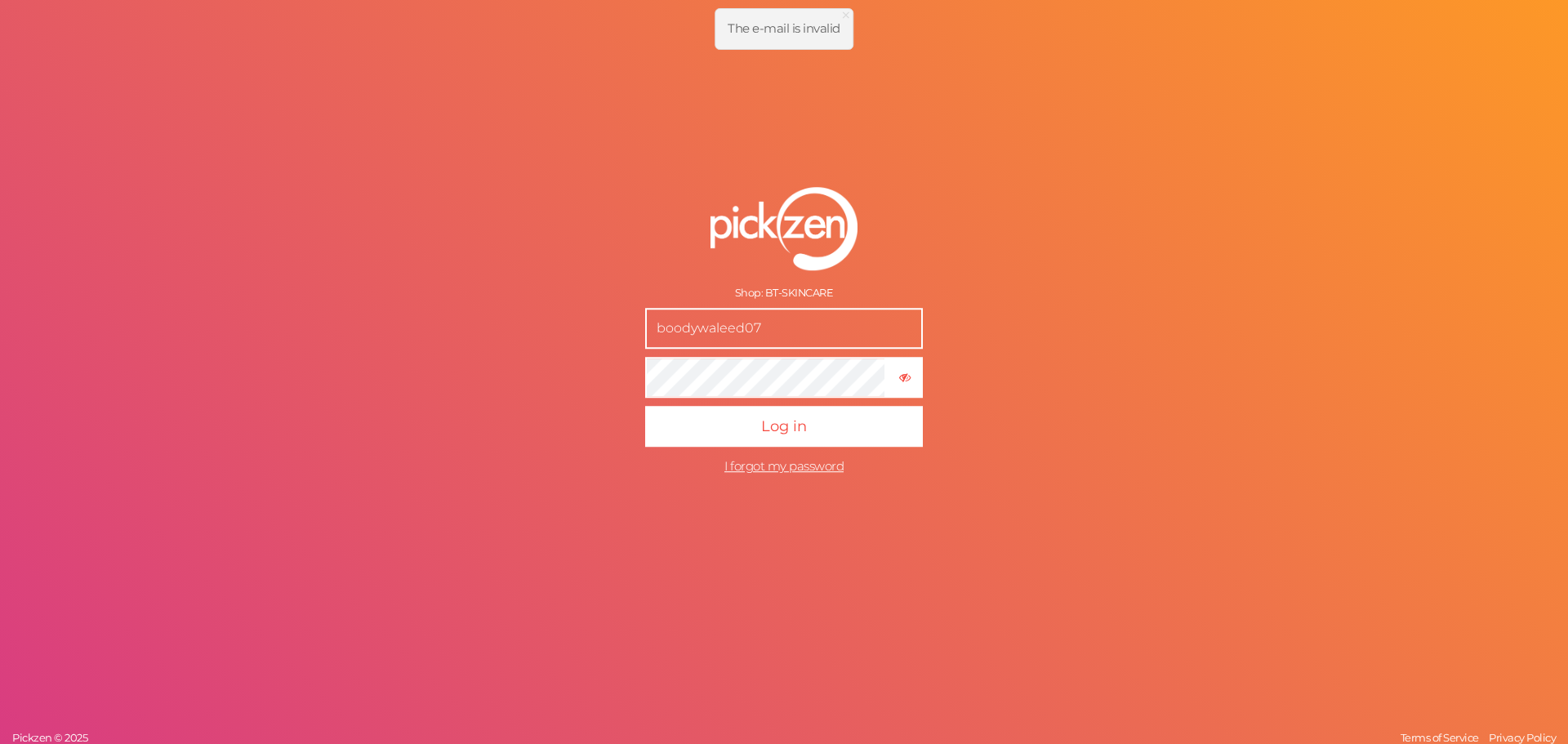
click at [774, 321] on input "boodywaleed07" at bounding box center [783, 328] width 277 height 41
type input "[EMAIL_ADDRESS][DOMAIN_NAME]"
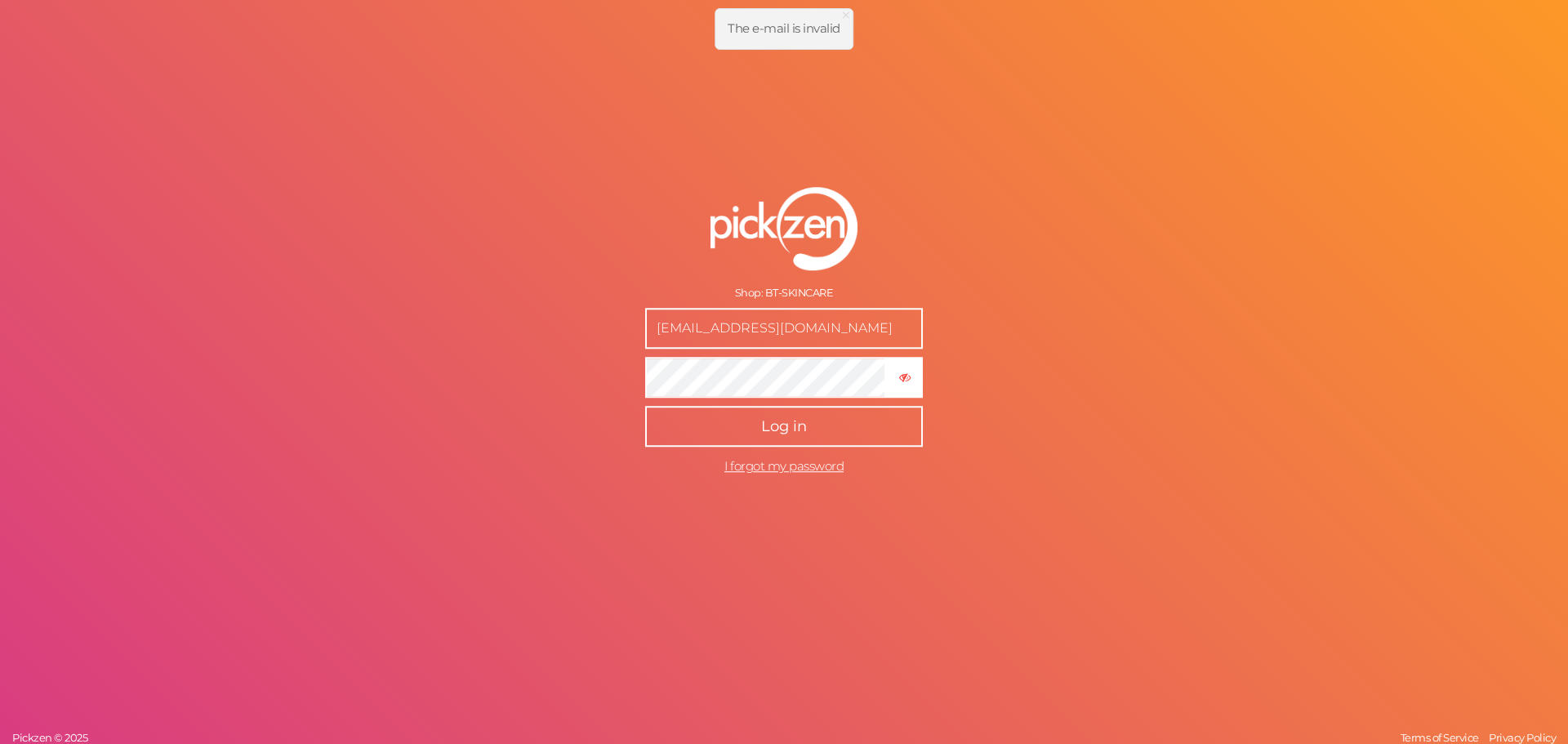
click at [791, 429] on span "Log in" at bounding box center [783, 426] width 46 height 18
click at [823, 417] on button "Log in" at bounding box center [783, 426] width 277 height 41
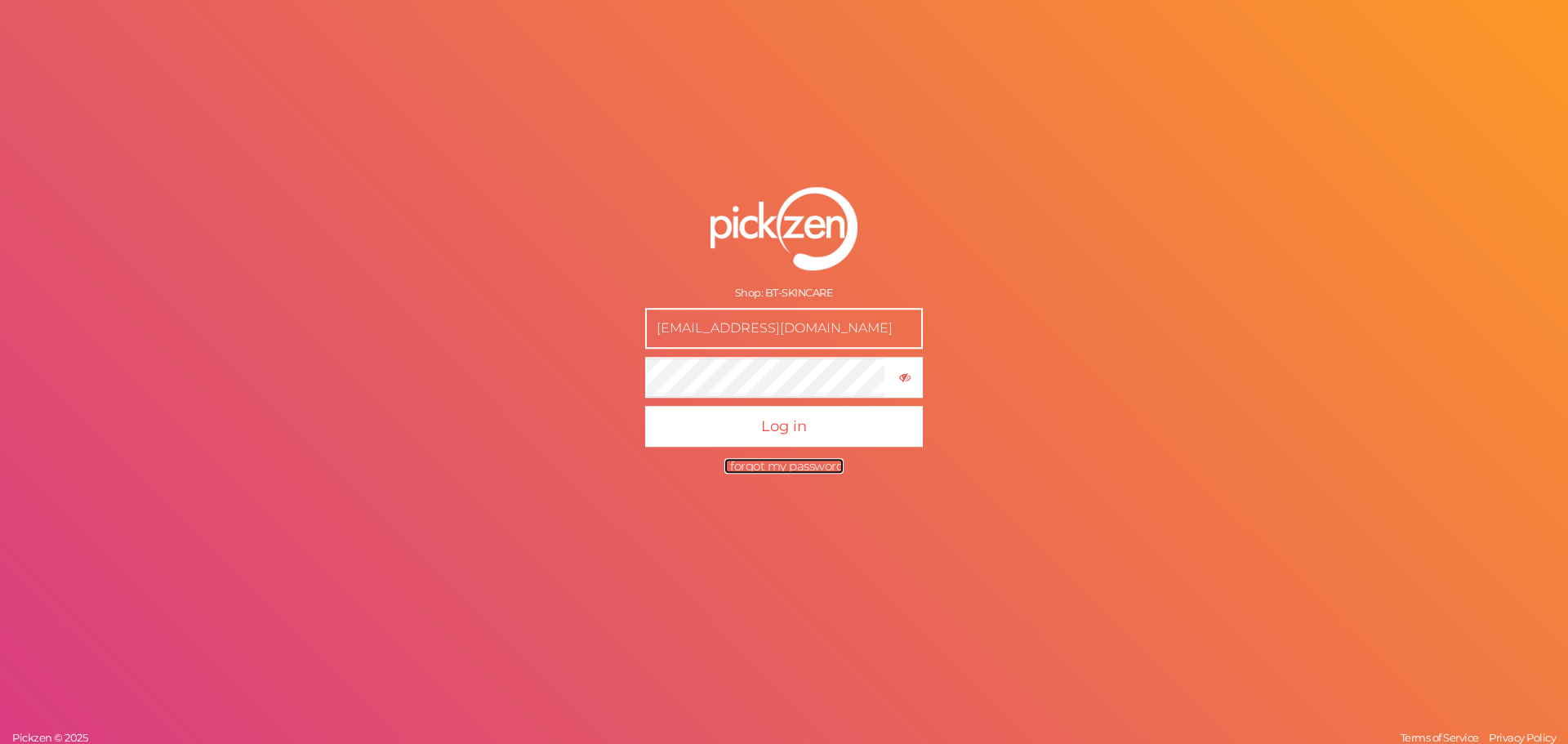
click at [772, 461] on span "I forgot my password" at bounding box center [784, 466] width 120 height 16
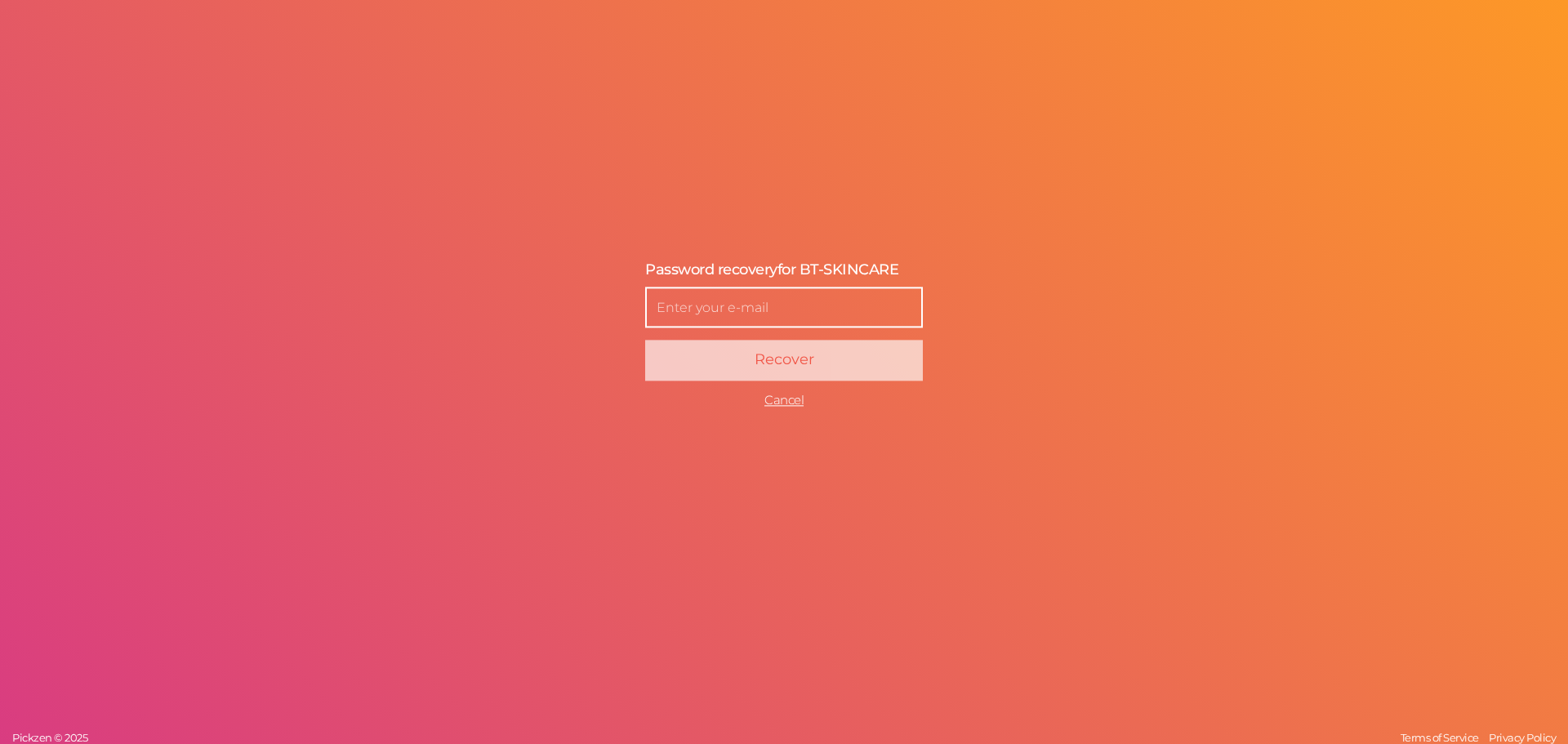
click at [760, 316] on input "text" at bounding box center [783, 308] width 277 height 41
type input "seifmohamed01010@gmail.com"
click at [833, 307] on input "seifmohamed01010@gmail.com" at bounding box center [783, 308] width 277 height 41
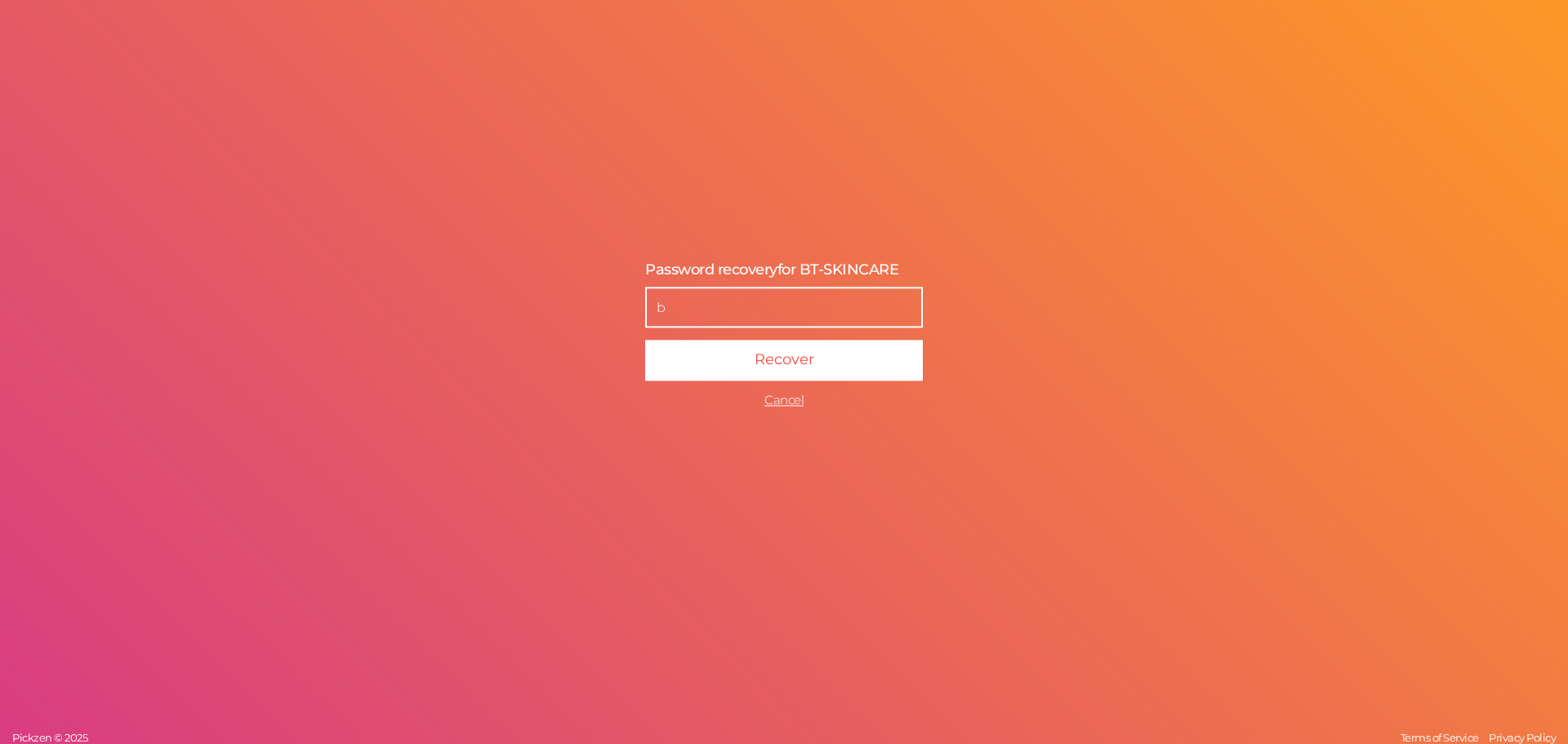
type input "[EMAIL_ADDRESS][DOMAIN_NAME]"
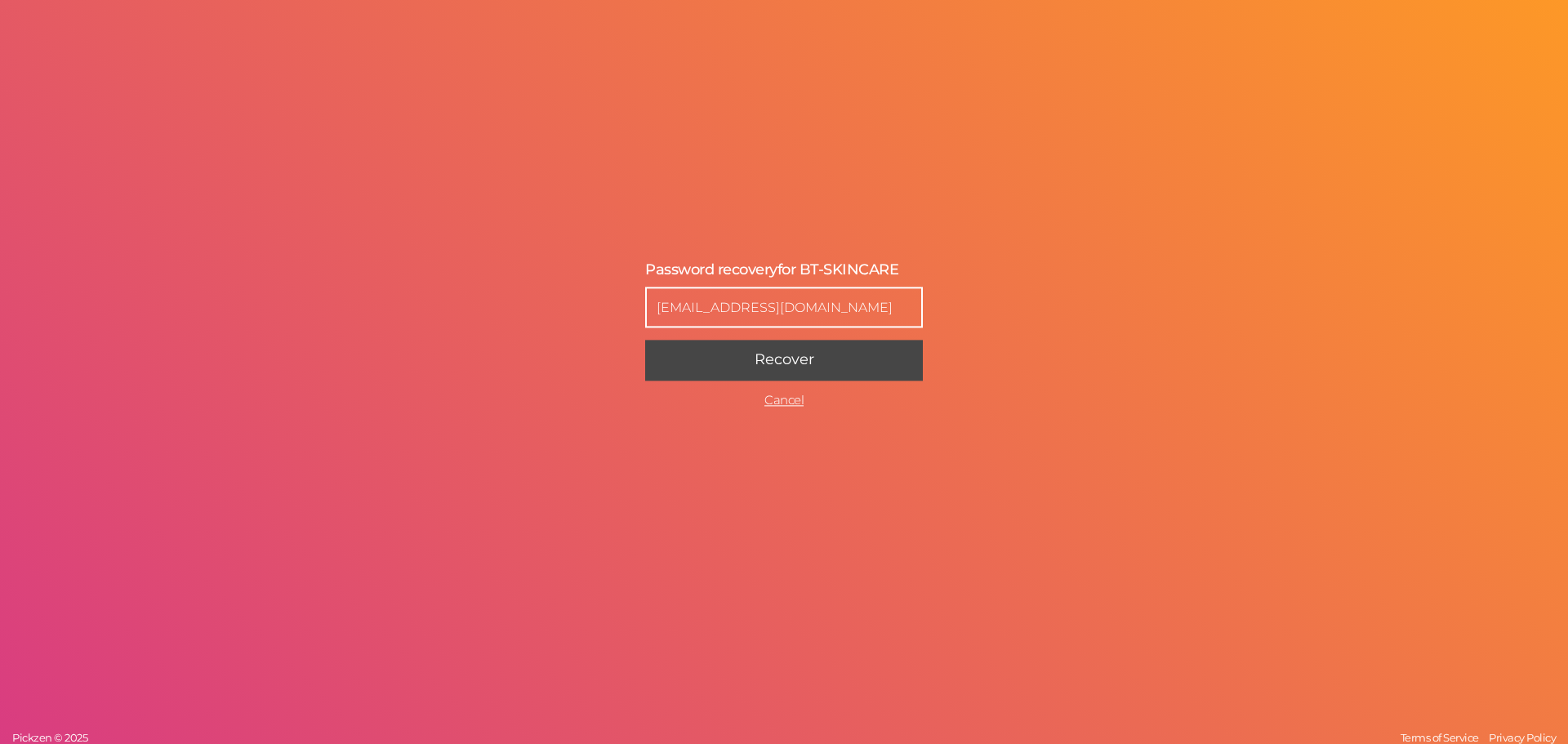
click at [760, 375] on button "Recover" at bounding box center [783, 361] width 277 height 41
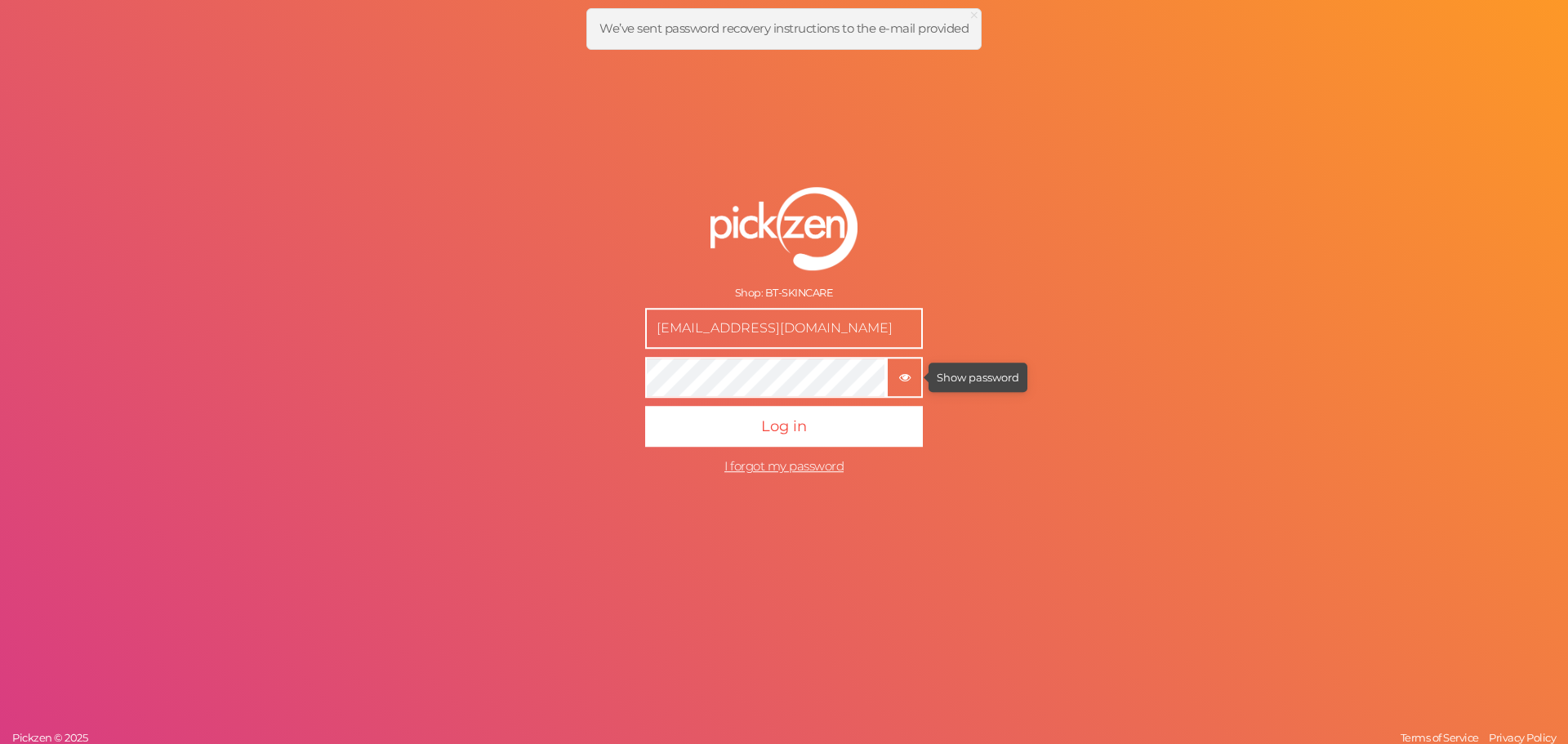
click at [903, 377] on icon "button" at bounding box center [905, 378] width 12 height 12
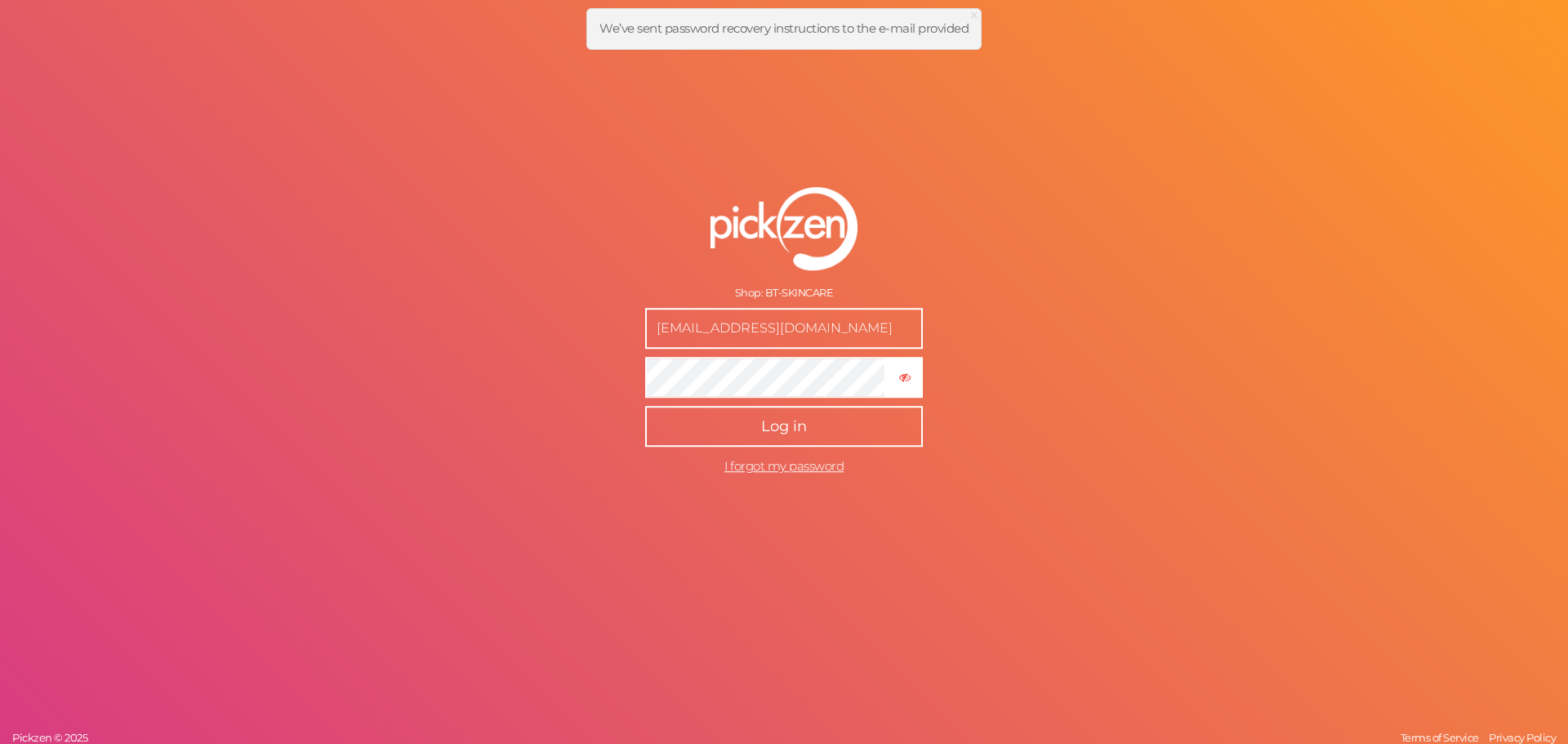
click at [797, 423] on span "Log in" at bounding box center [783, 426] width 46 height 18
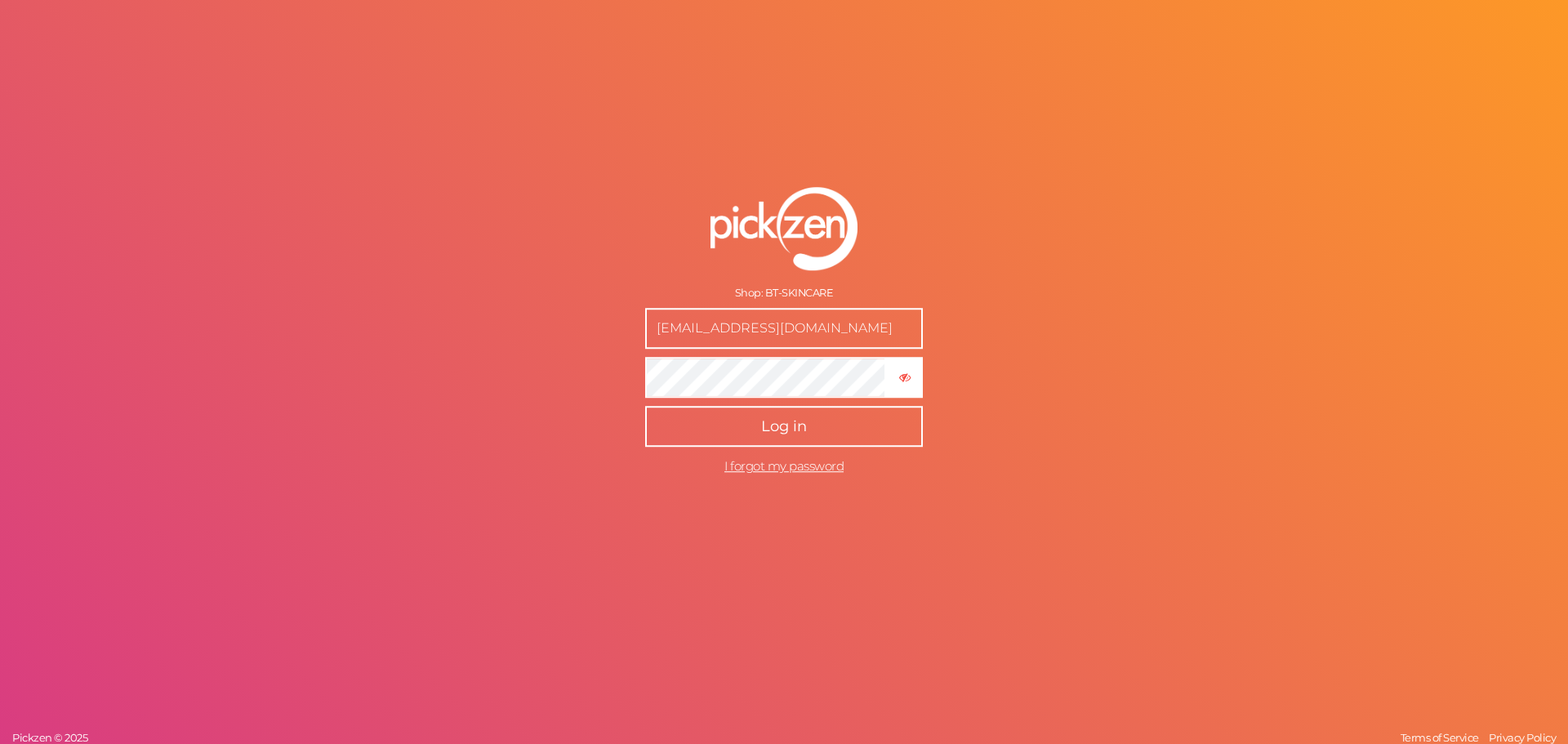
drag, startPoint x: 759, startPoint y: 327, endPoint x: 904, endPoint y: 350, distance: 146.8
click at [904, 350] on form "Shop: BT-SKINCARE boodywaleed07@gmail.com × Hide password Log in I forgot my pa…" at bounding box center [784, 334] width 409 height 361
click at [645, 406] on button "Log in" at bounding box center [783, 426] width 277 height 41
type input "[EMAIL_ADDRESS][DOMAIN_NAME]"
click at [817, 415] on button "Log in" at bounding box center [783, 426] width 277 height 41
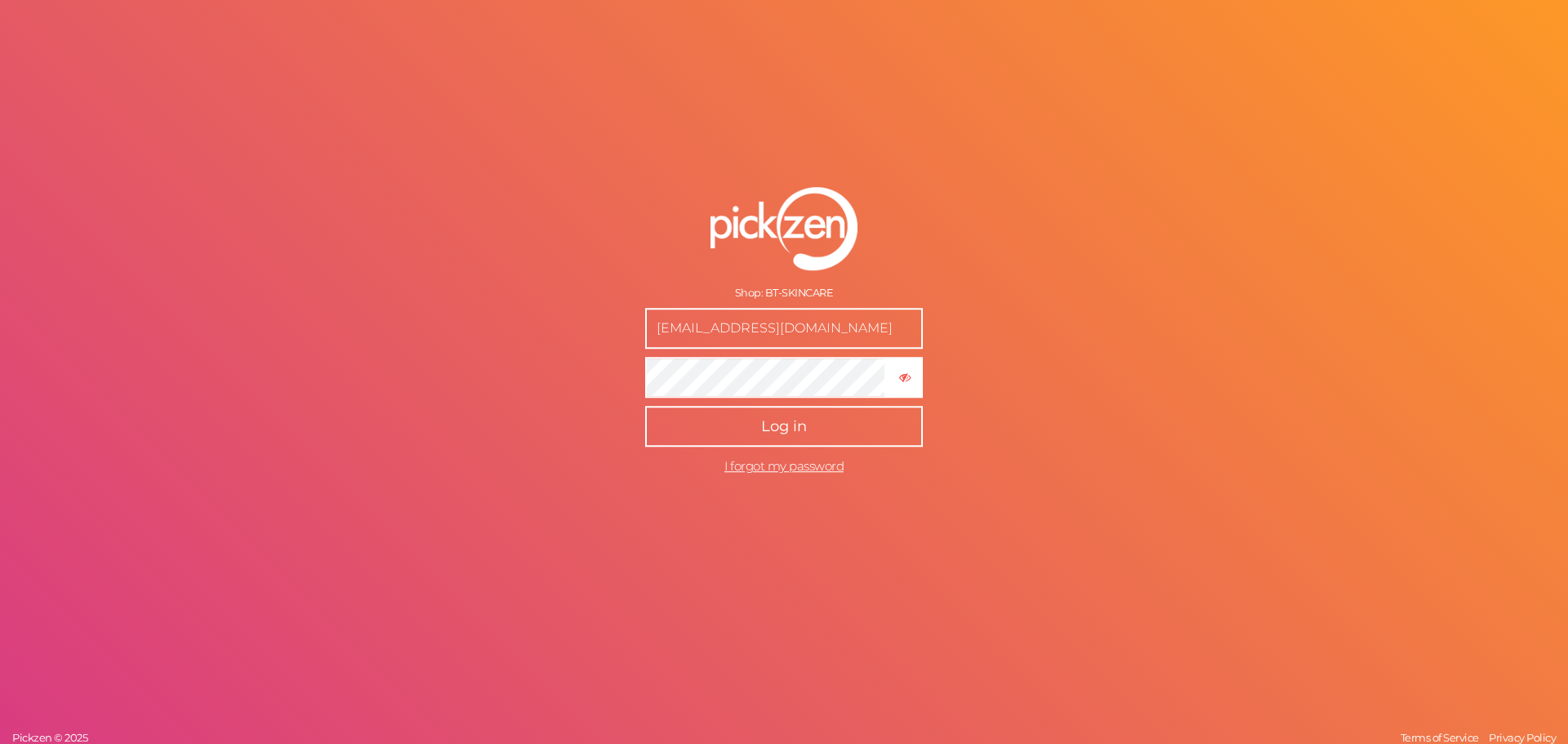
click at [786, 410] on button "Log in" at bounding box center [783, 426] width 277 height 41
click at [789, 419] on span "Log in" at bounding box center [783, 426] width 46 height 18
click at [776, 467] on span "I forgot my password" at bounding box center [784, 466] width 120 height 16
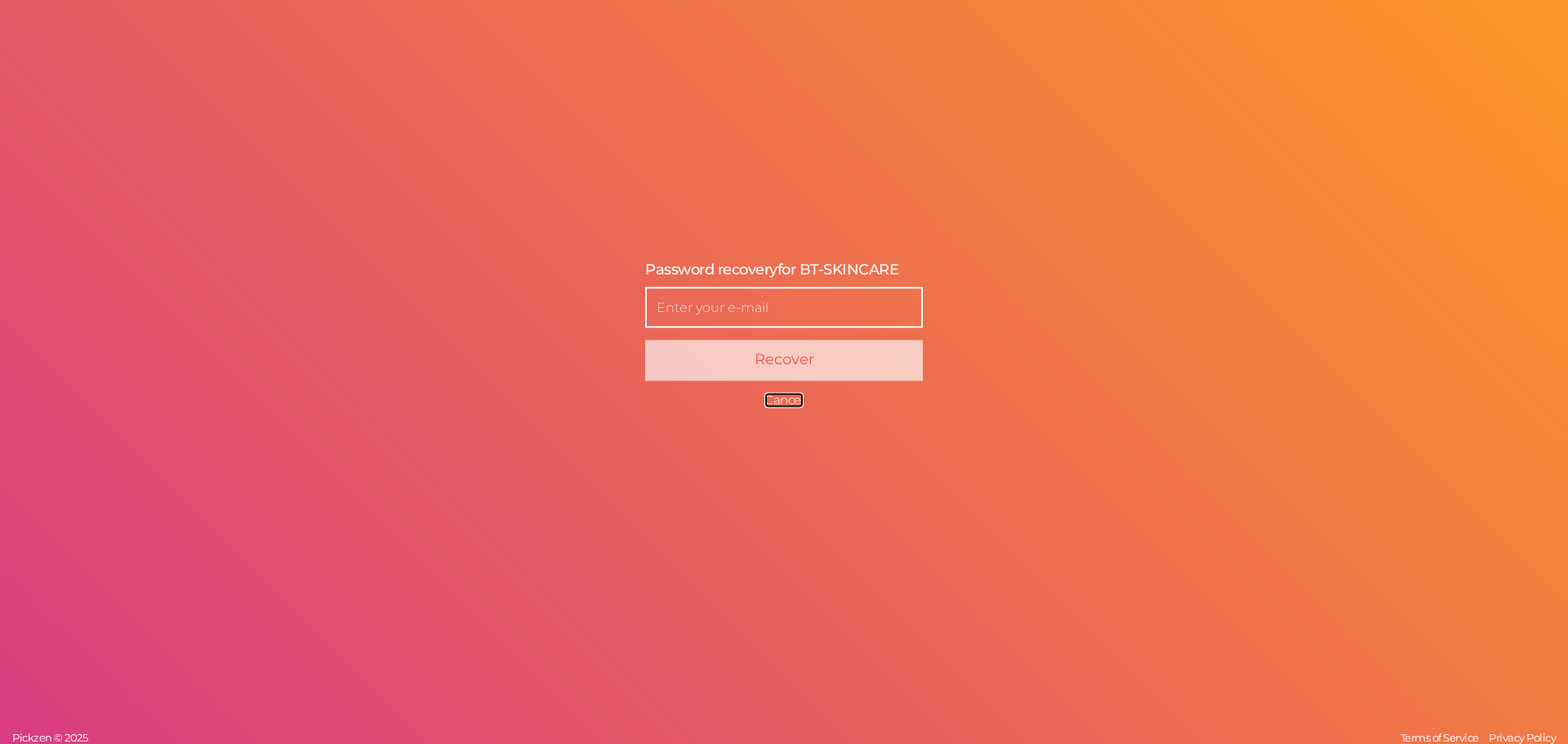
click at [777, 396] on span "Cancel" at bounding box center [784, 401] width 39 height 16
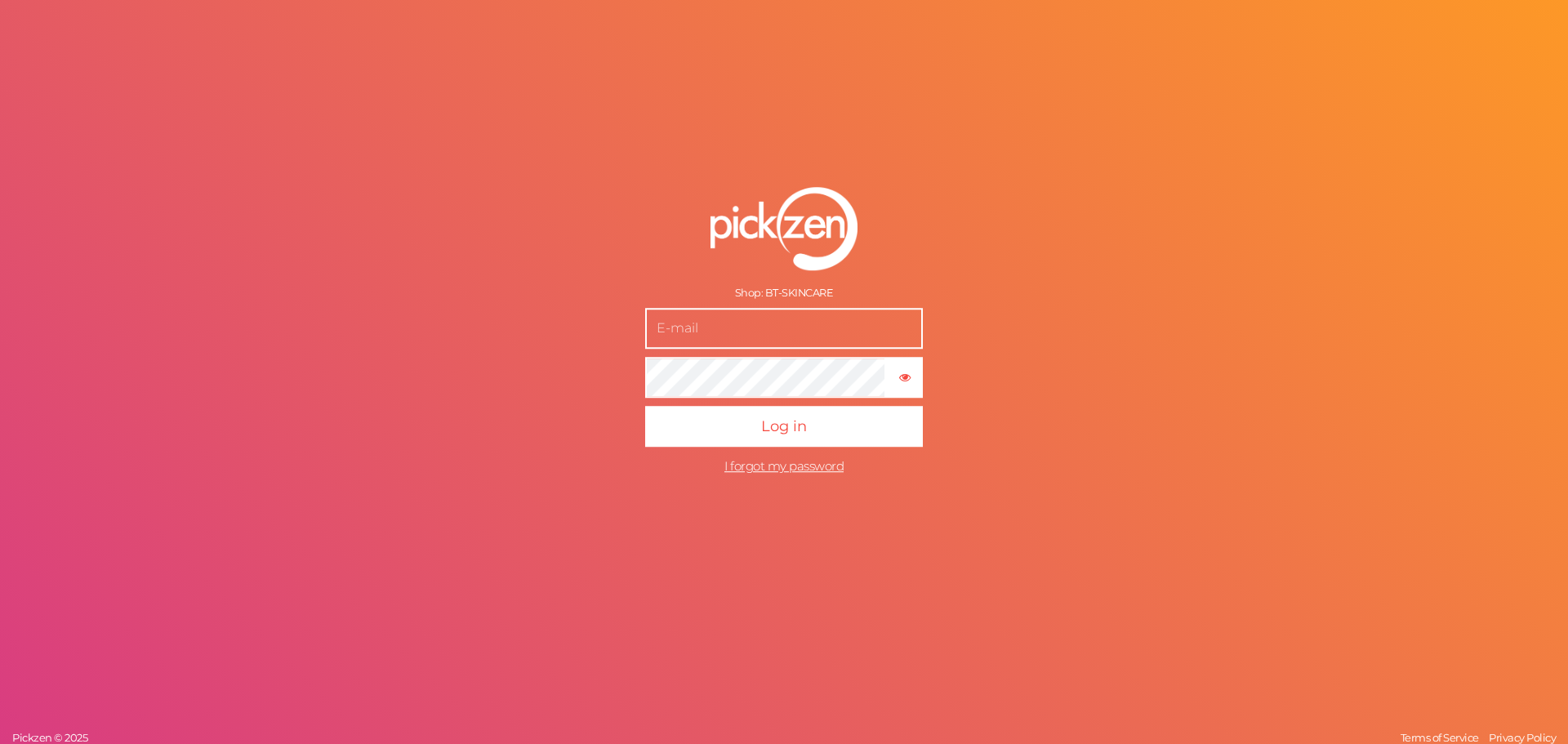
type input "[EMAIL_ADDRESS][DOMAIN_NAME]"
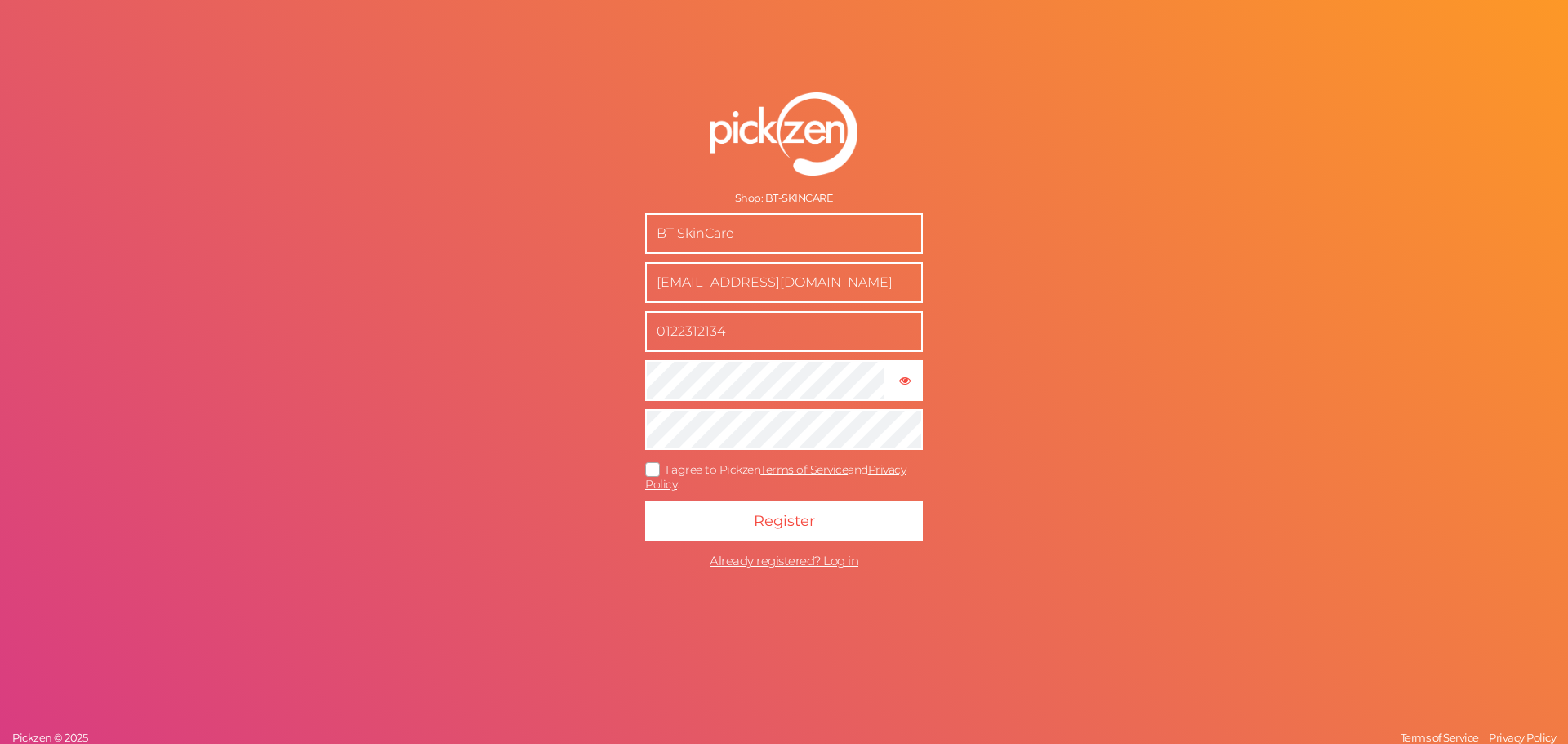
click at [800, 332] on input "0122312134" at bounding box center [783, 331] width 277 height 41
click at [1037, 352] on div "Shop: BT-SKINCARE BT SkinCare [EMAIL_ADDRESS][DOMAIN_NAME] 0122312134 × Show pa…" at bounding box center [784, 372] width 1568 height 744
click at [808, 333] on input "0122312134" at bounding box center [783, 331] width 277 height 41
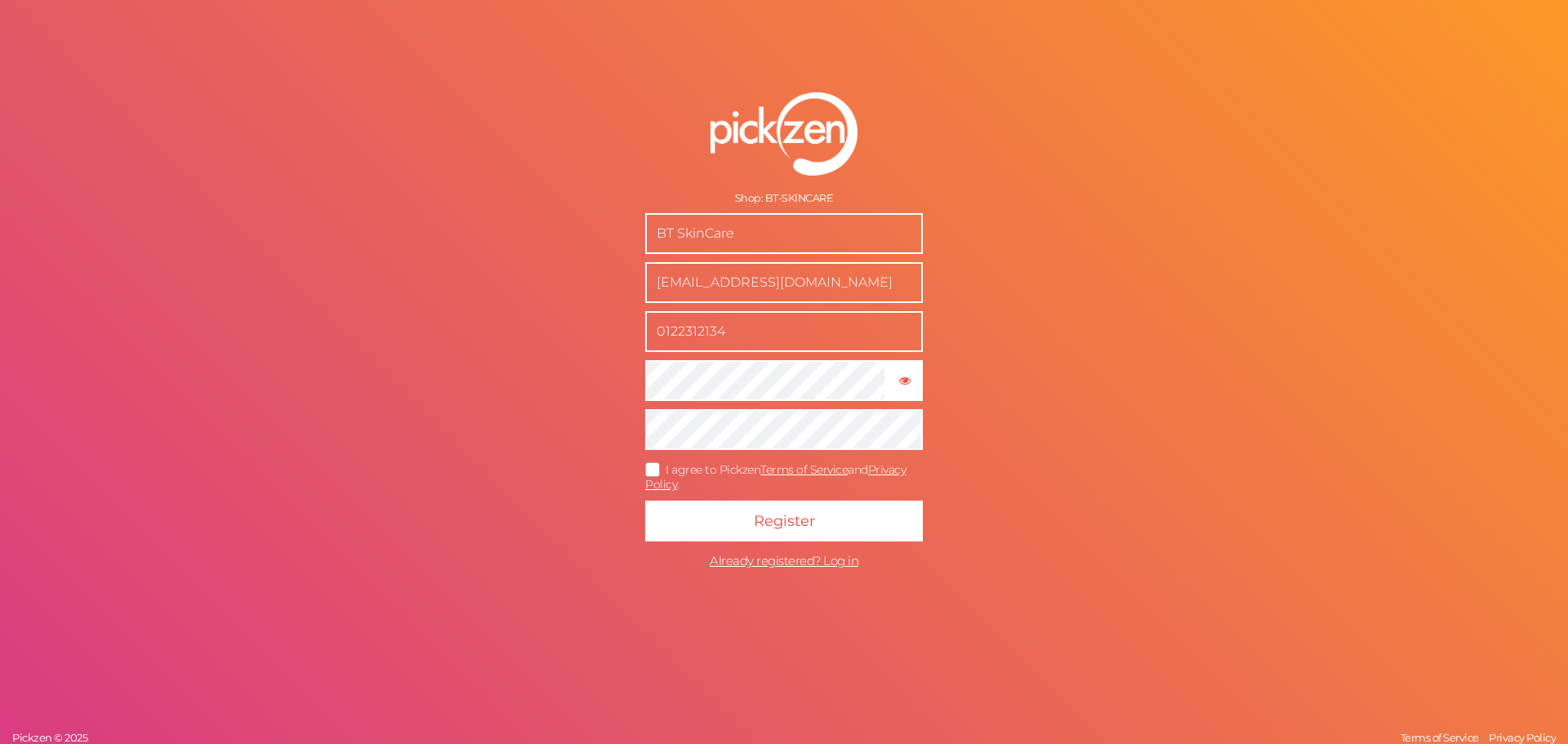
click at [807, 330] on input "0122312134" at bounding box center [783, 331] width 277 height 41
paste input "0122312134"
type input "0122312134"
click at [768, 221] on input "BT SkinCare" at bounding box center [783, 233] width 277 height 41
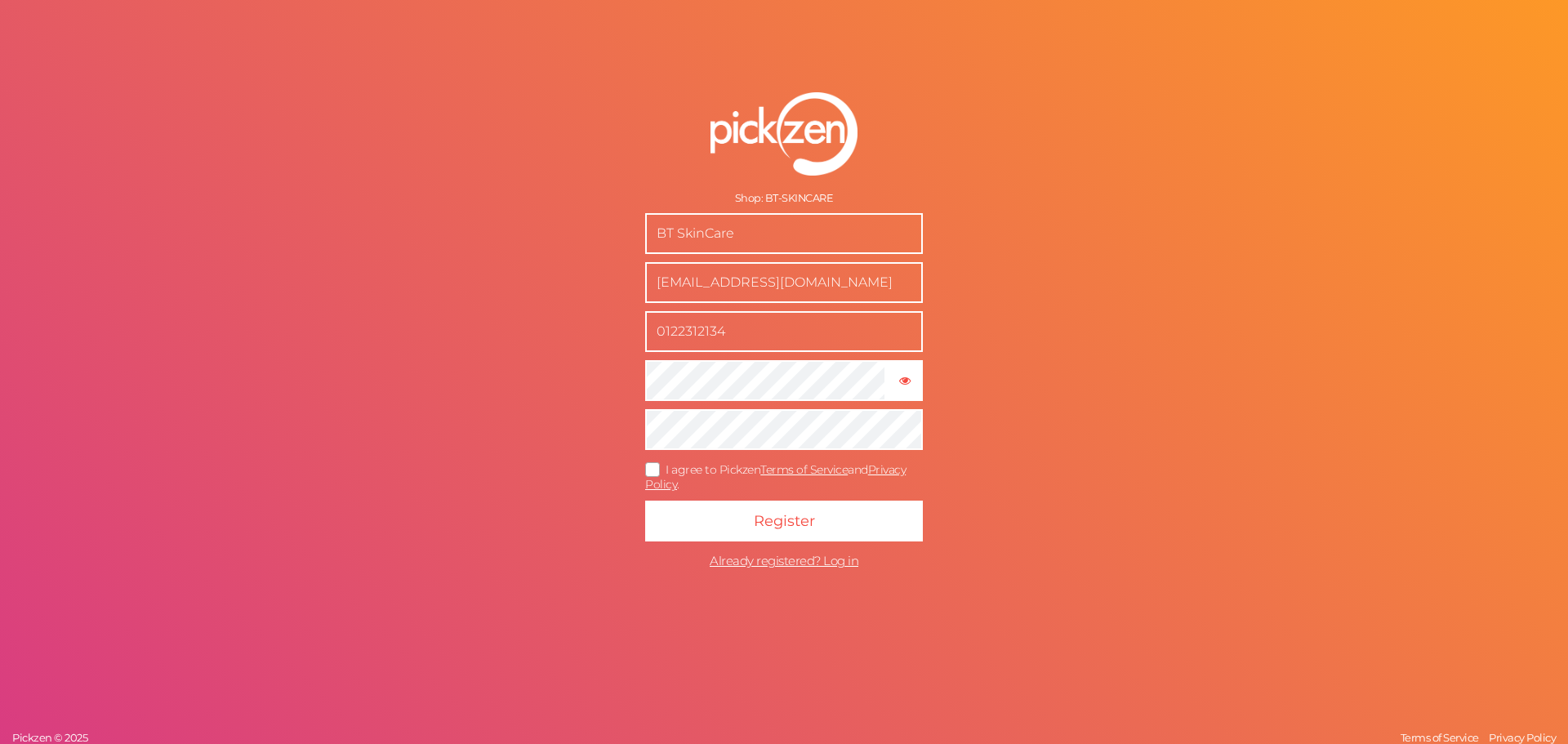
click at [768, 221] on input "BT SkinCare" at bounding box center [783, 233] width 277 height 41
click at [767, 221] on input "BT SkinCare" at bounding box center [783, 233] width 277 height 41
paste input "BT SkinCare"
type input "BT SkinCare"
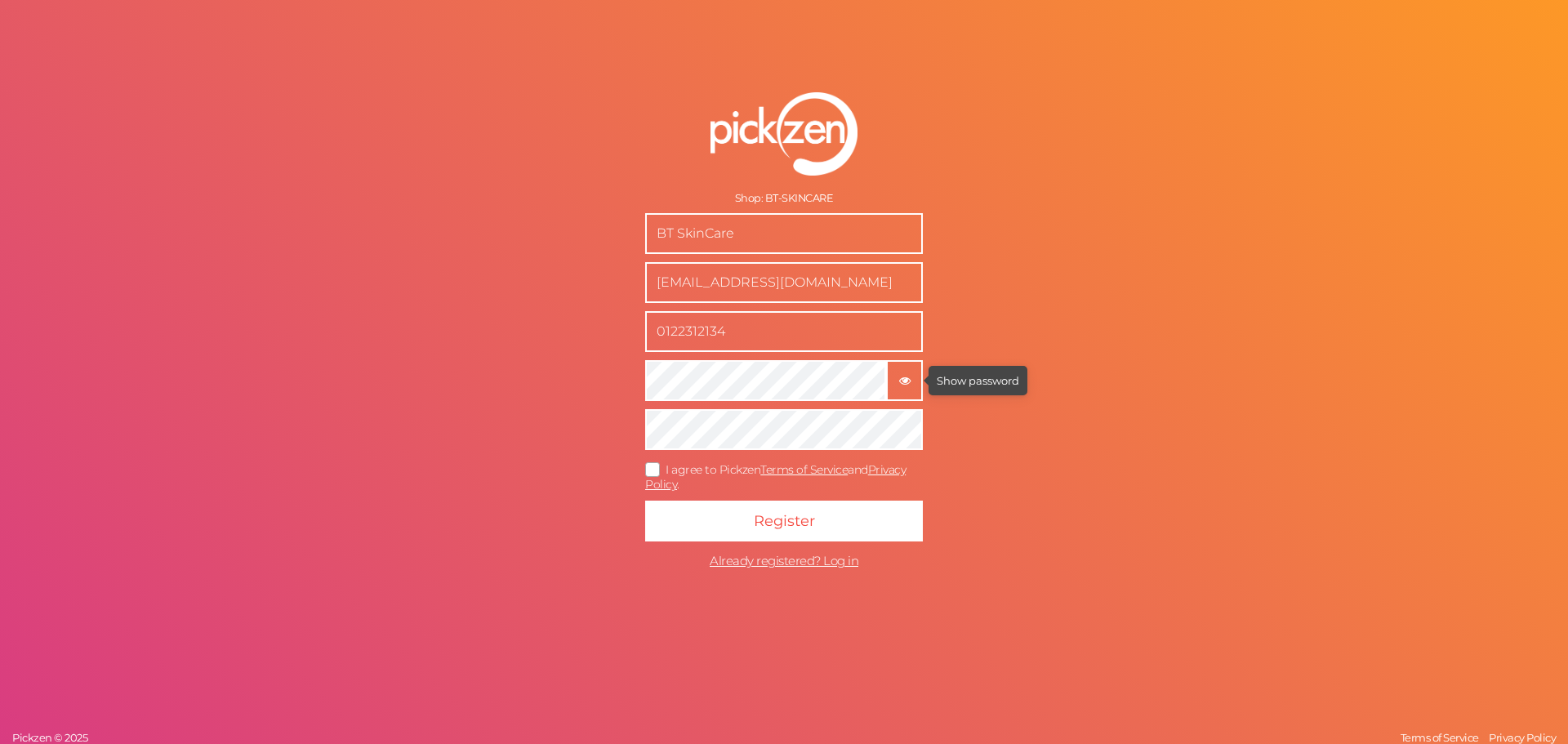
click at [898, 378] on tooltip "× Show password" at bounding box center [905, 380] width 33 height 12
click at [648, 465] on icon at bounding box center [653, 469] width 26 height 9
click at [0, 0] on input "I agree to Pickzen Terms of Service and Privacy Policy ." at bounding box center [0, 0] width 0 height 0
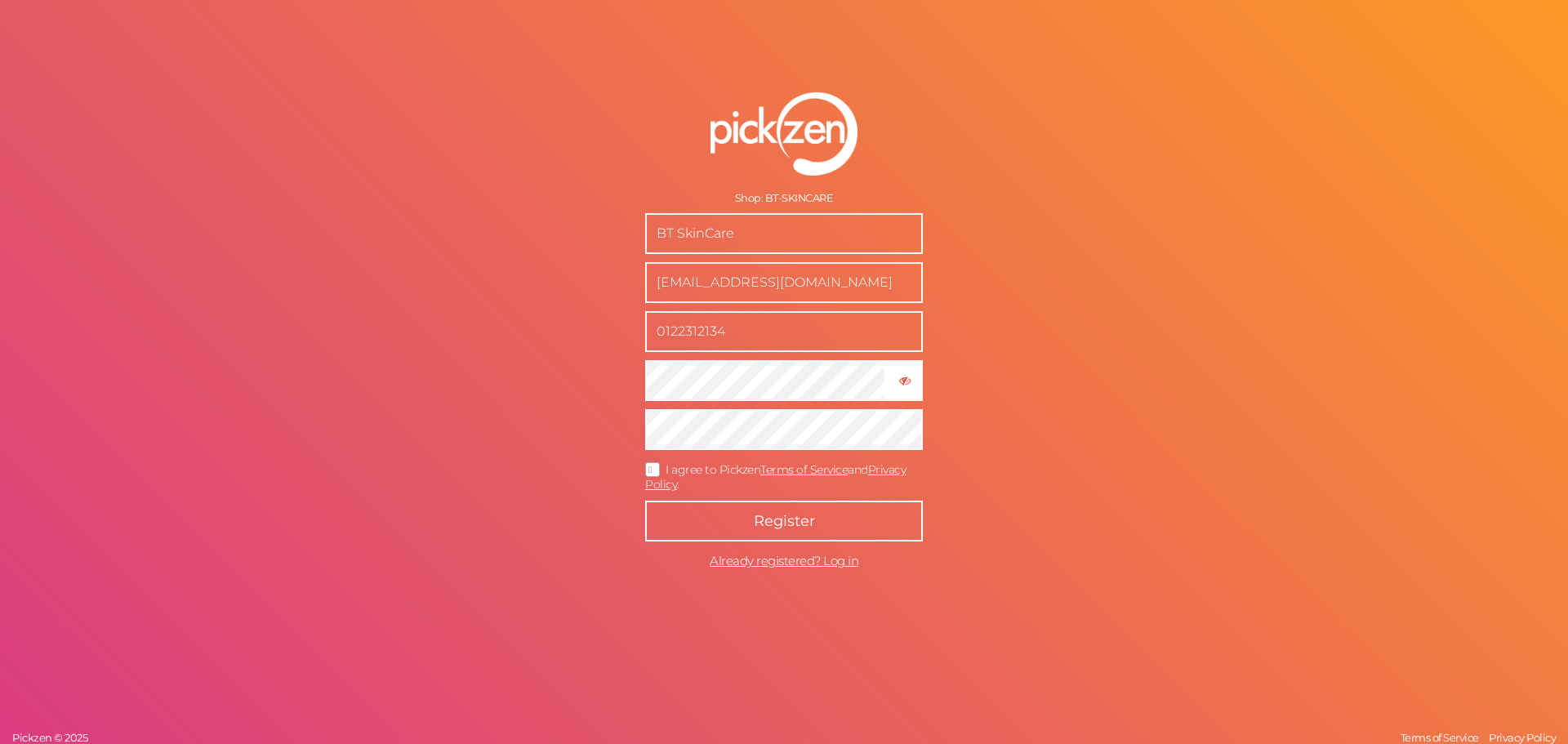
click at [808, 500] on form "Shop: BT-SKINCARE BT SkinCare boodywaleed07@gmail.com 0122312134 × Hide passwor…" at bounding box center [784, 335] width 409 height 551
click at [809, 506] on button "Register" at bounding box center [783, 521] width 277 height 41
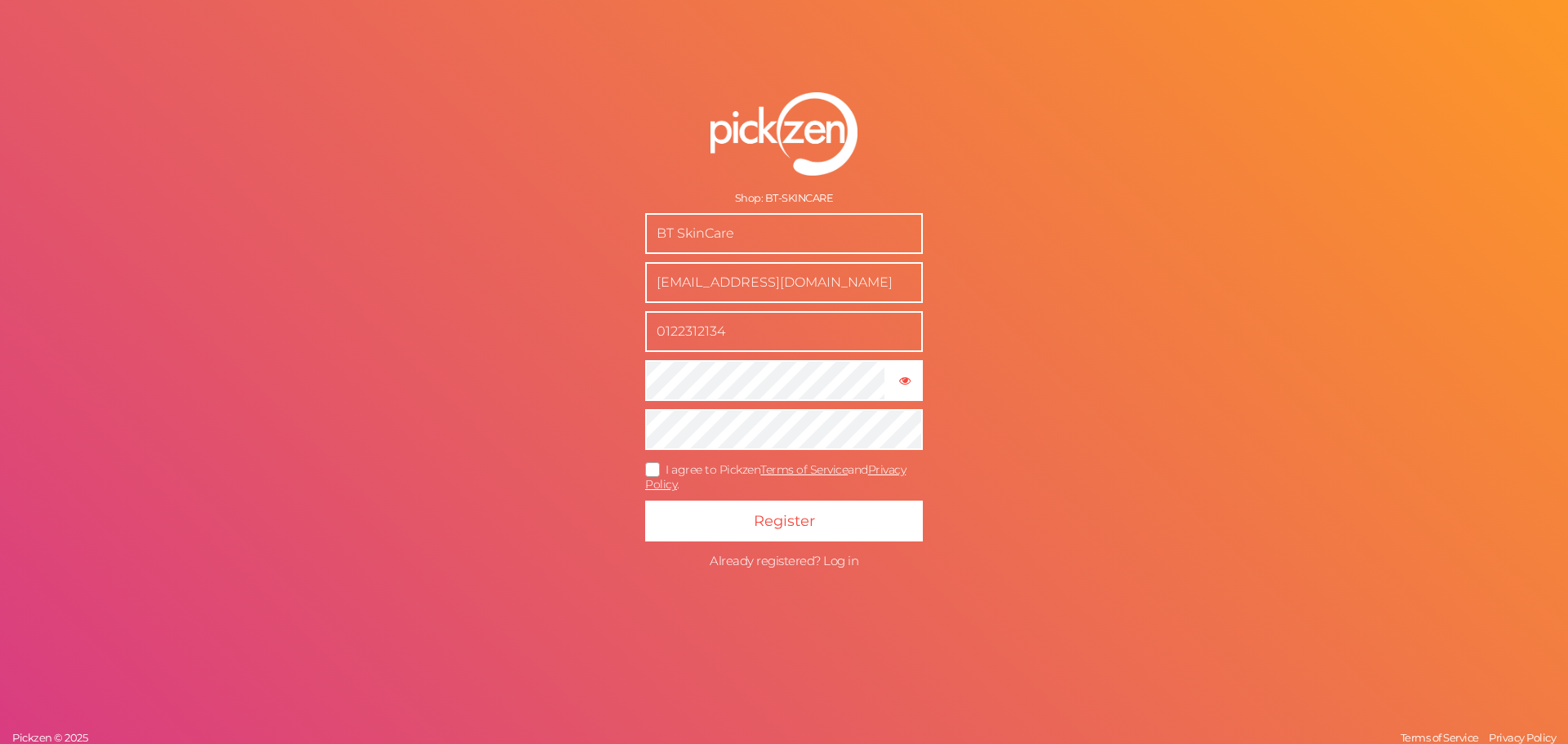
click at [823, 556] on span "Already registered? Log in" at bounding box center [784, 561] width 149 height 16
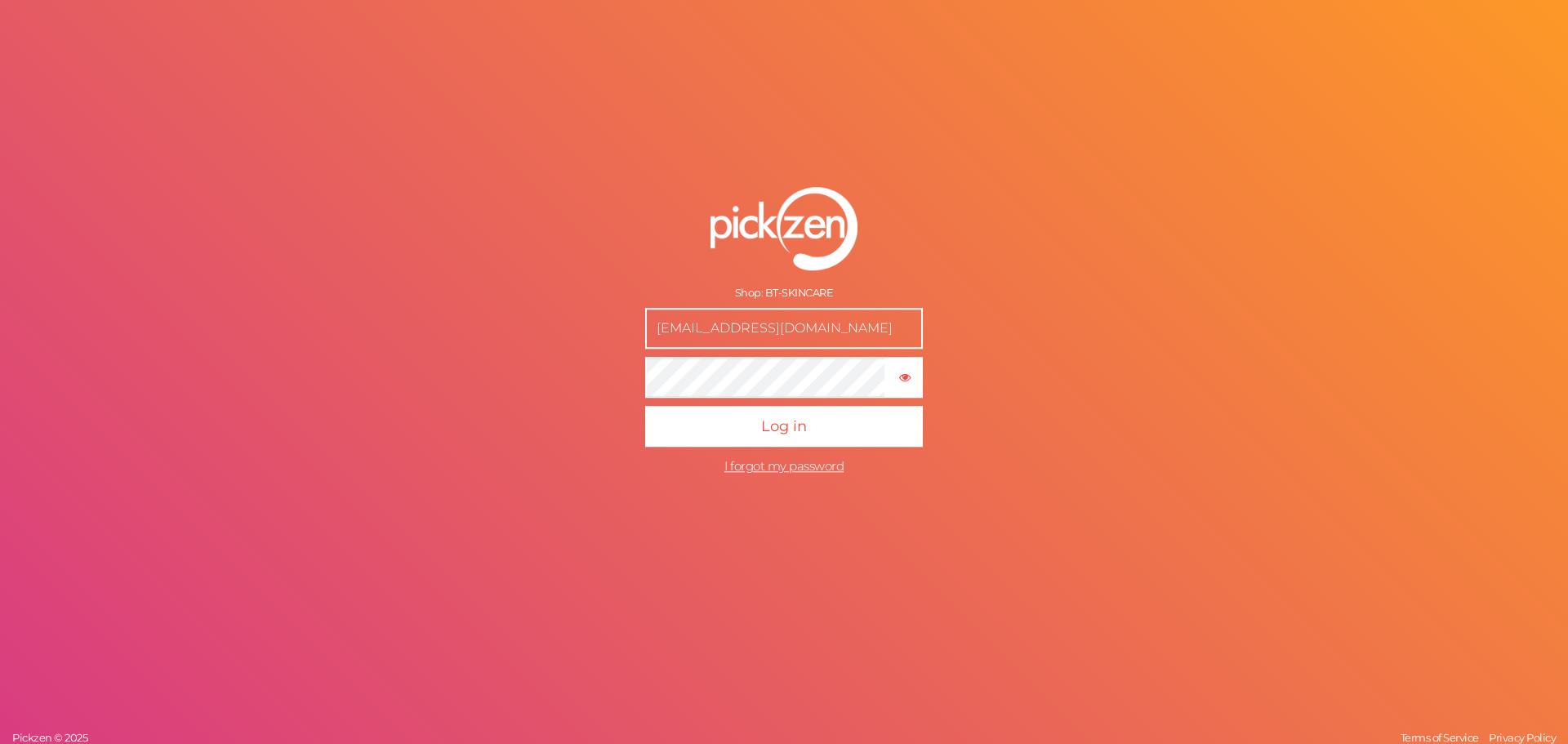
click at [800, 325] on input "[EMAIL_ADDRESS][DOMAIN_NAME]" at bounding box center [783, 328] width 277 height 41
click at [799, 325] on input "[EMAIL_ADDRESS][DOMAIN_NAME]" at bounding box center [783, 328] width 277 height 41
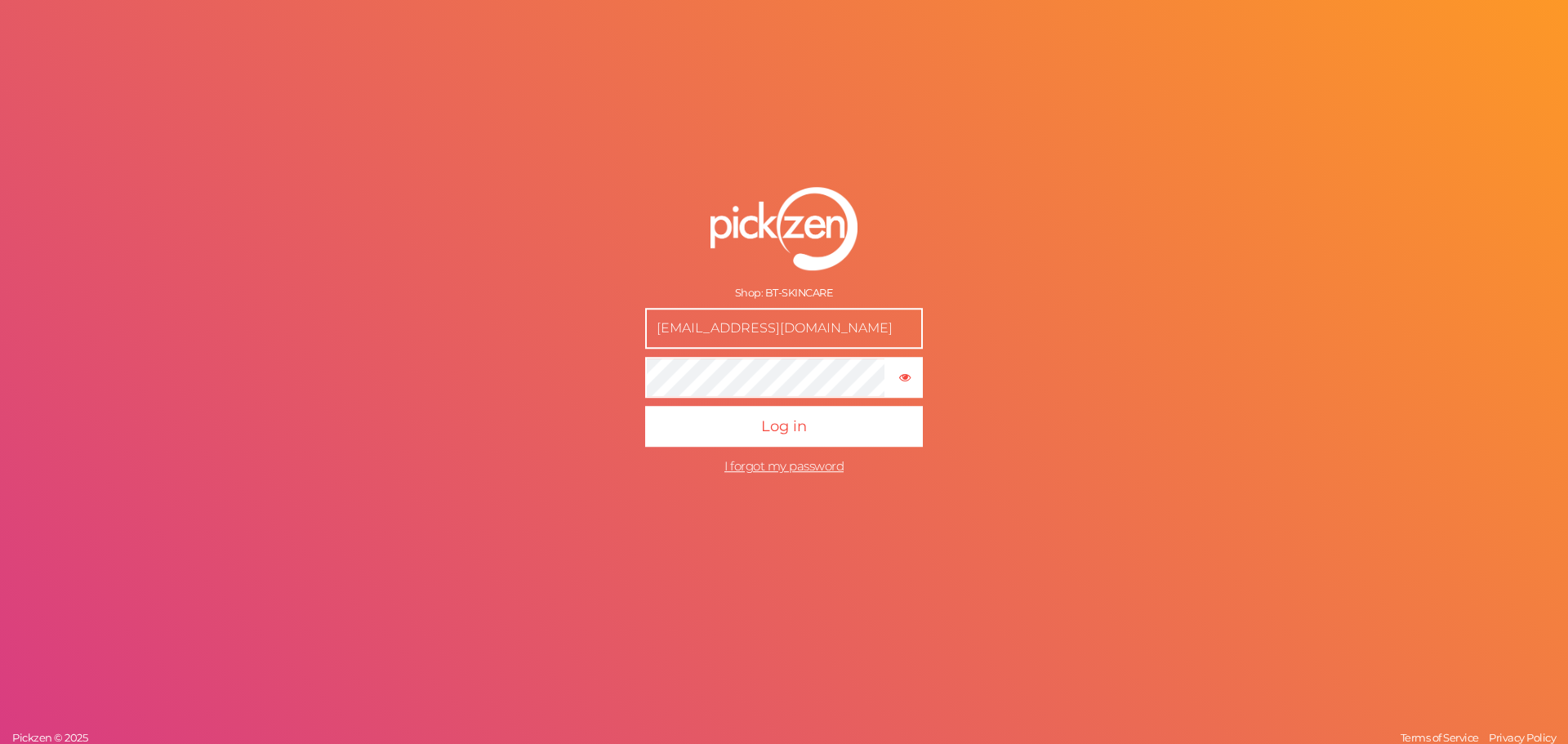
paste input "text"
click at [563, 509] on div "Shop: BT-SKINCARE boodywaleed07 × Show password Log in I forgot my password Pic…" at bounding box center [784, 372] width 1568 height 744
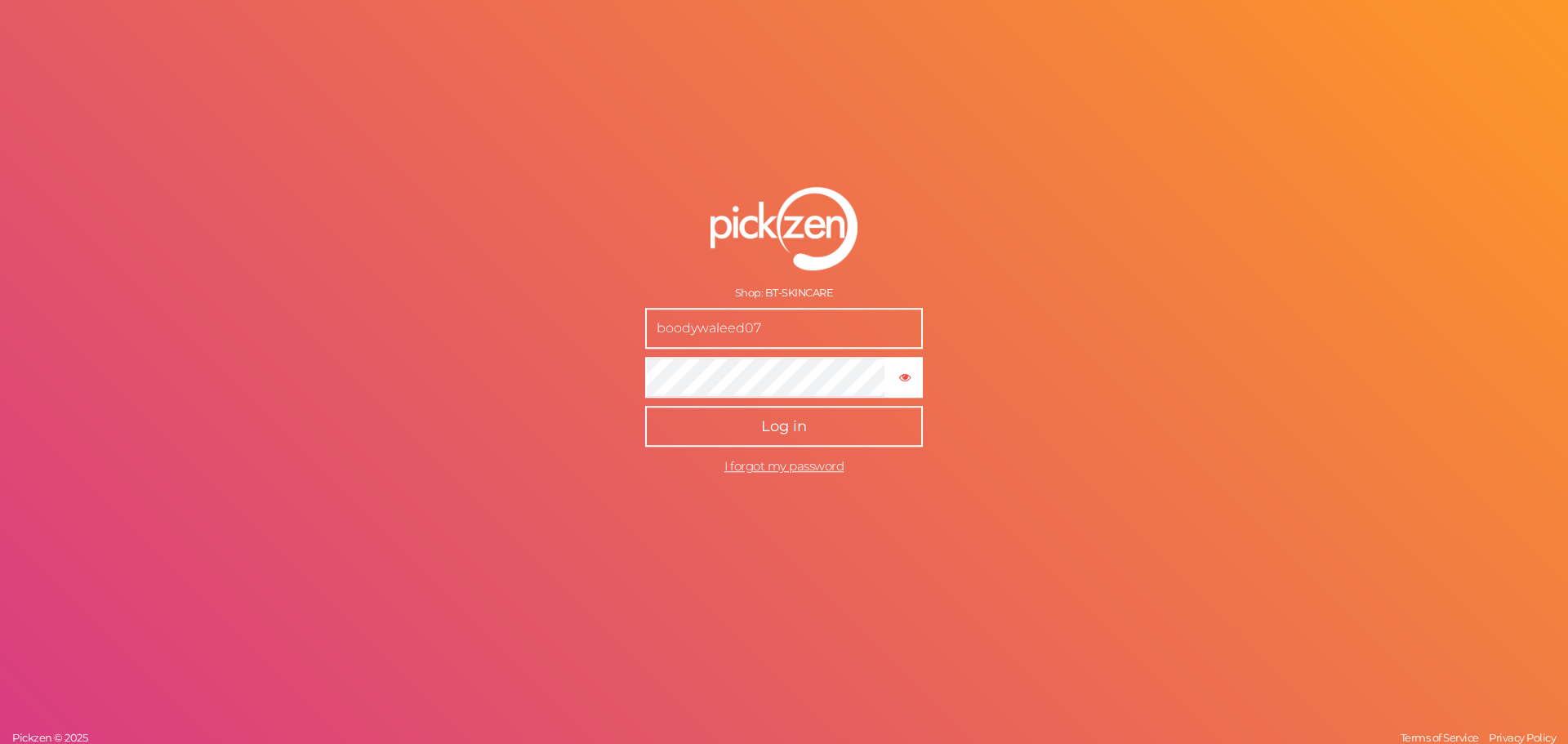
click at [764, 421] on span "Log in" at bounding box center [783, 426] width 46 height 18
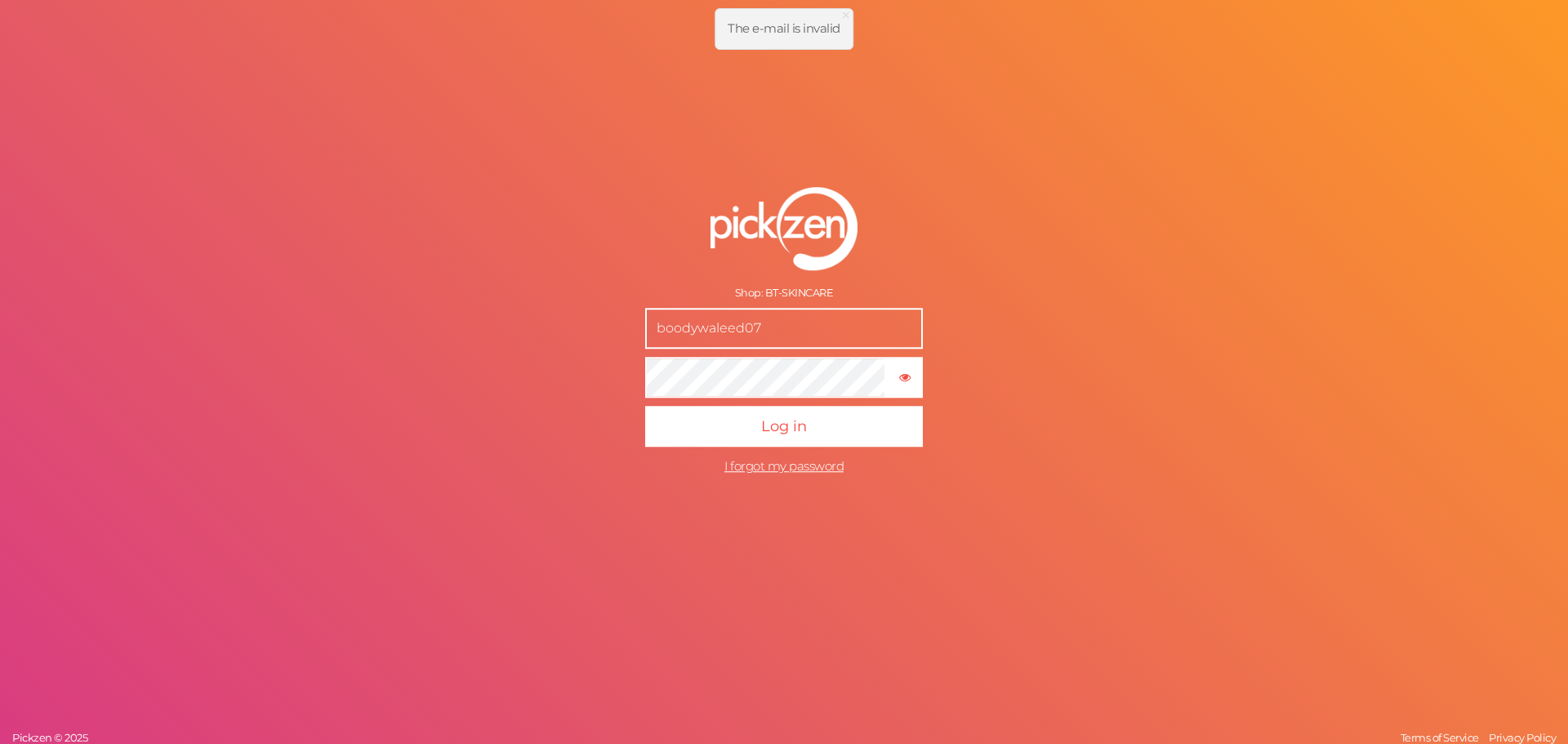
click at [781, 328] on input "boodywaleed07" at bounding box center [783, 328] width 277 height 41
paste input "BT SkinCare"
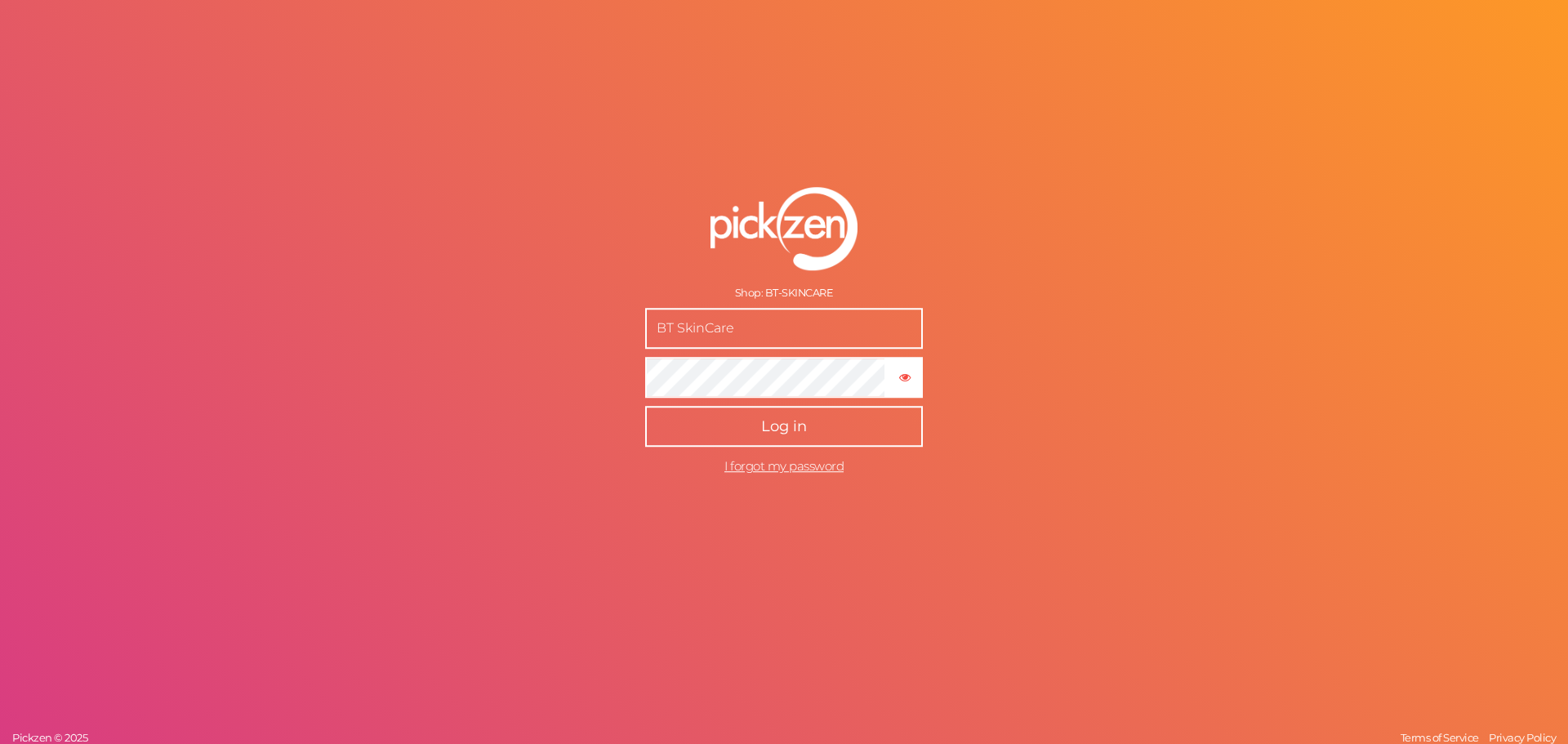
type input "BT SkinCare"
click at [751, 414] on button "Log in" at bounding box center [783, 426] width 277 height 41
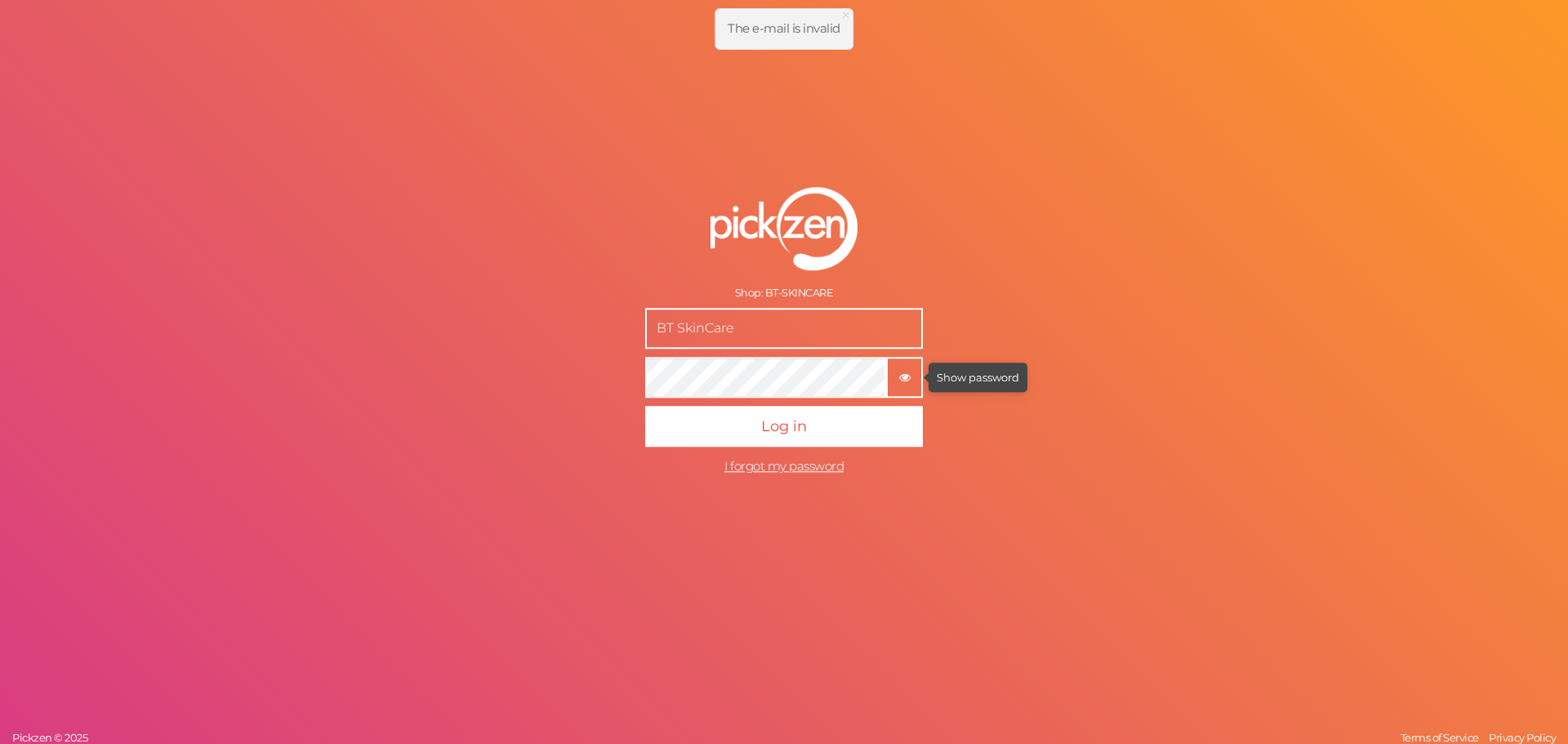
click at [889, 373] on tooltip "× Show password" at bounding box center [905, 376] width 33 height 12
click at [775, 335] on input "BT SkinCare" at bounding box center [783, 328] width 277 height 41
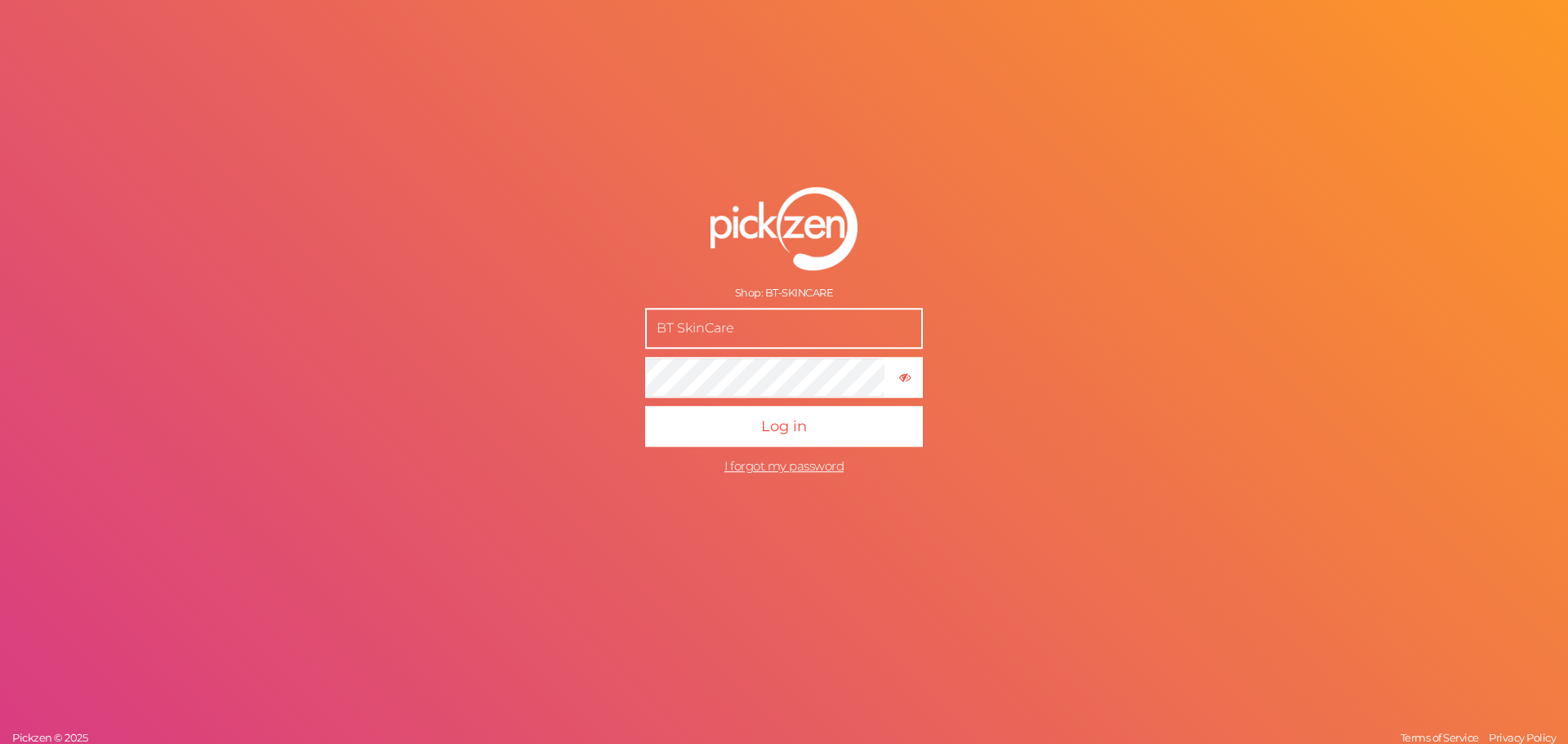
click at [795, 320] on input "BT SkinCare" at bounding box center [783, 328] width 277 height 41
click at [737, 314] on input "text" at bounding box center [783, 328] width 277 height 41
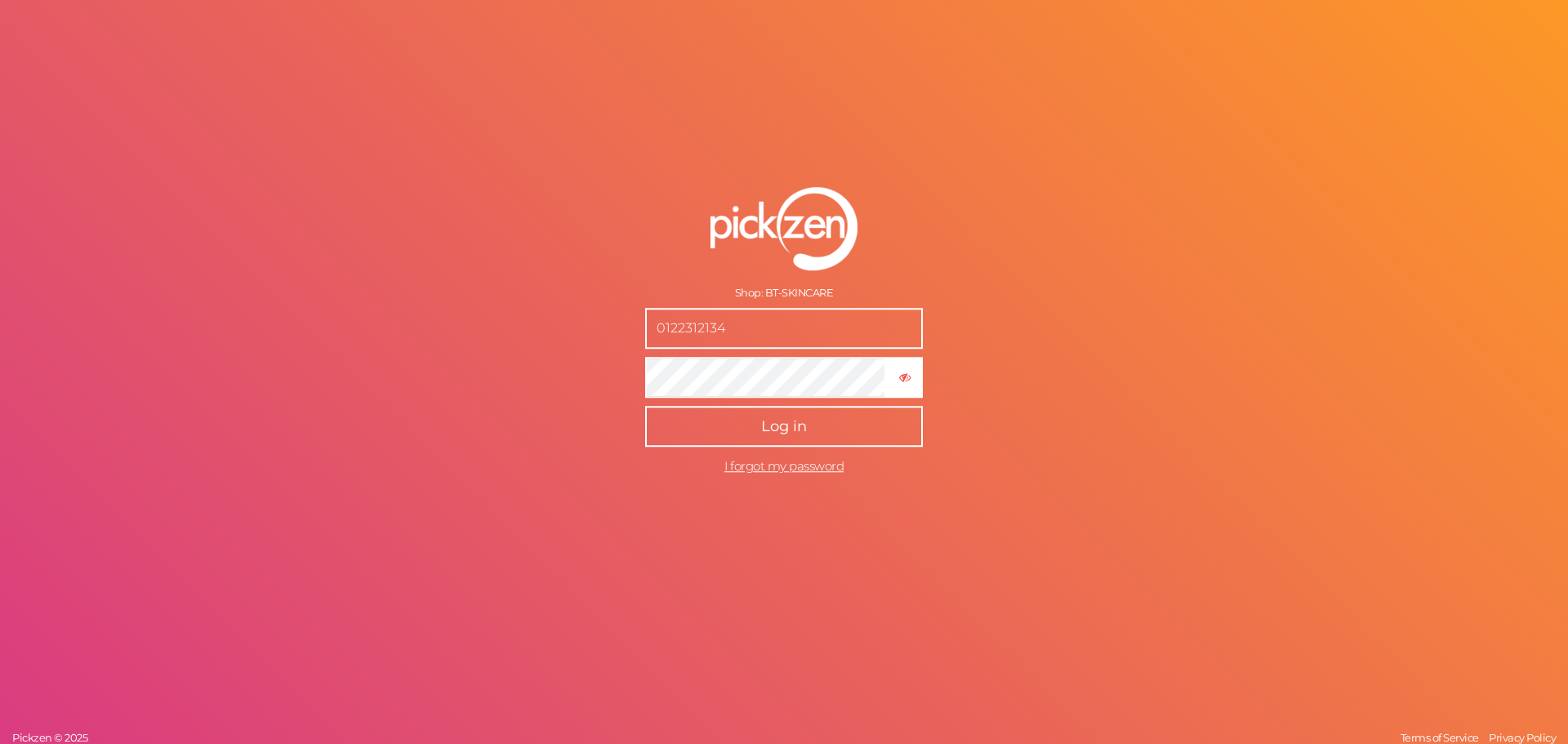
drag, startPoint x: 780, startPoint y: 438, endPoint x: 776, endPoint y: 426, distance: 12.6
click at [776, 426] on button "Log in" at bounding box center [783, 426] width 277 height 41
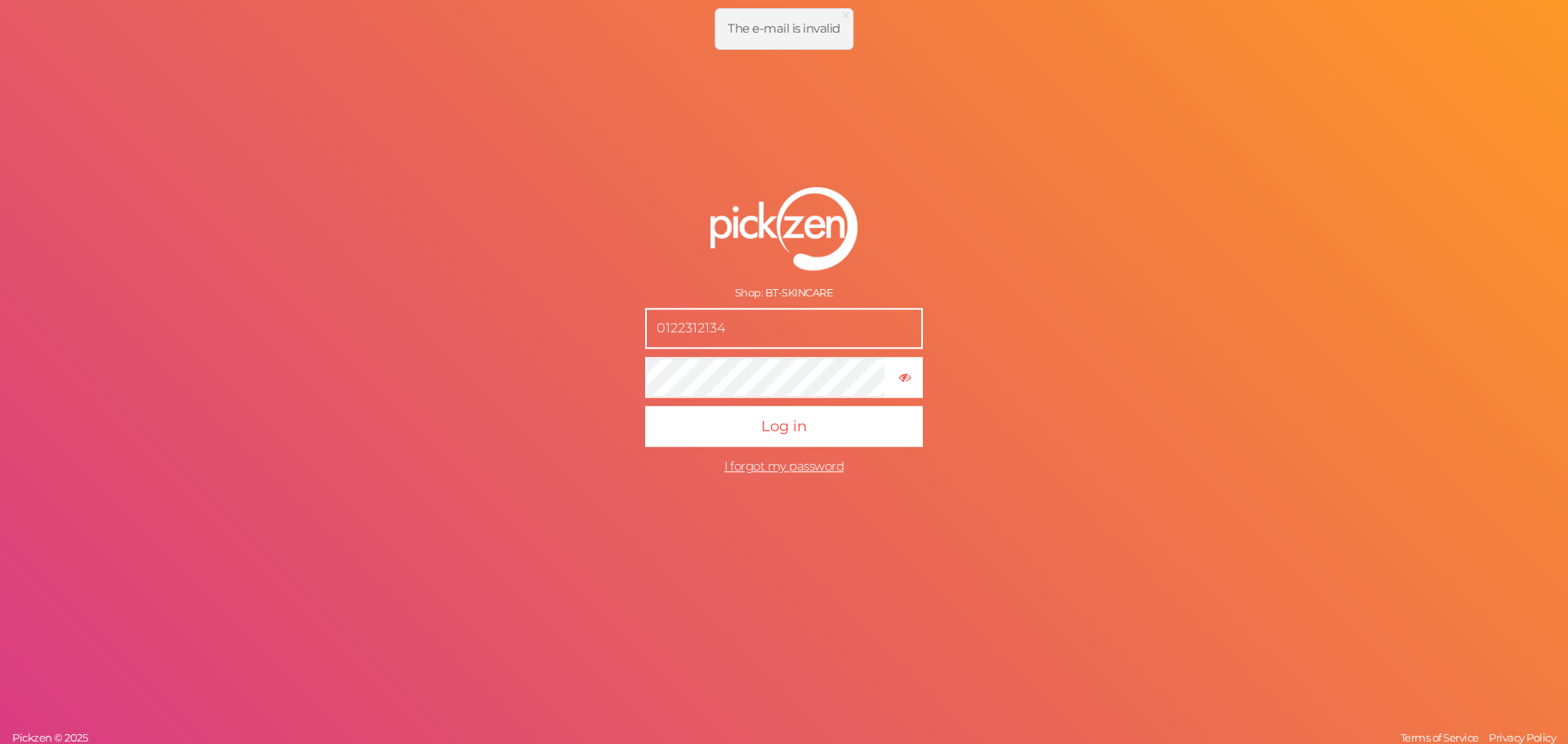
click at [824, 335] on input "0122312134" at bounding box center [783, 328] width 277 height 41
type input "[EMAIL_ADDRESS][DOMAIN_NAME]"
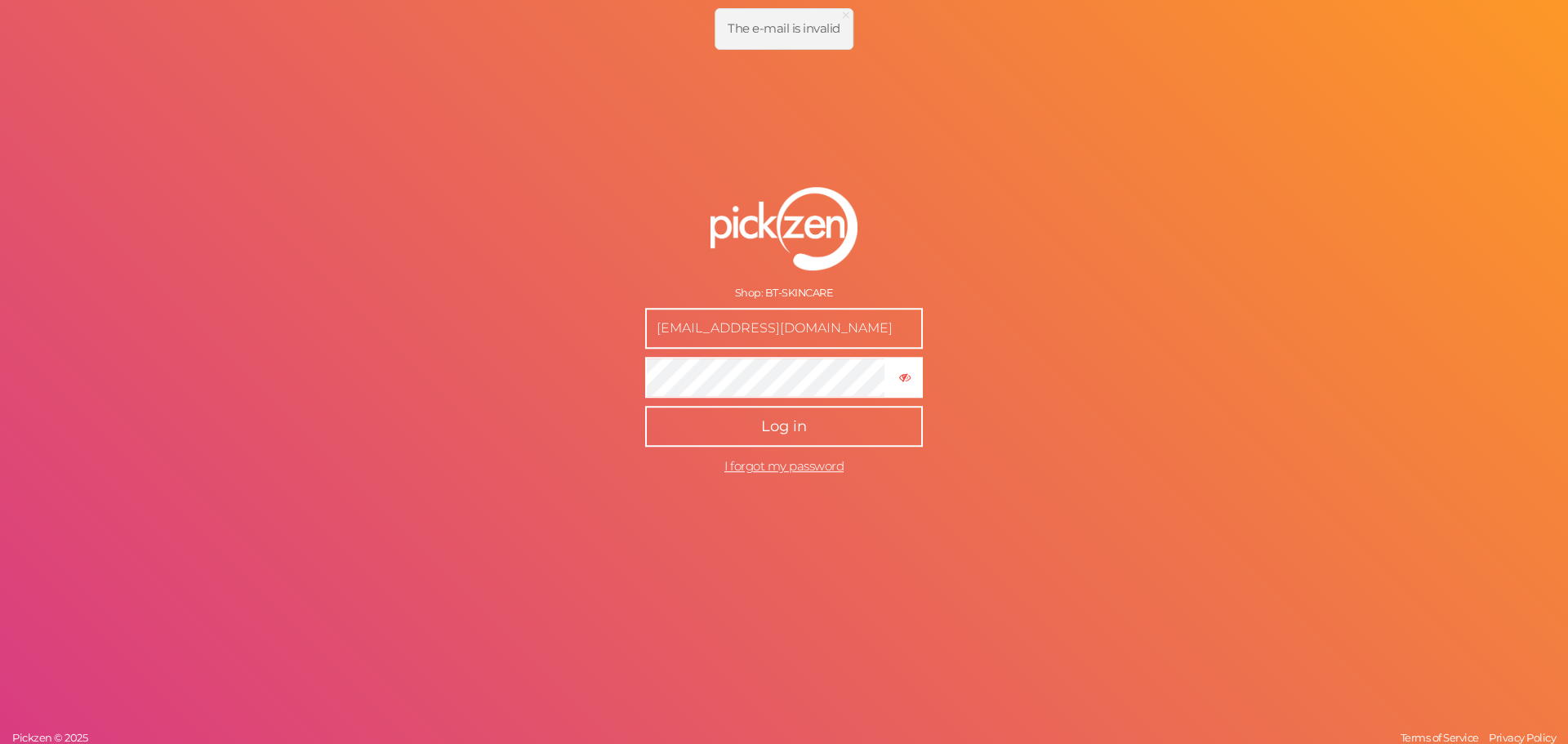
click at [808, 428] on button "Log in" at bounding box center [783, 426] width 277 height 41
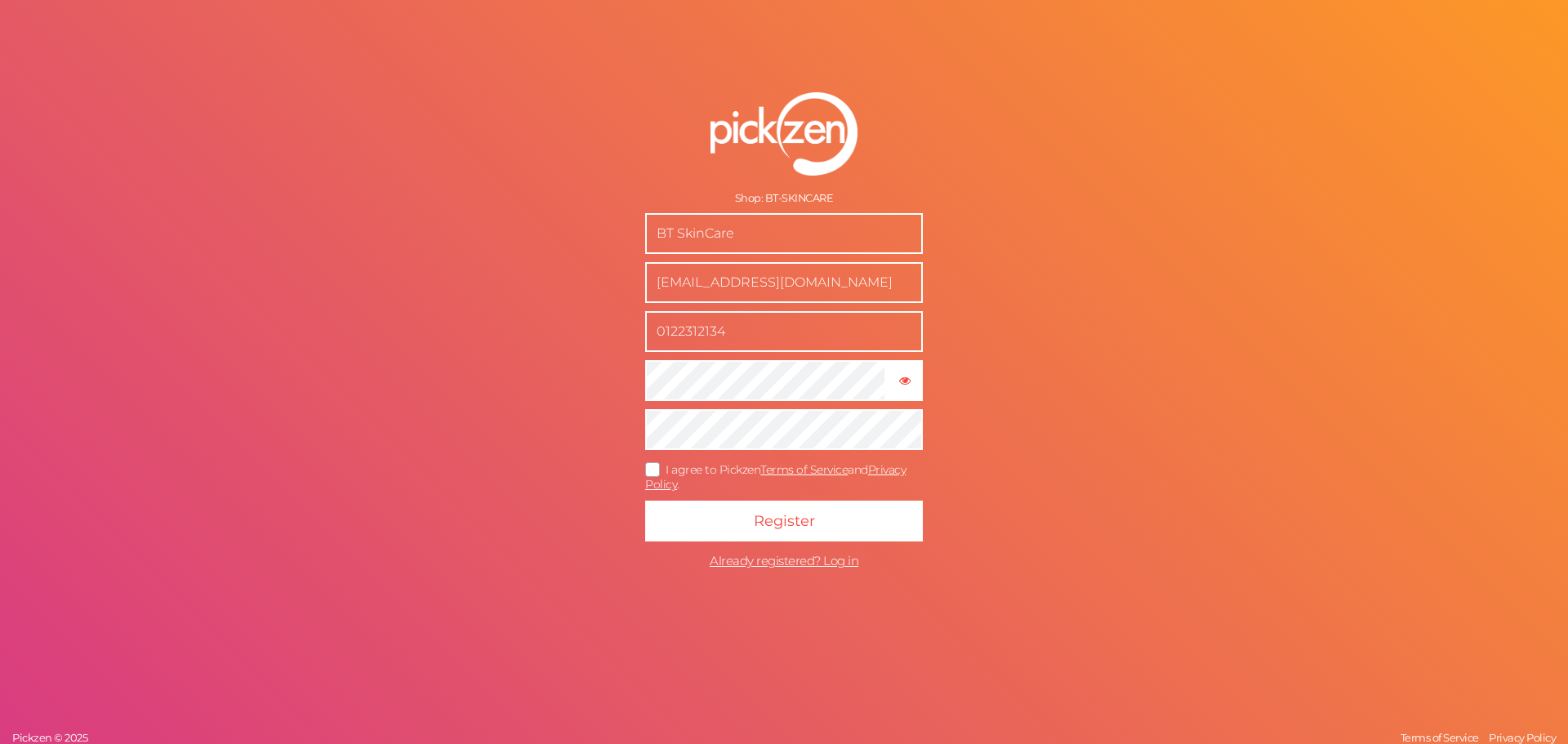
click at [711, 464] on span "I agree to Pickzen Terms of Service and Privacy Policy ." at bounding box center [775, 477] width 261 height 30
click at [0, 0] on input "I agree to Pickzen Terms of Service and Privacy Policy ." at bounding box center [0, 0] width 0 height 0
click at [902, 375] on icon "button" at bounding box center [905, 380] width 12 height 12
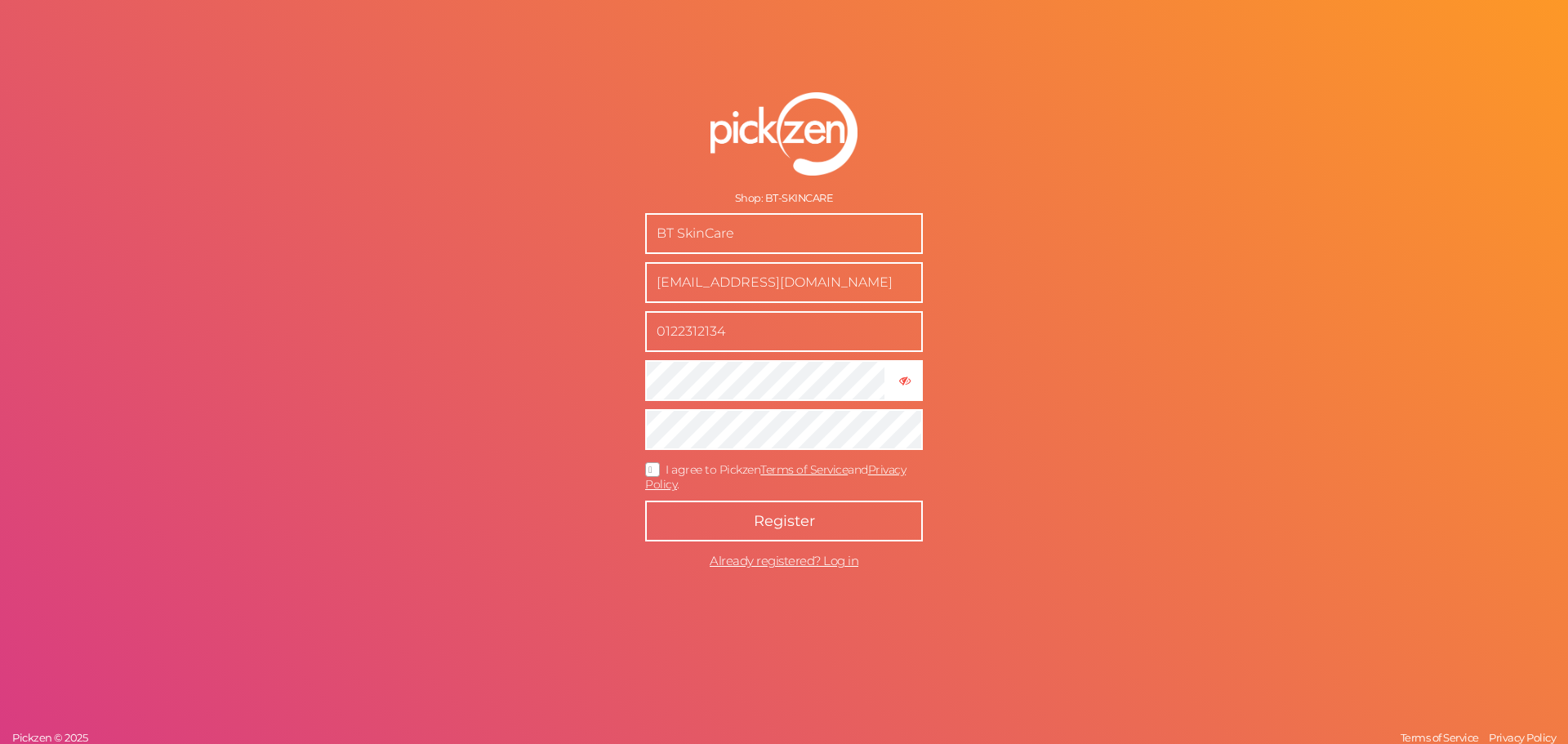
click at [805, 529] on span "Register" at bounding box center [784, 521] width 61 height 18
click at [702, 507] on button "Register" at bounding box center [783, 521] width 277 height 41
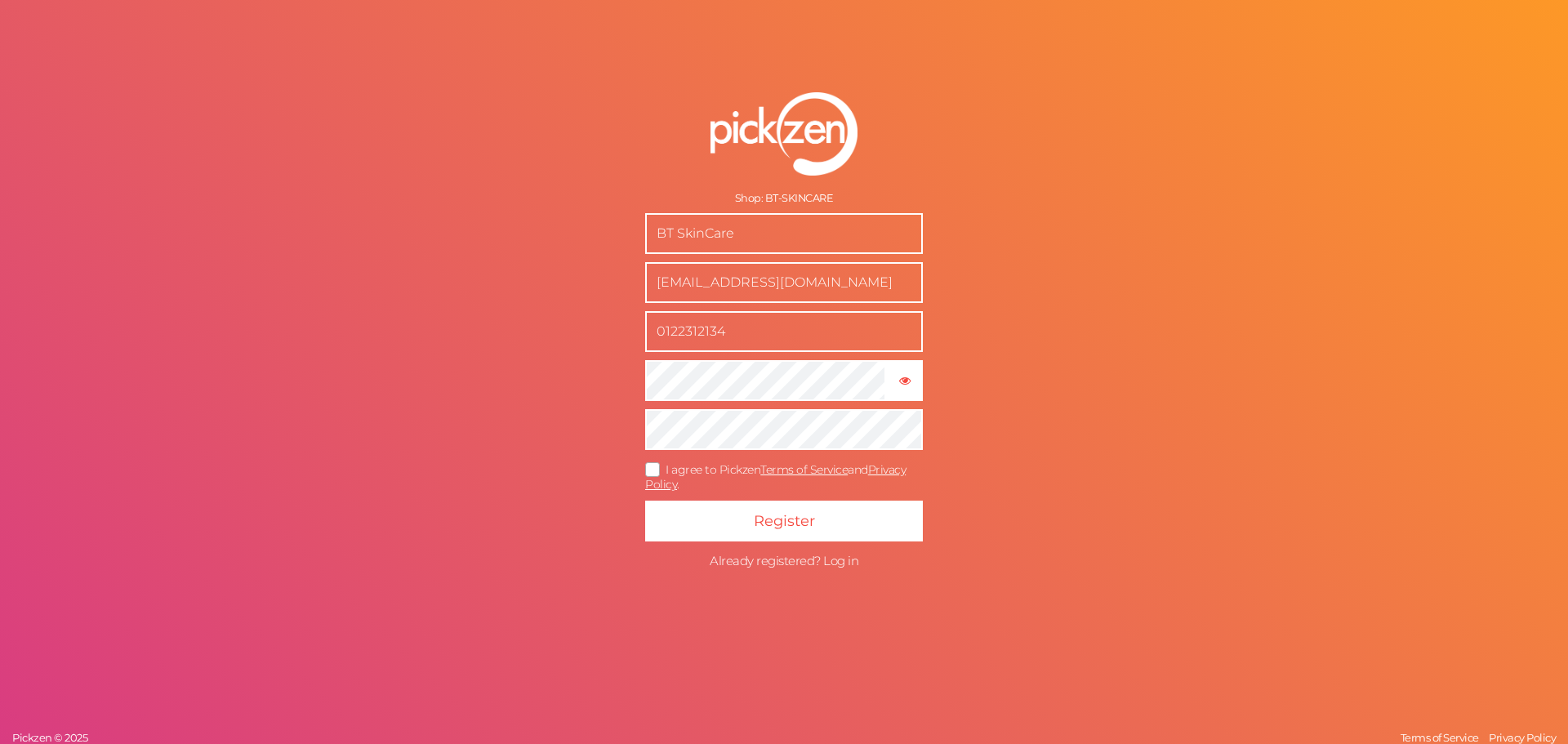
click at [759, 559] on span "Already registered? Log in" at bounding box center [784, 561] width 149 height 16
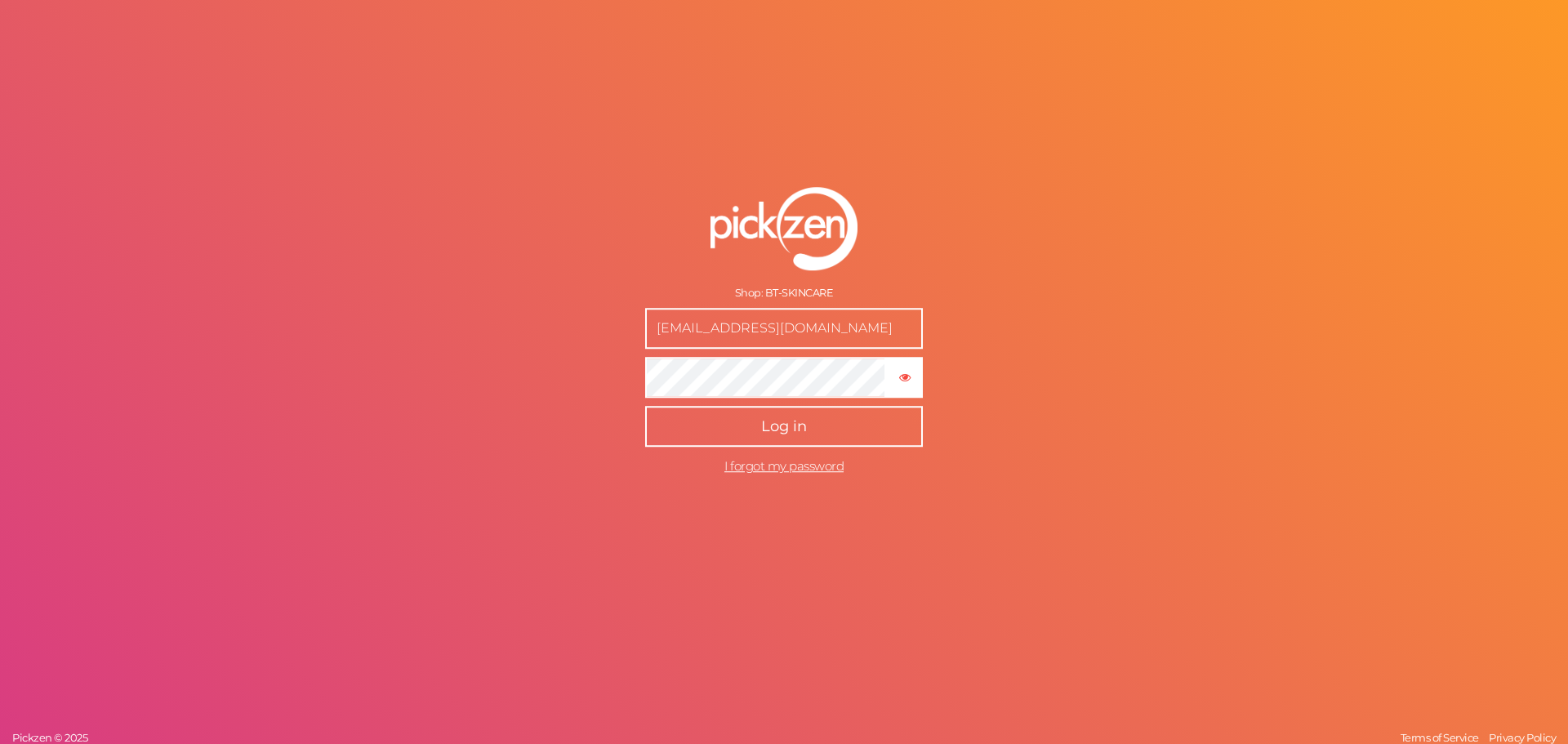
click at [645, 406] on button "Log in" at bounding box center [783, 426] width 277 height 41
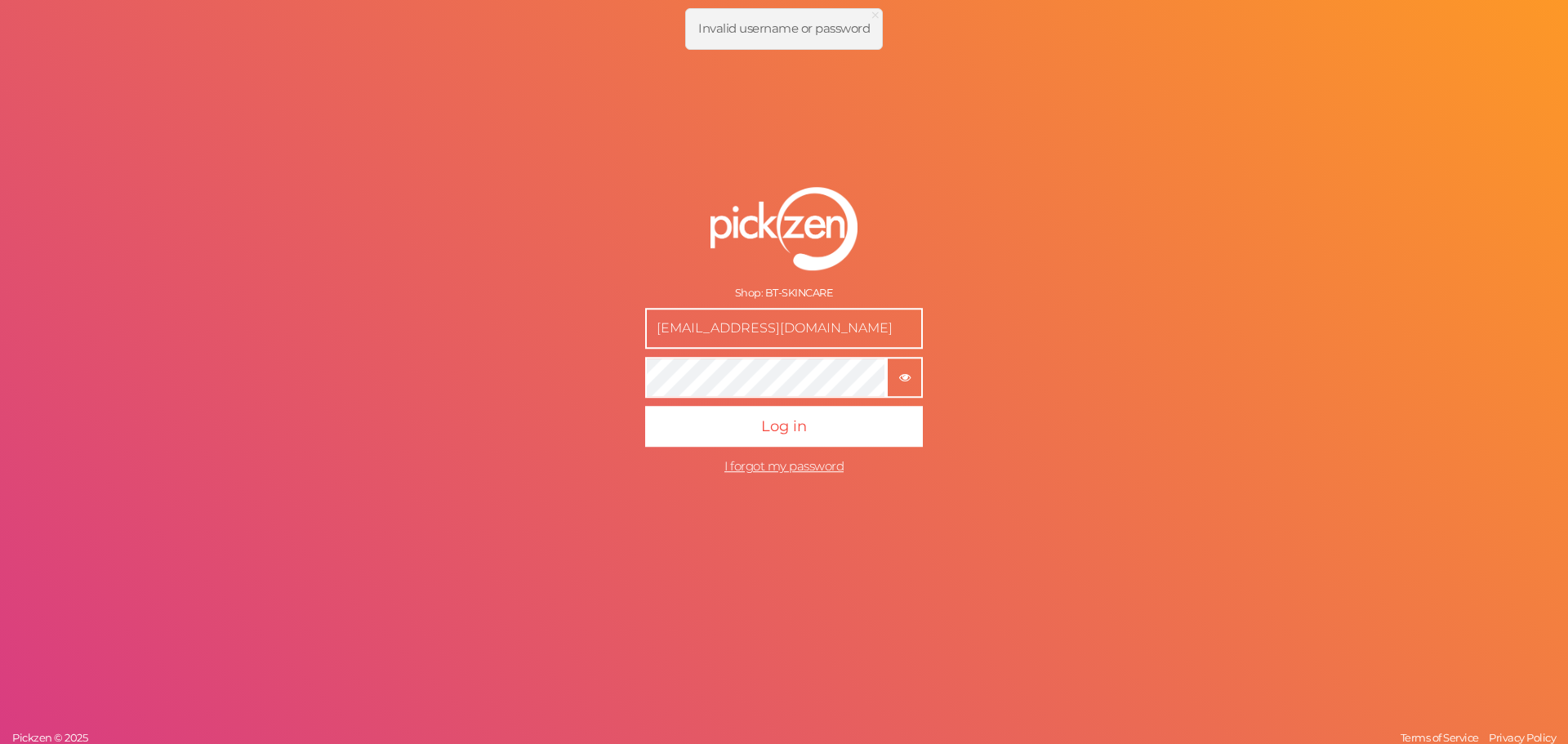
click at [906, 383] on icon "button" at bounding box center [905, 378] width 12 height 12
click at [645, 406] on button "Log in" at bounding box center [783, 426] width 277 height 41
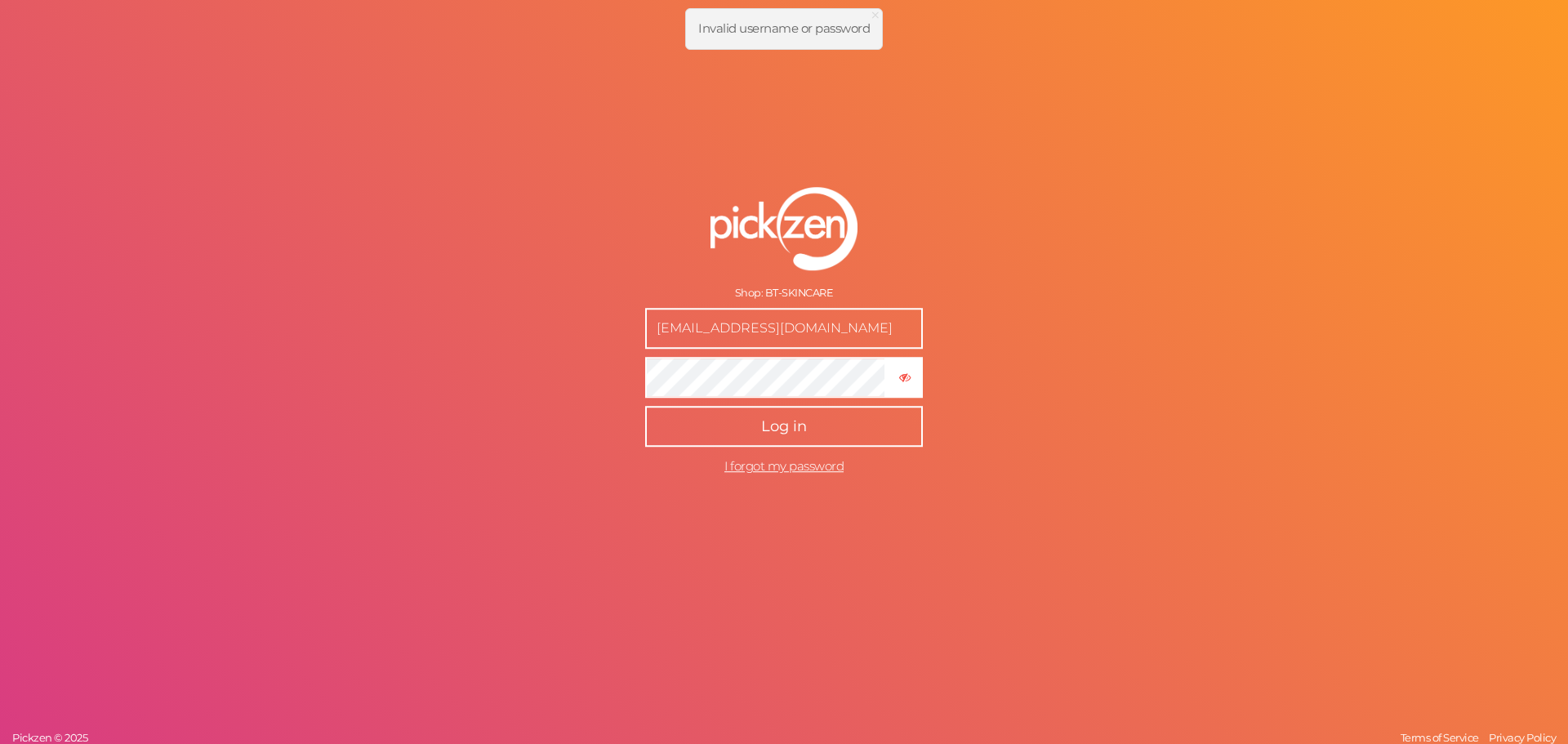
click at [675, 422] on button "Log in" at bounding box center [783, 426] width 277 height 41
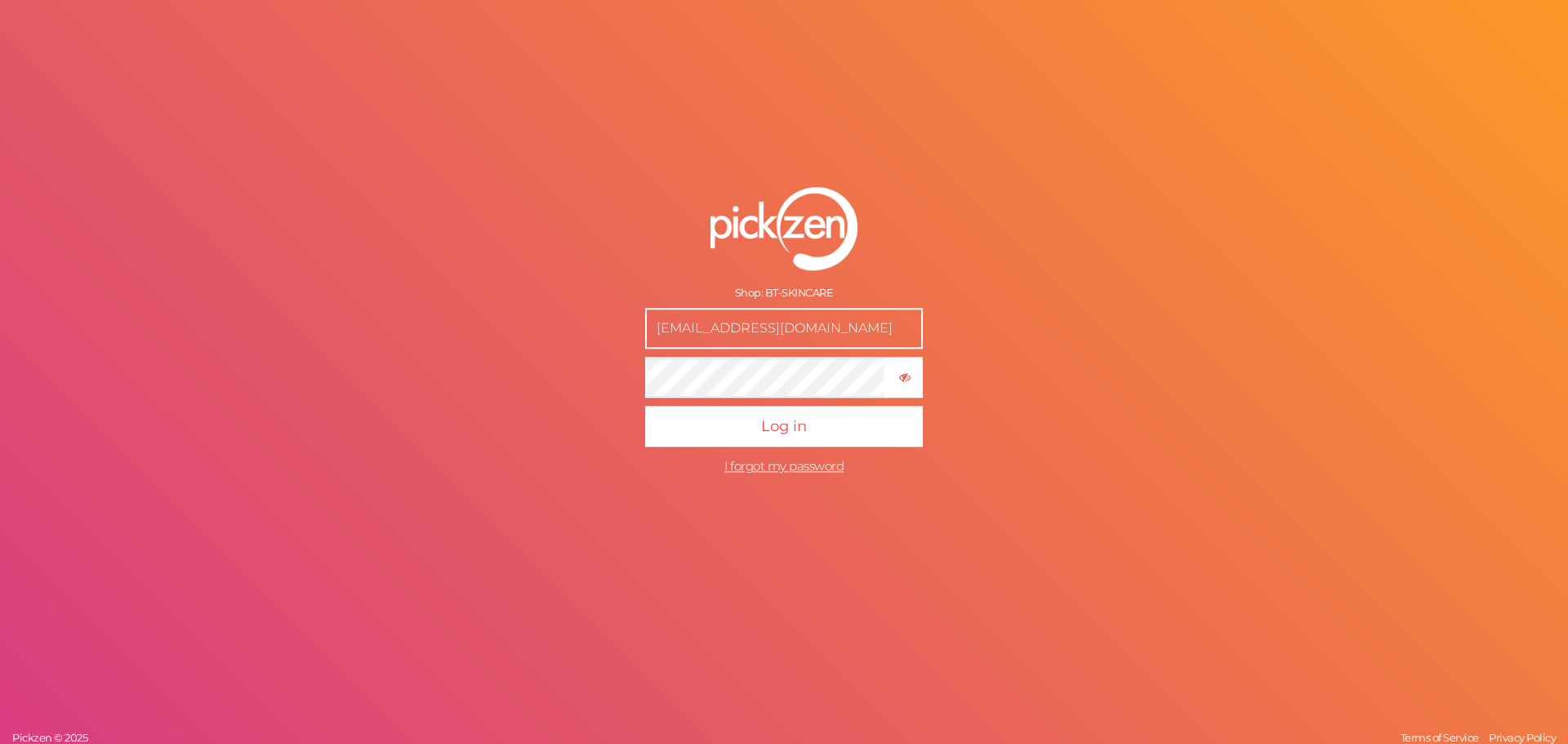
click at [645, 406] on button "Log in" at bounding box center [783, 426] width 277 height 41
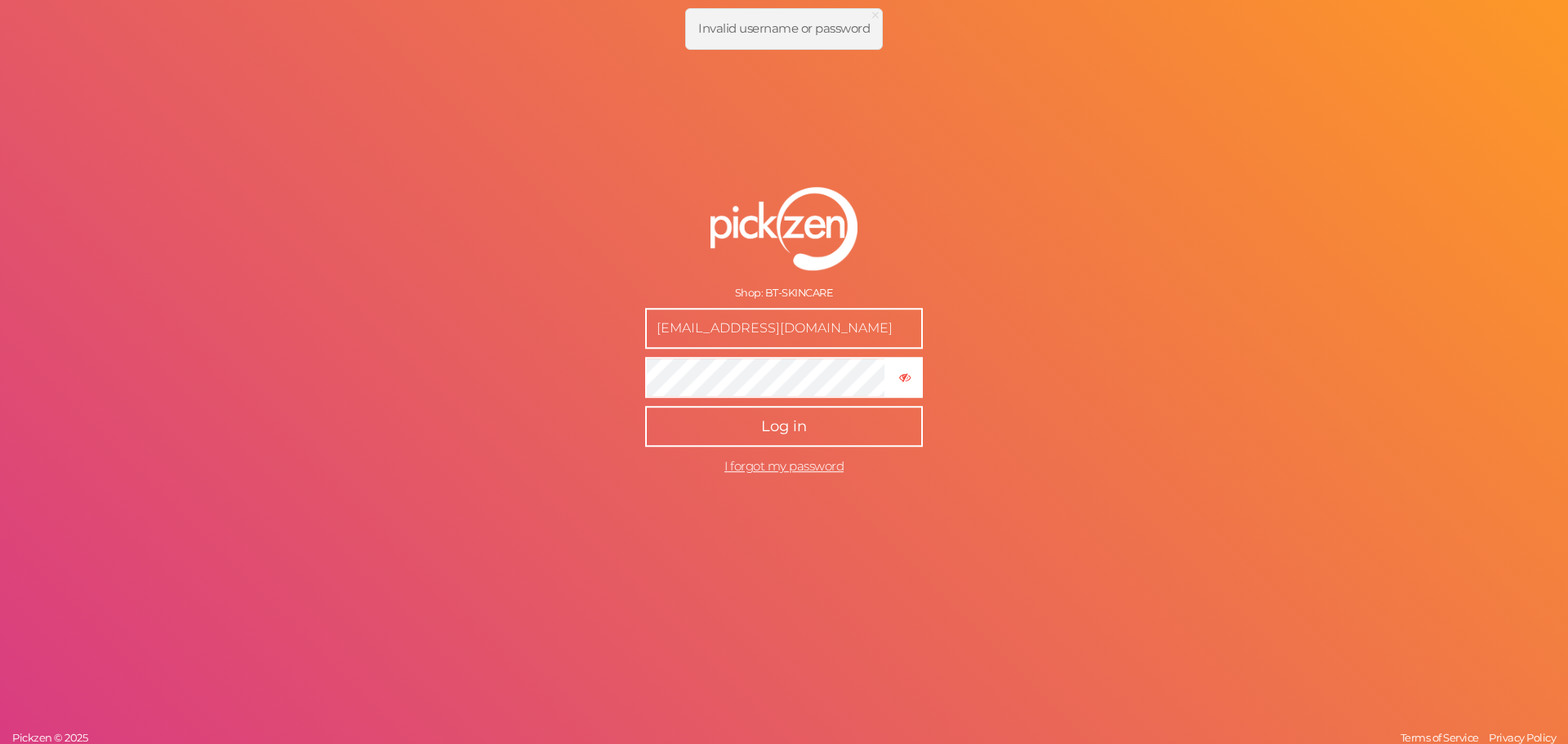
click at [687, 424] on button "Log in" at bounding box center [783, 426] width 277 height 41
click at [692, 423] on button "Log in" at bounding box center [783, 426] width 277 height 41
click at [692, 423] on button "submit" at bounding box center [783, 426] width 277 height 41
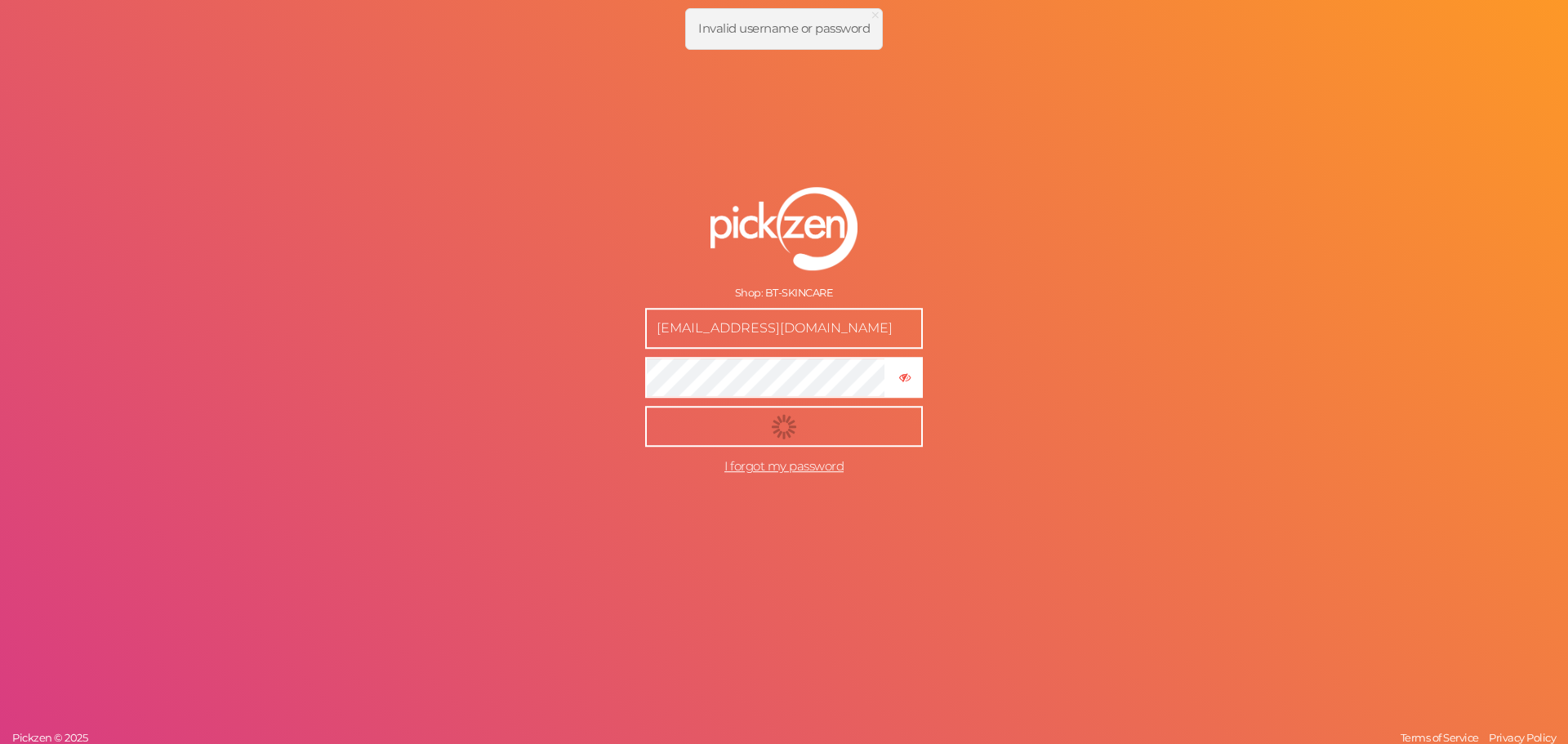
click at [692, 423] on button "submit" at bounding box center [783, 426] width 277 height 41
click at [692, 423] on button "Log in" at bounding box center [783, 426] width 277 height 41
click at [692, 423] on button "submit" at bounding box center [783, 426] width 277 height 41
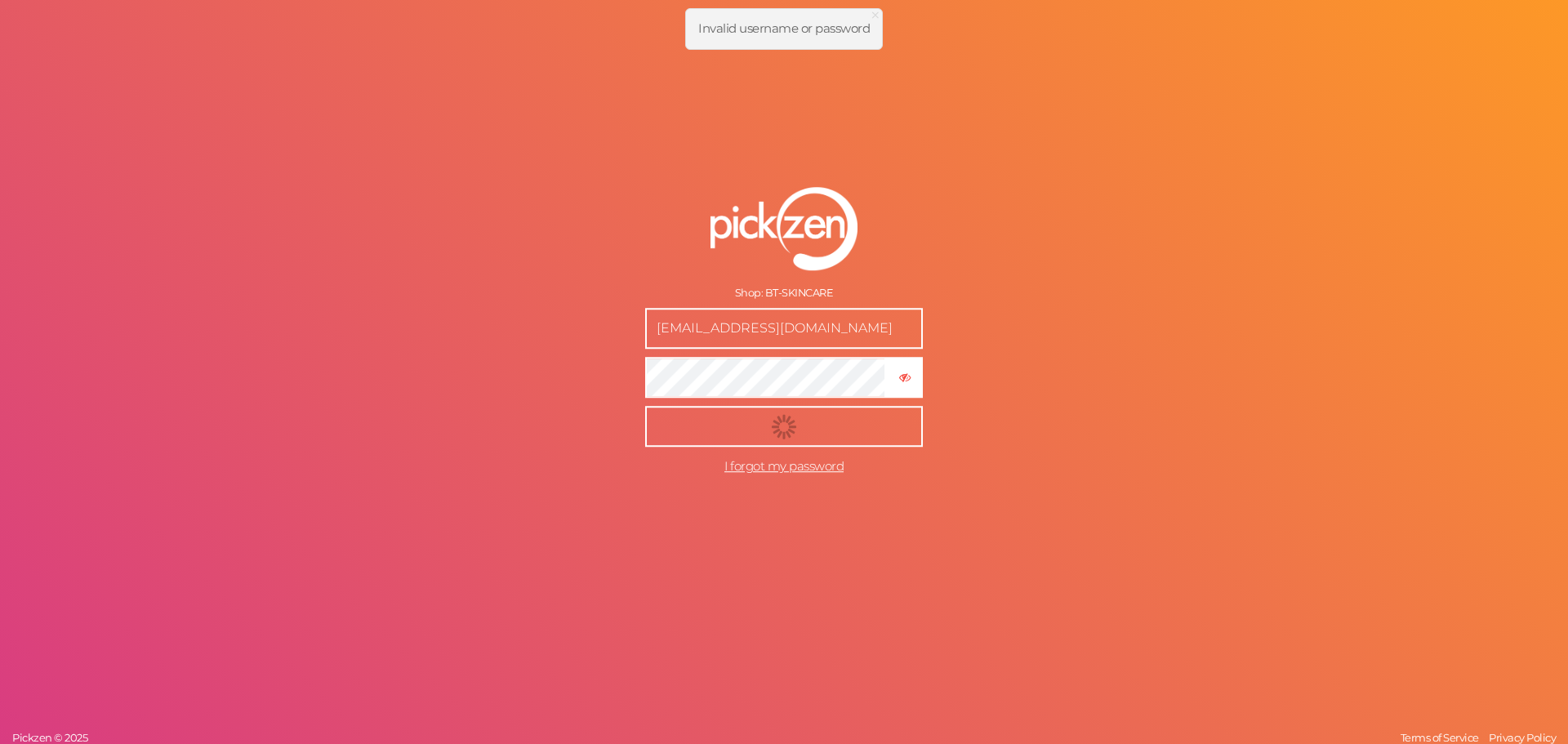
click at [692, 423] on button "submit" at bounding box center [783, 426] width 277 height 41
click at [692, 423] on button "Log in" at bounding box center [783, 426] width 277 height 41
click at [692, 423] on button "submit" at bounding box center [783, 426] width 277 height 41
